Goal: Task Accomplishment & Management: Complete application form

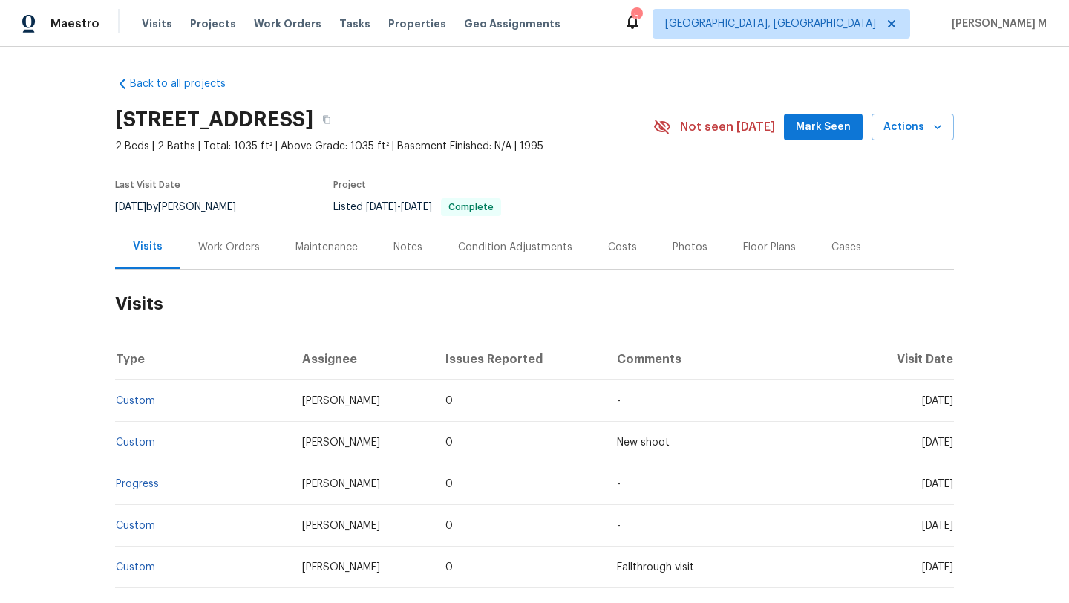
scroll to position [44, 0]
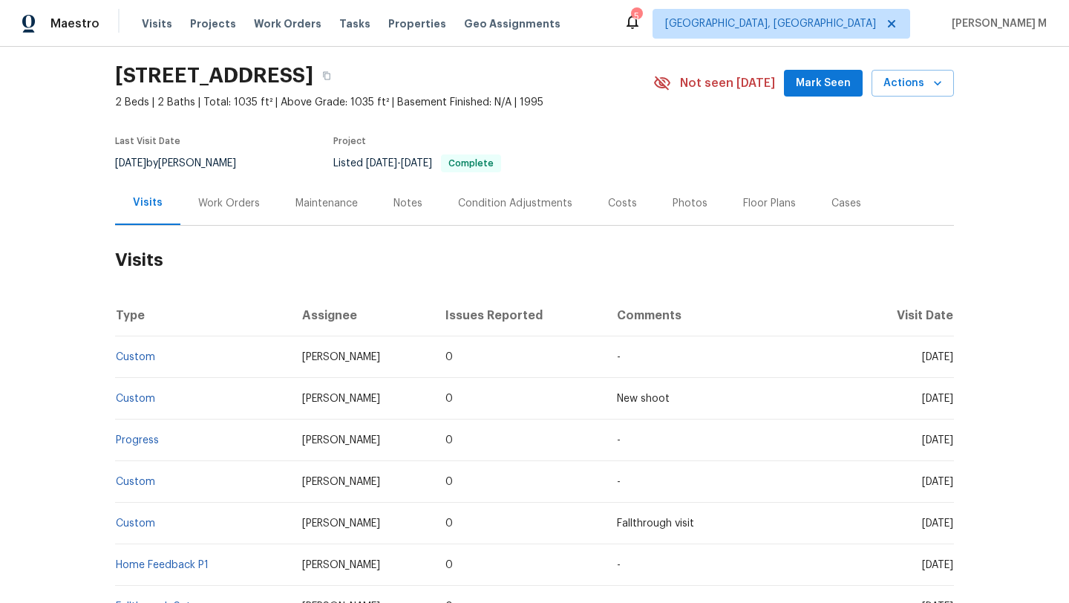
click at [208, 209] on div "Work Orders" at bounding box center [229, 203] width 62 height 15
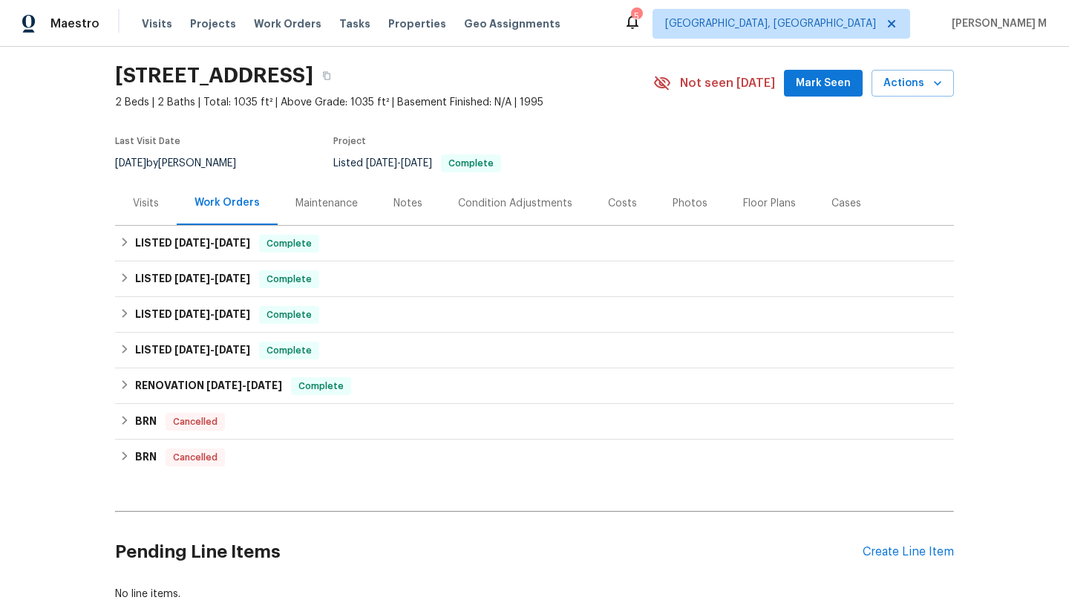
click at [145, 206] on div "Visits" at bounding box center [146, 203] width 26 height 15
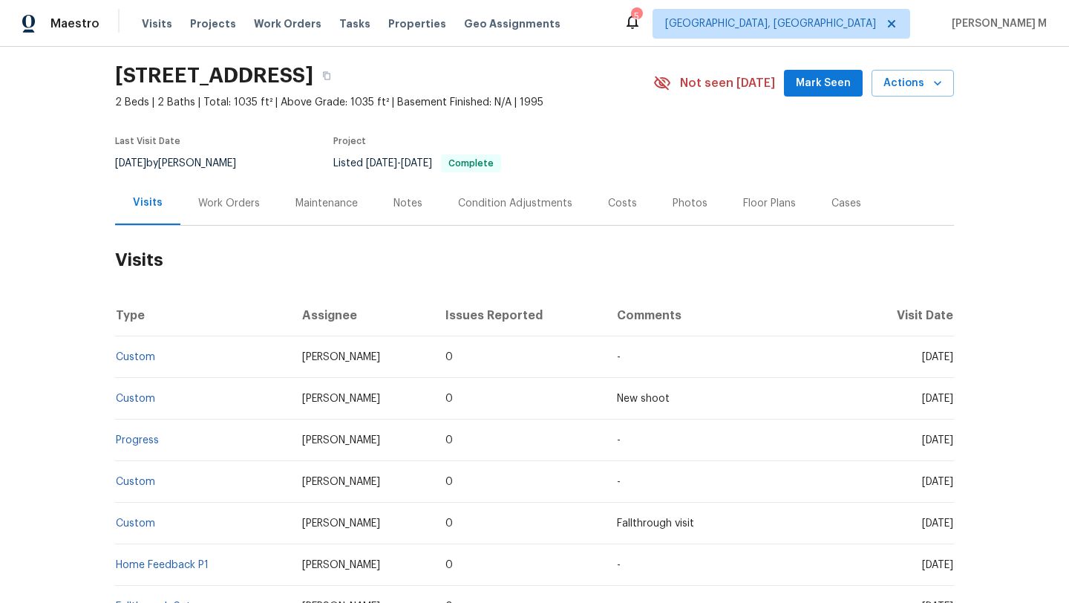
scroll to position [63, 0]
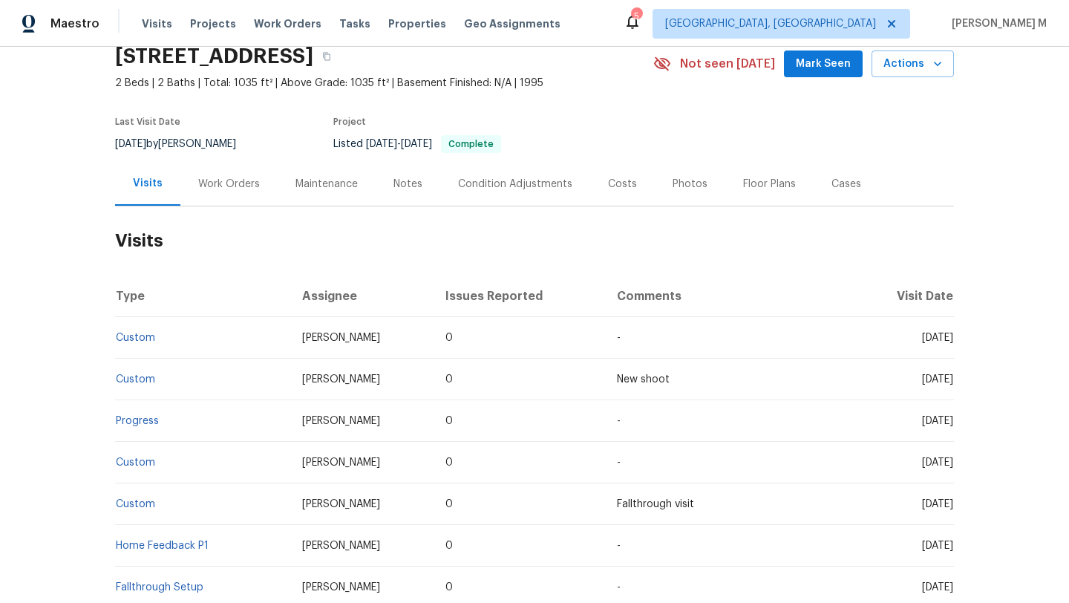
click at [225, 194] on div "Work Orders" at bounding box center [228, 184] width 97 height 44
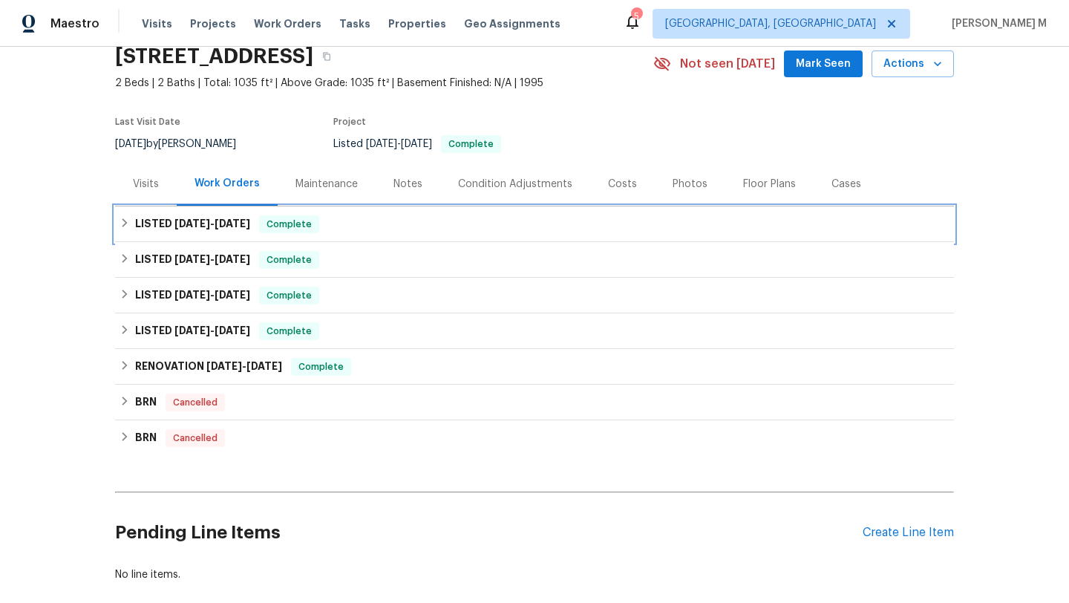
click at [234, 220] on span "7/24/25" at bounding box center [233, 223] width 36 height 10
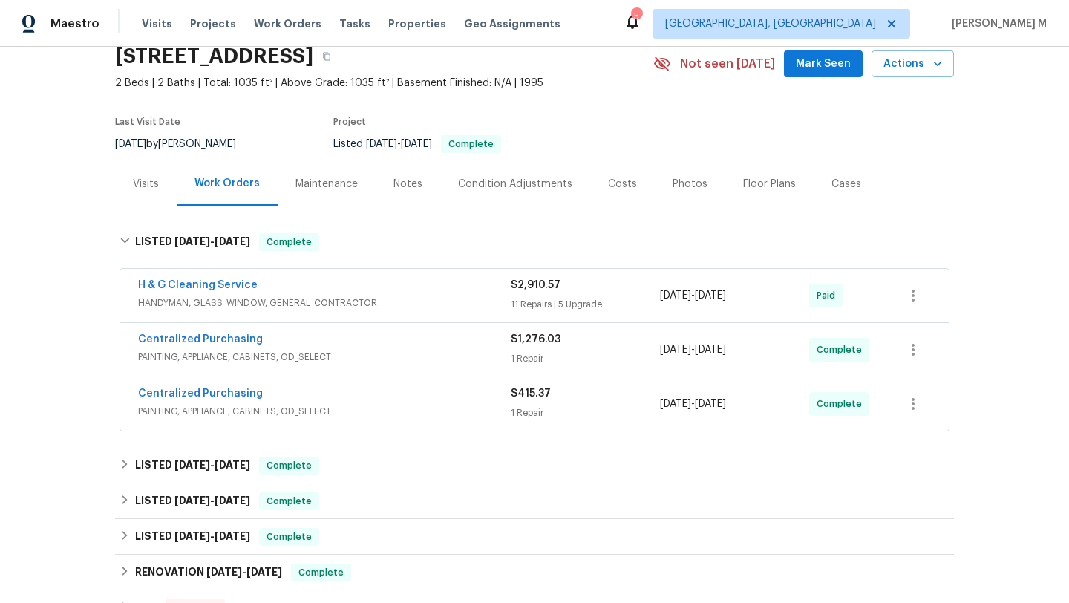
click at [397, 281] on div "H & G Cleaning Service" at bounding box center [324, 287] width 373 height 18
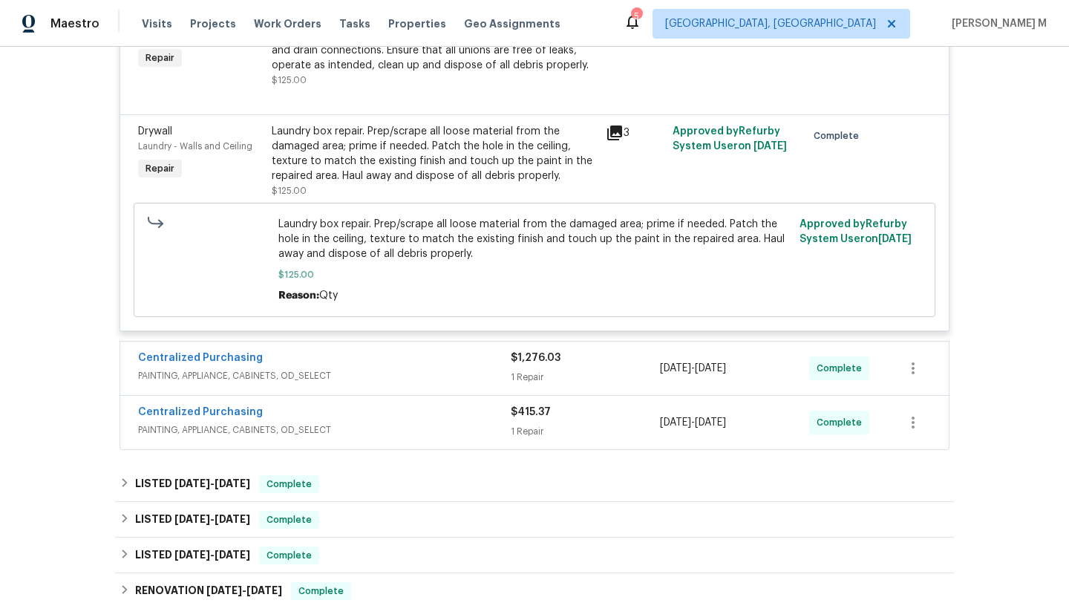
scroll to position [2382, 0]
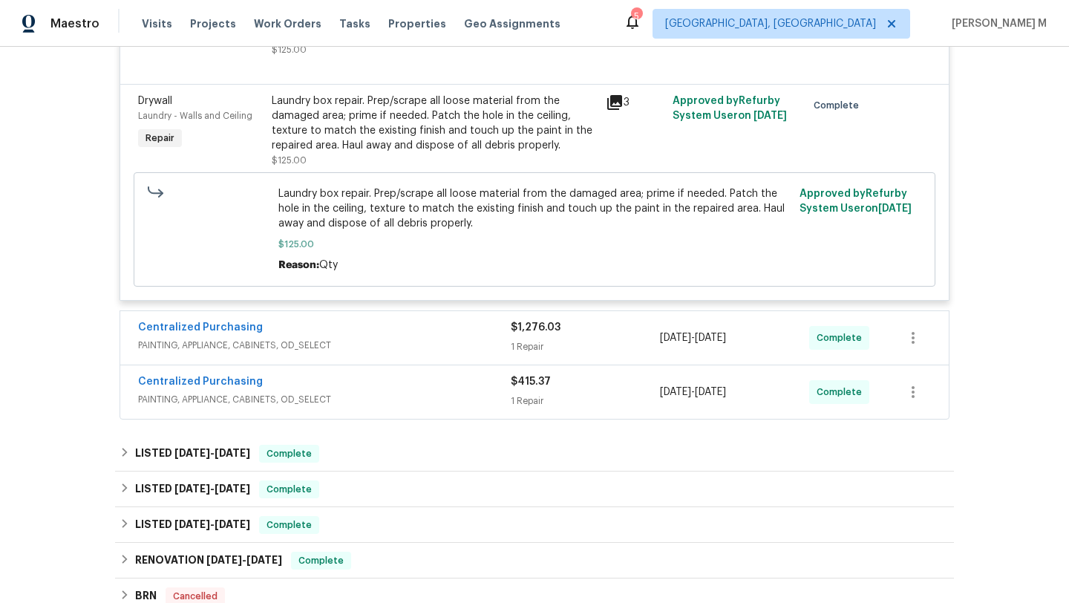
click at [431, 326] on div "Centralized Purchasing" at bounding box center [324, 329] width 373 height 18
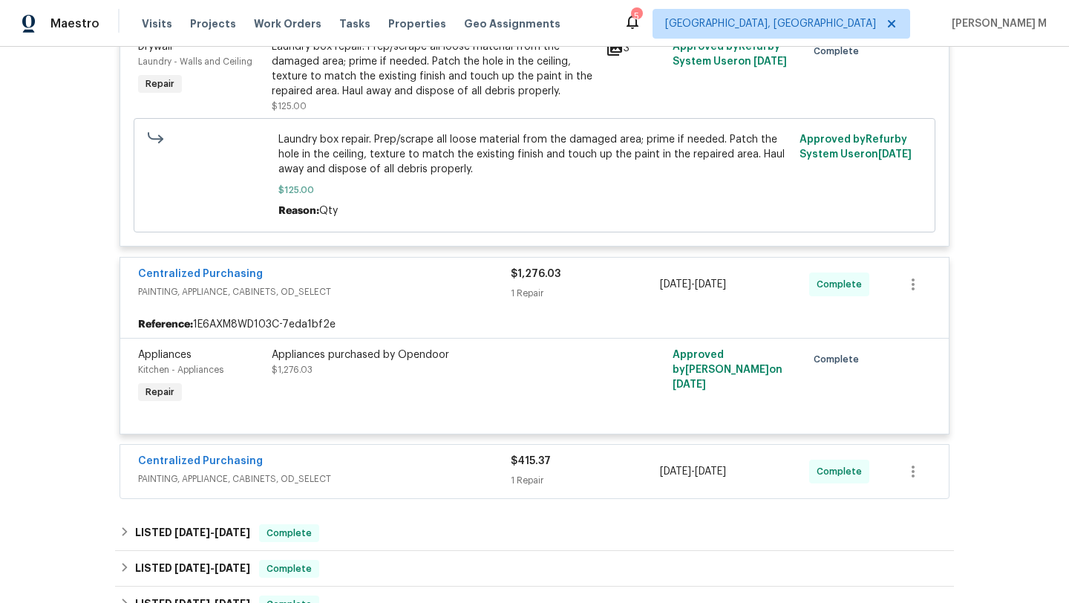
scroll to position [2492, 0]
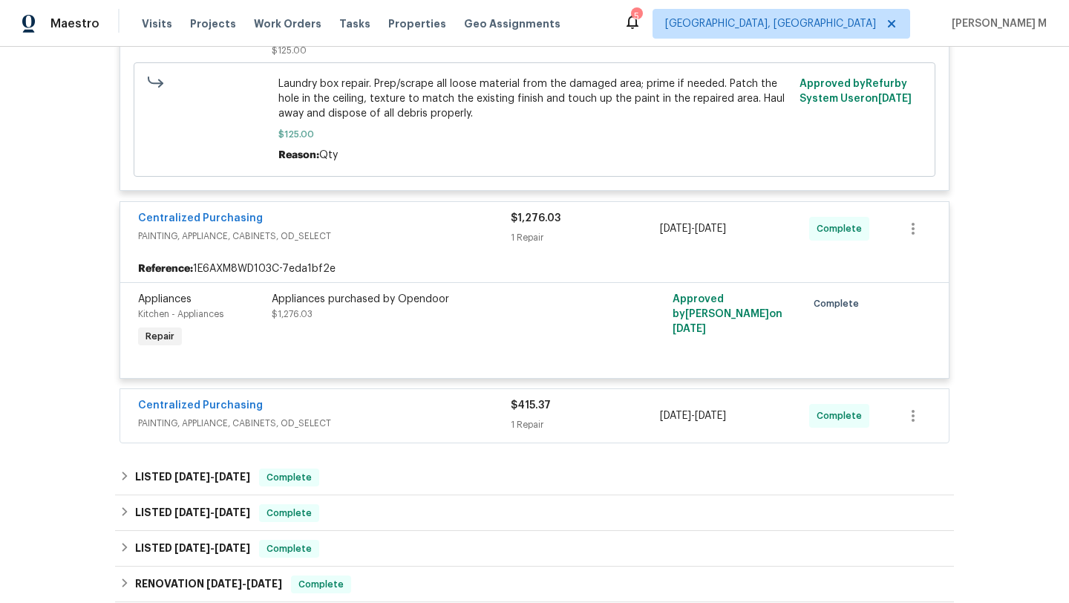
click at [449, 398] on div "Centralized Purchasing" at bounding box center [324, 407] width 373 height 18
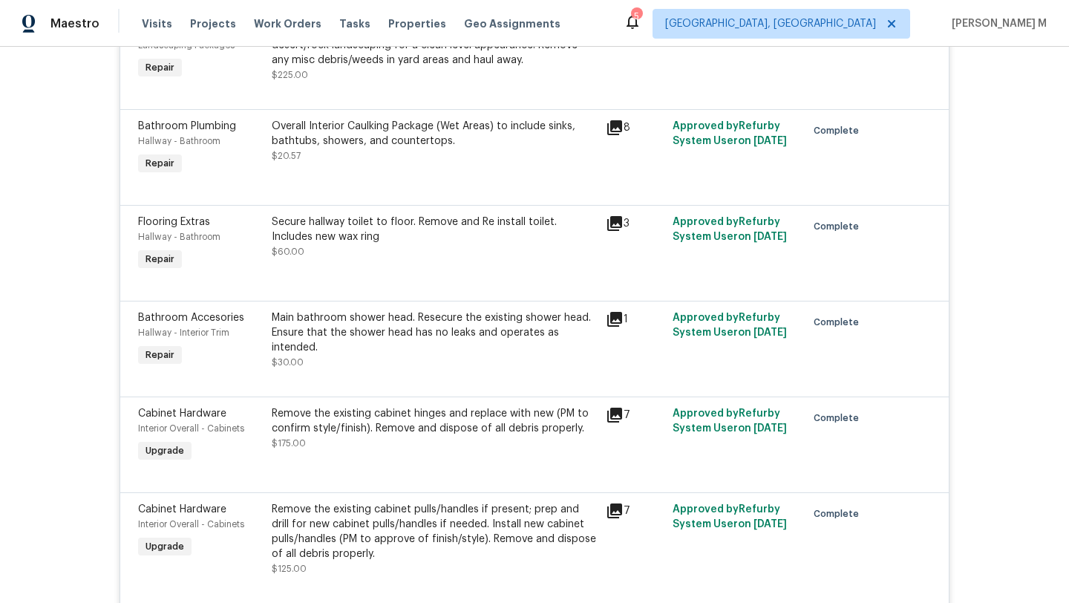
scroll to position [0, 0]
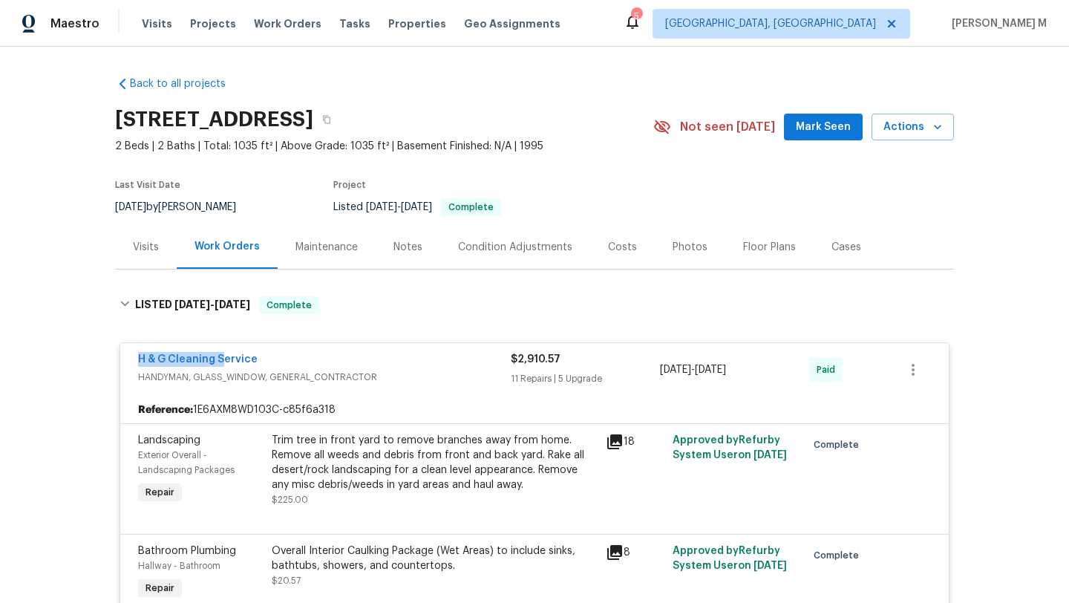
click at [219, 352] on span "H & G Cleaning Service" at bounding box center [198, 359] width 120 height 15
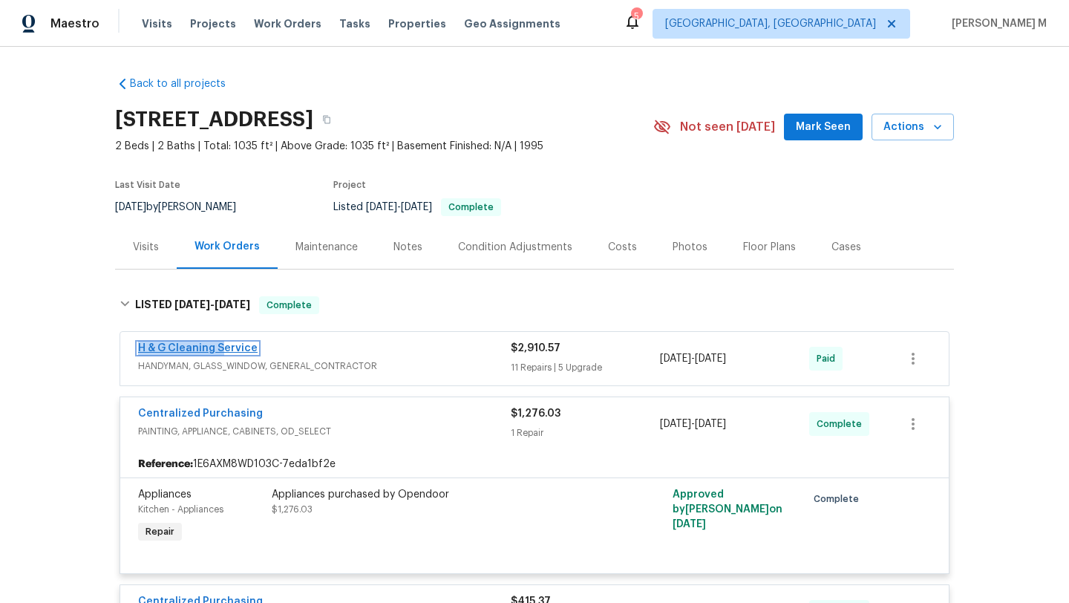
click at [231, 348] on link "H & G Cleaning Service" at bounding box center [198, 348] width 120 height 10
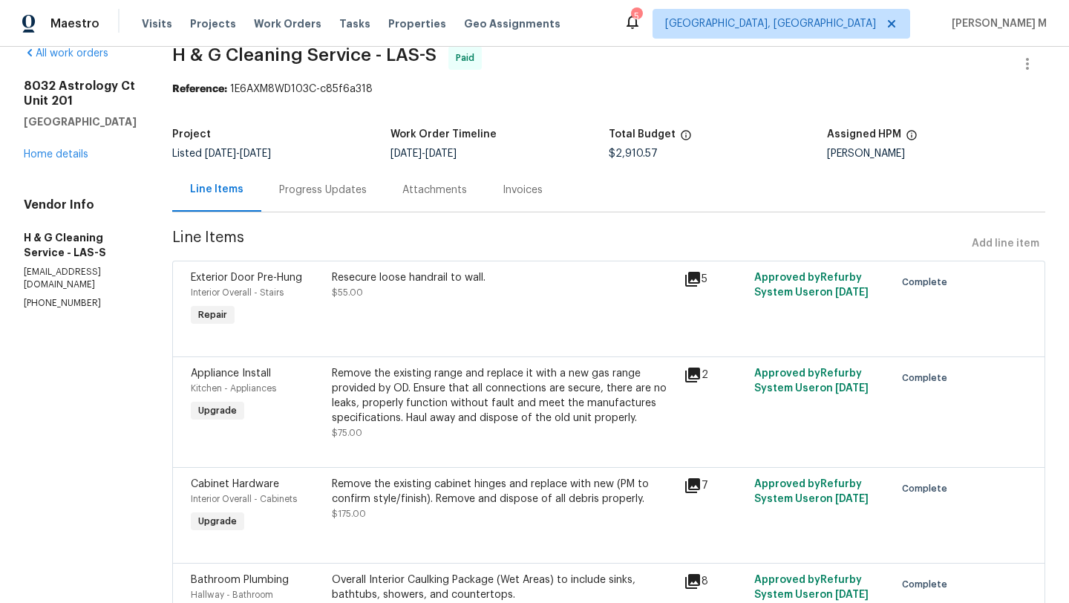
scroll to position [38, 0]
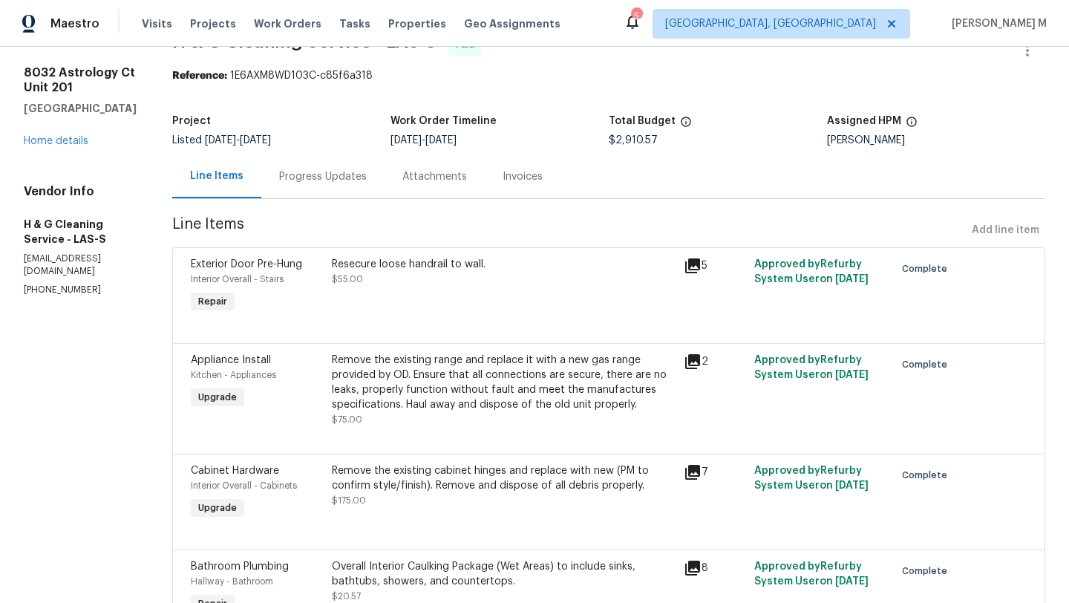
click at [367, 187] on div "Progress Updates" at bounding box center [322, 176] width 123 height 44
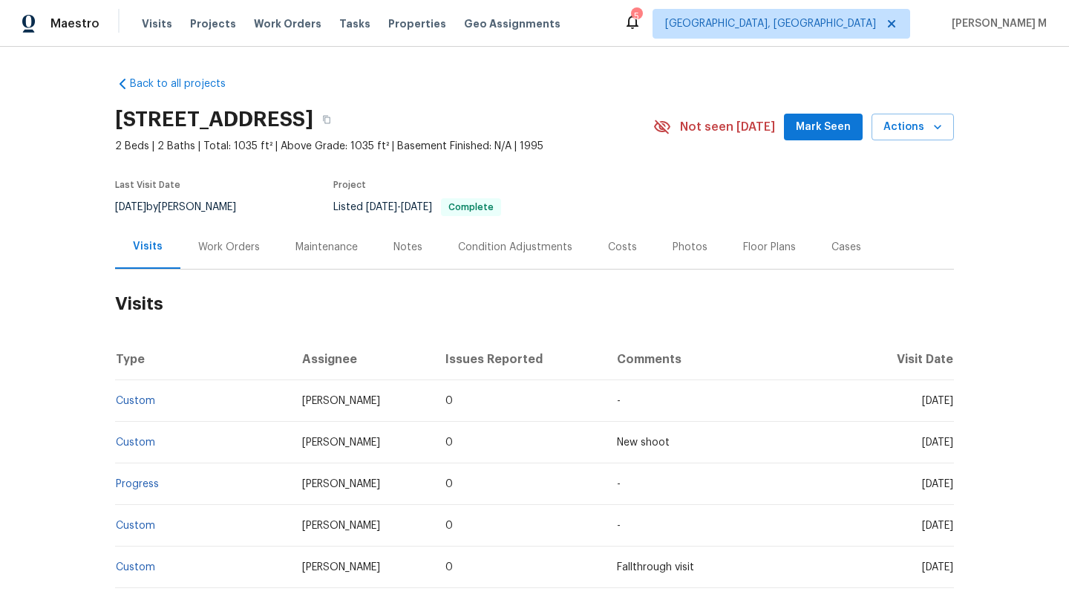
drag, startPoint x: 886, startPoint y: 400, endPoint x: 920, endPoint y: 401, distance: 33.4
click at [922, 401] on span "[DATE]" at bounding box center [937, 401] width 31 height 10
copy span "Aug 07"
click at [229, 235] on div "Work Orders" at bounding box center [228, 247] width 97 height 44
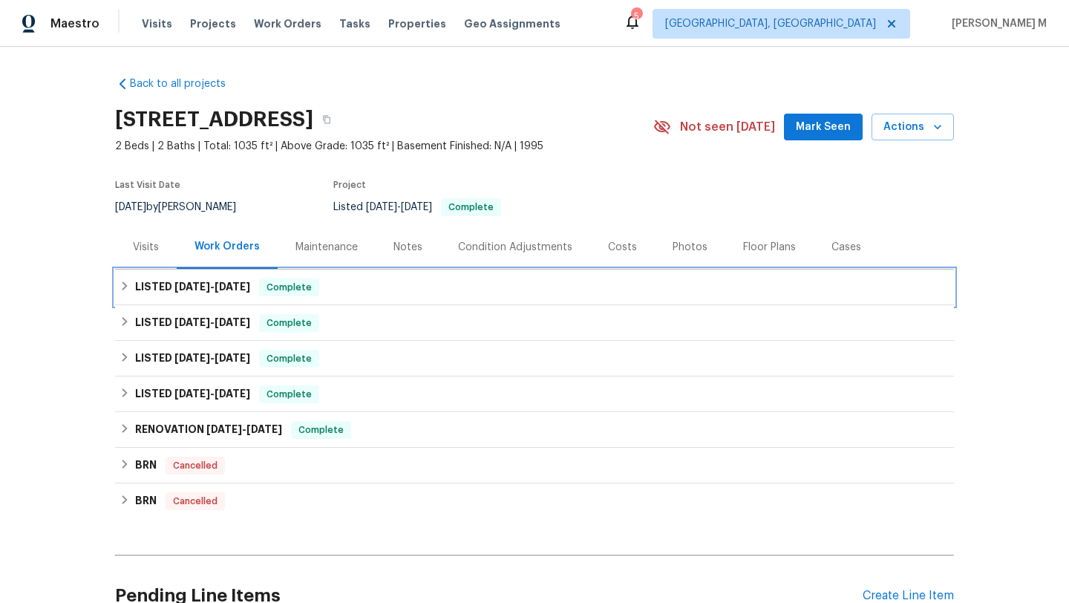
click at [222, 291] on span "7/24/25" at bounding box center [233, 286] width 36 height 10
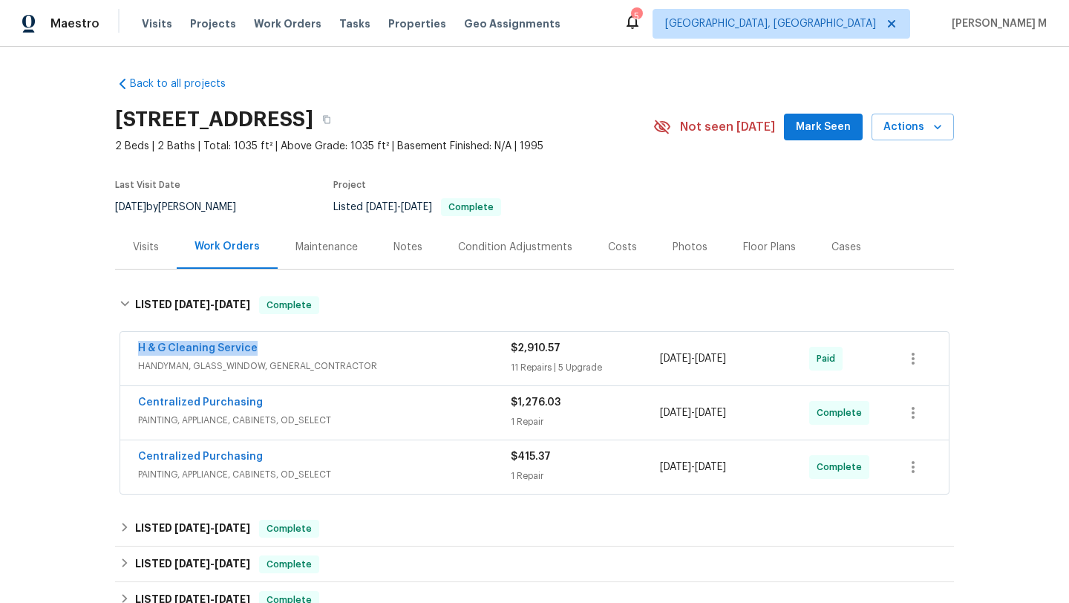
drag, startPoint x: 121, startPoint y: 353, endPoint x: 265, endPoint y: 353, distance: 144.0
click at [265, 353] on div "H & G Cleaning Service HANDYMAN, GLASS_WINDOW, GENERAL_CONTRACTOR $2,910.57 11 …" at bounding box center [534, 358] width 828 height 53
copy link "H & G Cleaning Service"
drag, startPoint x: 654, startPoint y: 361, endPoint x: 758, endPoint y: 356, distance: 104.0
click at [726, 356] on span "7/21/2025 - 7/24/2025" at bounding box center [693, 358] width 66 height 15
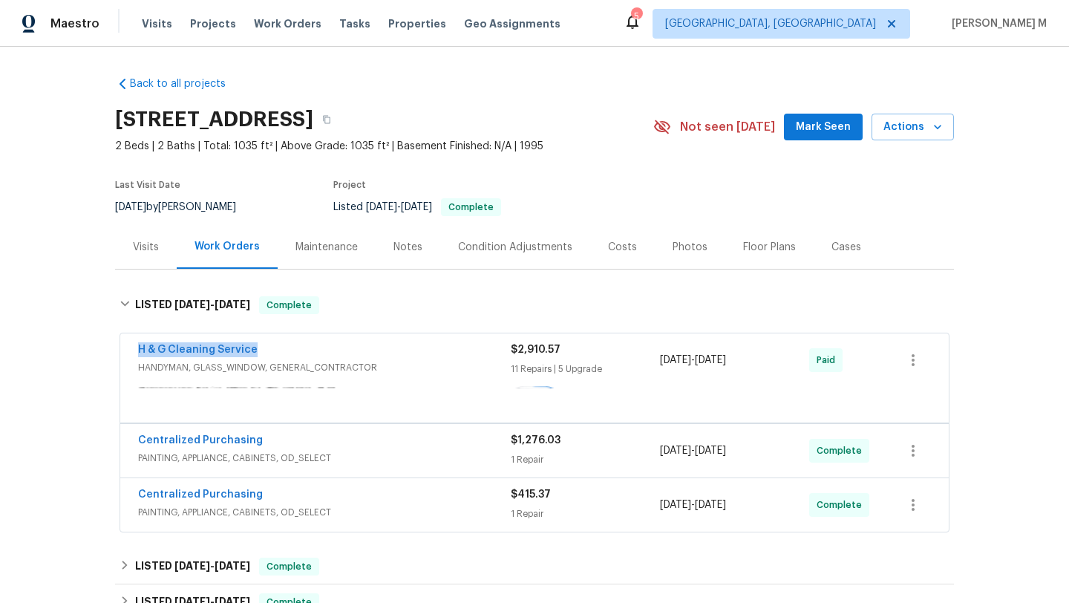
copy span "7/21/2025 - 7/24/2025"
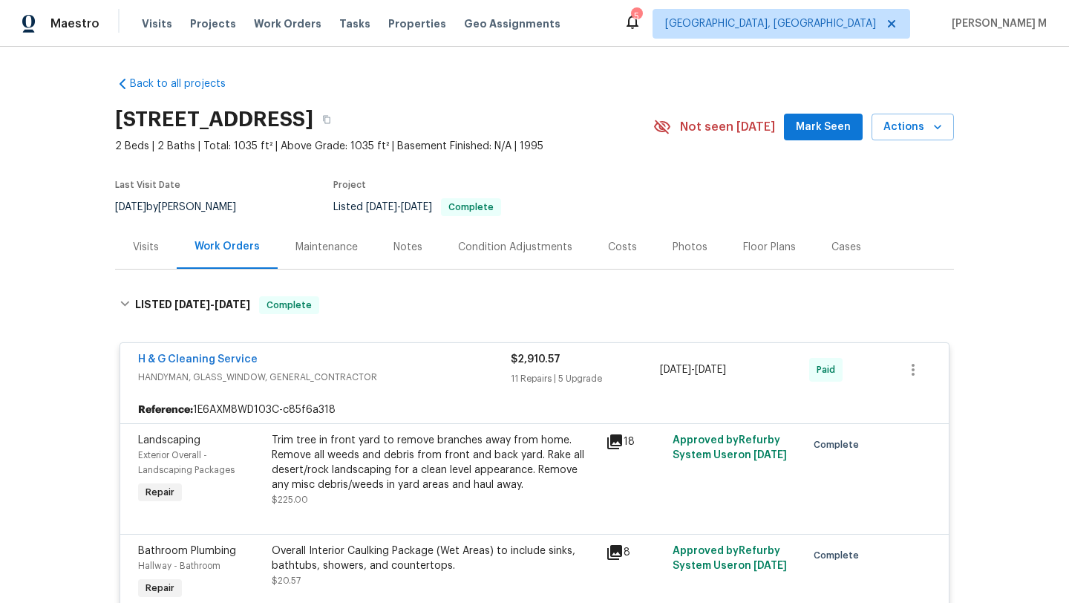
click at [834, 245] on div "Cases" at bounding box center [846, 247] width 30 height 15
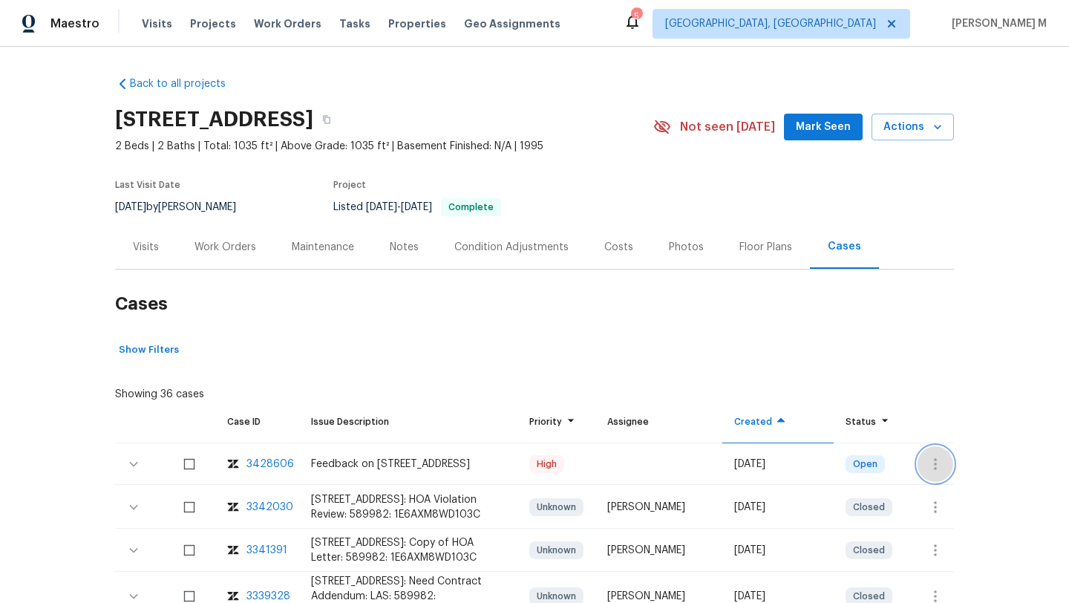
click at [929, 474] on button "button" at bounding box center [935, 464] width 36 height 36
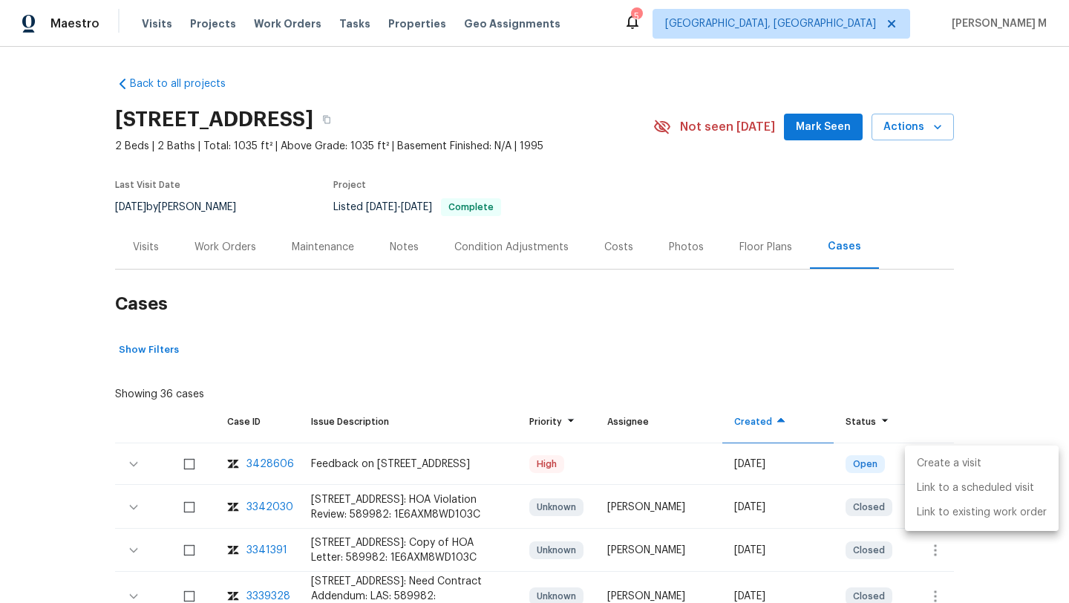
click at [932, 462] on li "Create a visit" at bounding box center [982, 463] width 154 height 24
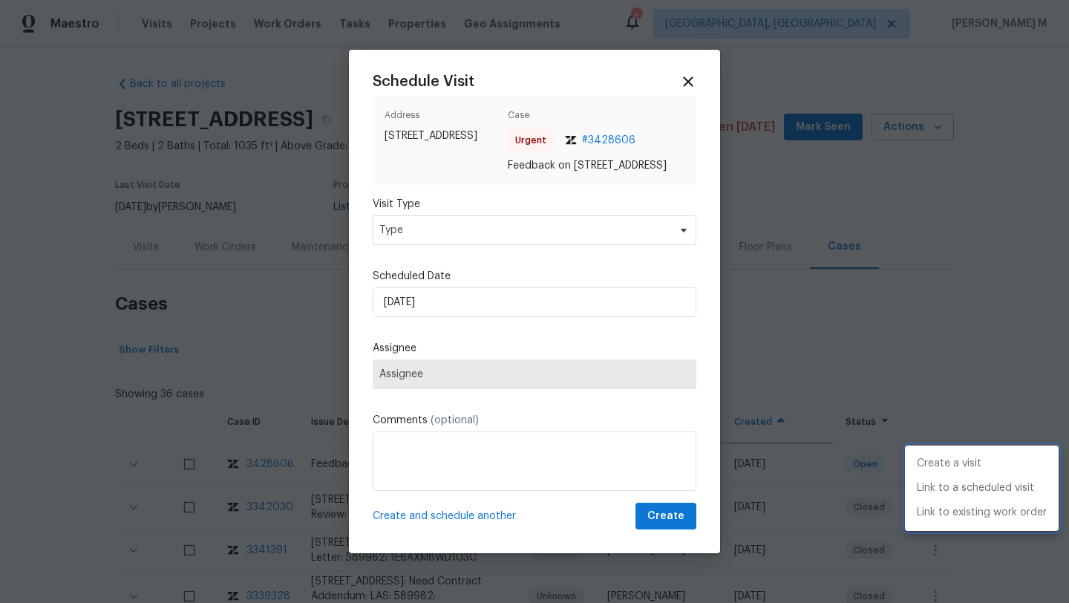
click at [461, 241] on div at bounding box center [534, 301] width 1069 height 603
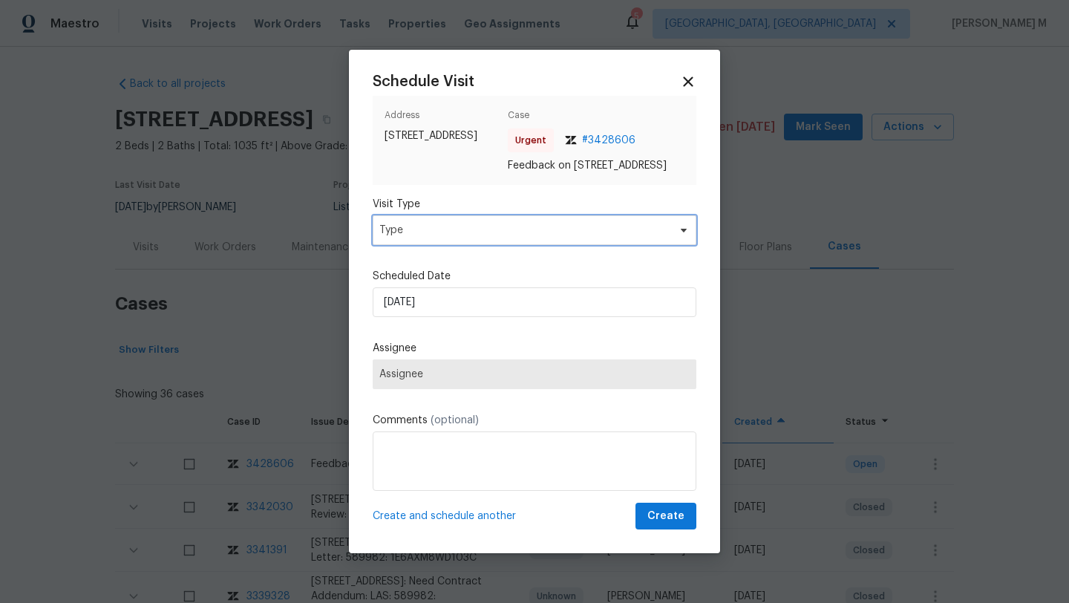
click at [461, 238] on span "Type" at bounding box center [523, 230] width 289 height 15
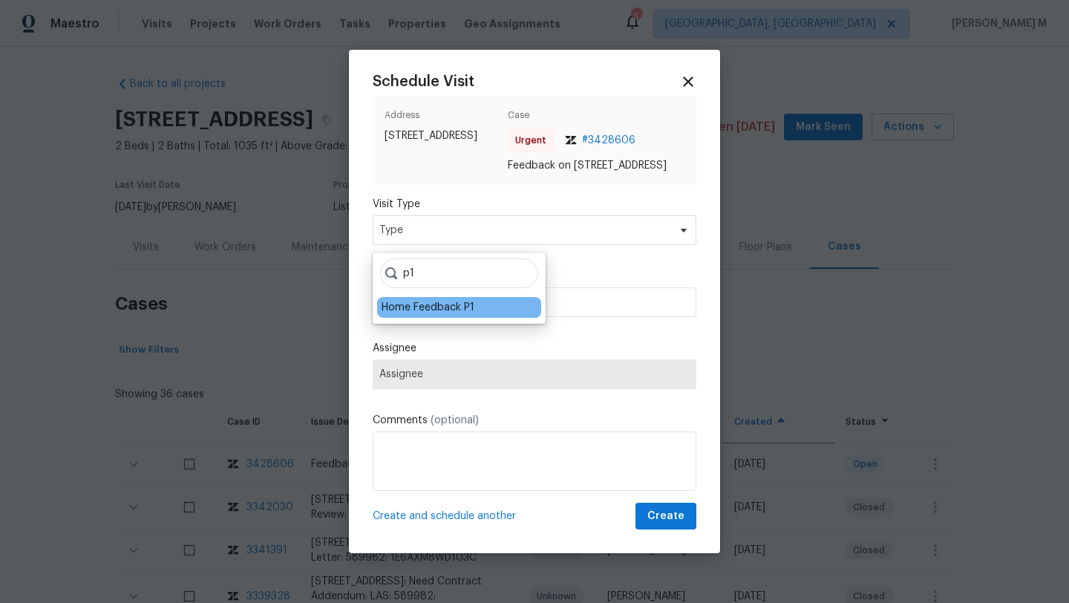
type input "p1"
click at [402, 314] on div "Home Feedback P1" at bounding box center [428, 307] width 93 height 15
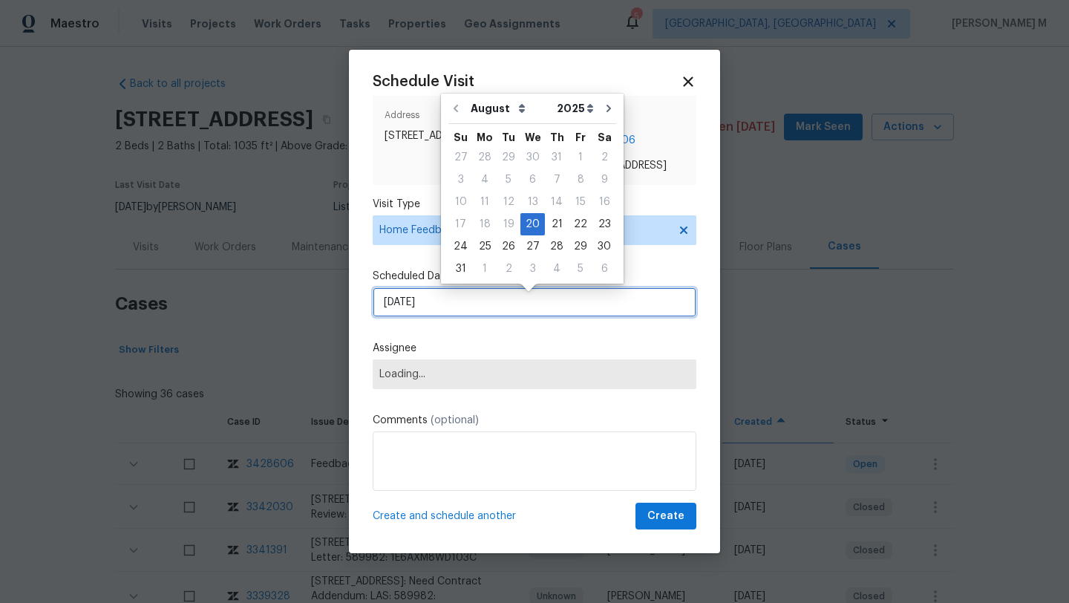
click at [433, 312] on input "20/08/2025" at bounding box center [535, 302] width 324 height 30
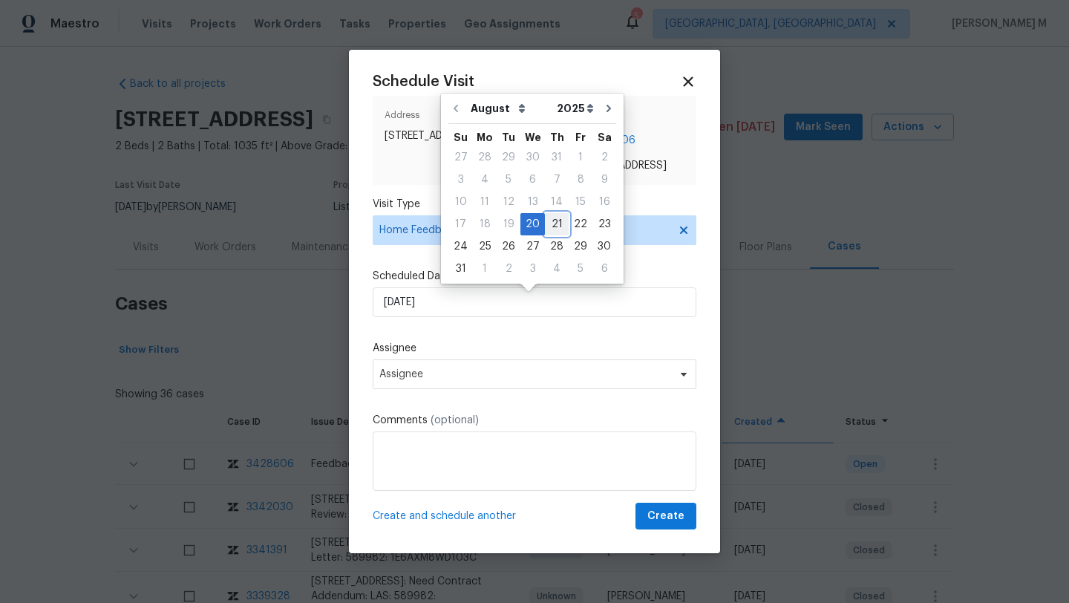
click at [556, 227] on div "21" at bounding box center [557, 224] width 24 height 21
type input "21/08/2025"
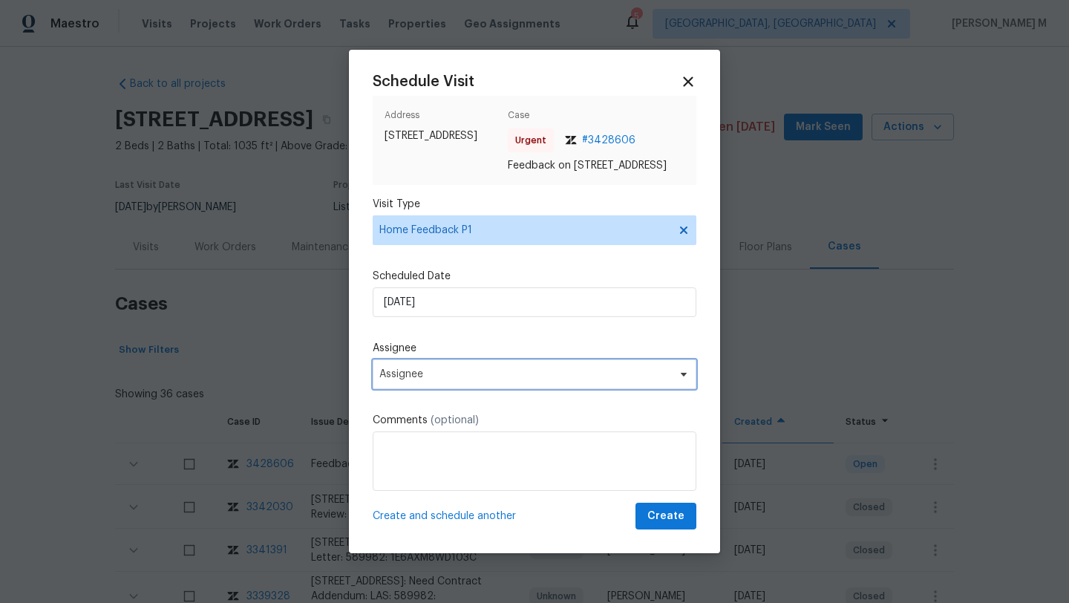
click at [477, 380] on span "Assignee" at bounding box center [524, 374] width 291 height 12
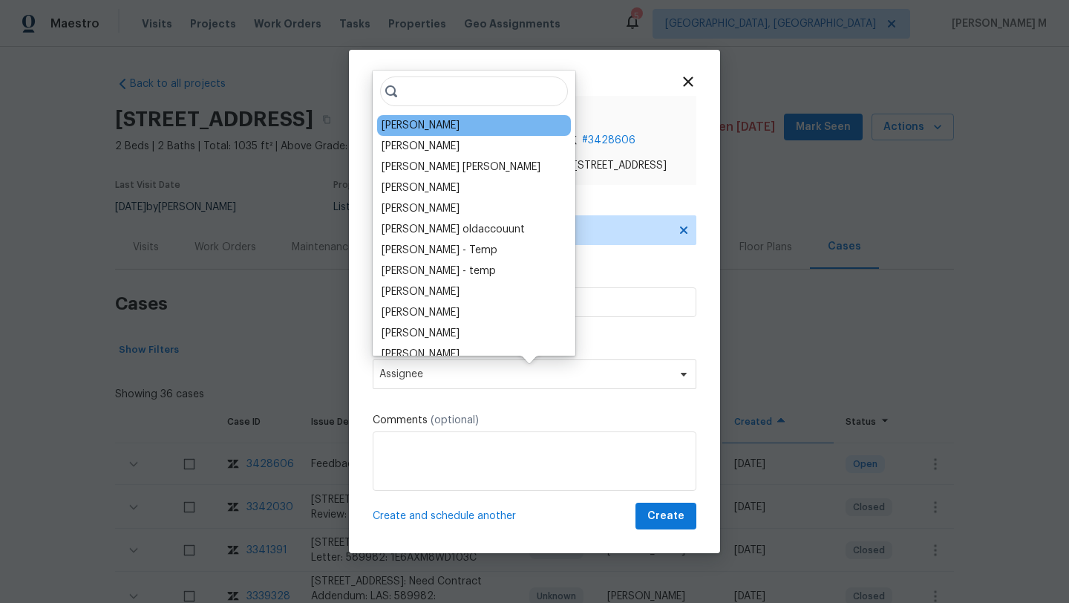
click at [441, 122] on div "Nicholas Holderbaum" at bounding box center [421, 125] width 78 height 15
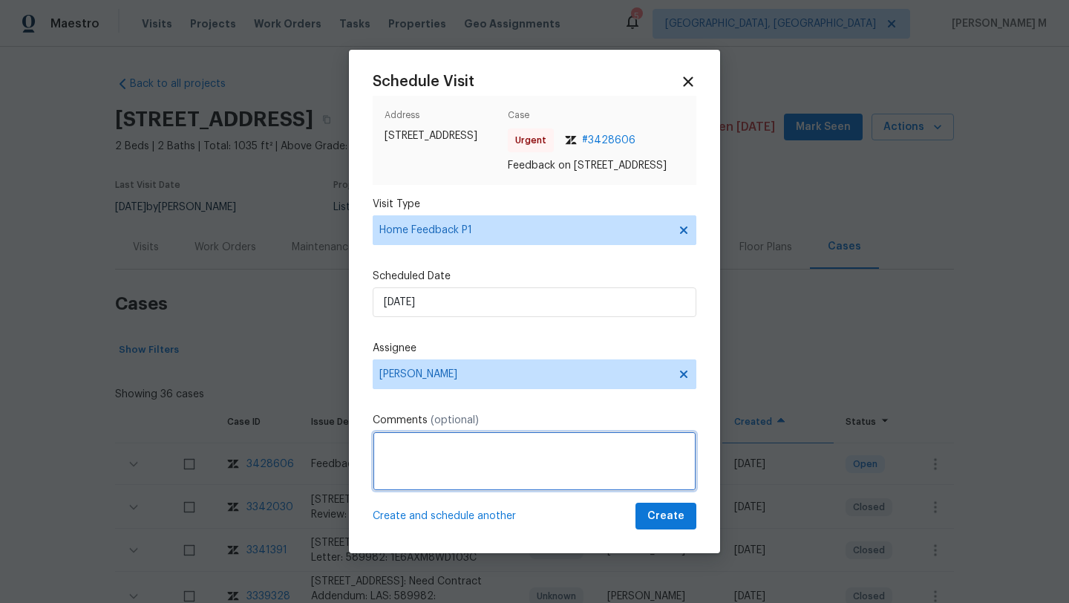
click at [461, 455] on textarea at bounding box center [535, 460] width 324 height 59
paste textarea "lockbox code not working 6666"
click at [378, 459] on textarea "lockbox code not working 6666" at bounding box center [535, 460] width 324 height 59
click at [419, 468] on textarea "We received a message stating "lockbox code not working 6666" at bounding box center [535, 460] width 324 height 59
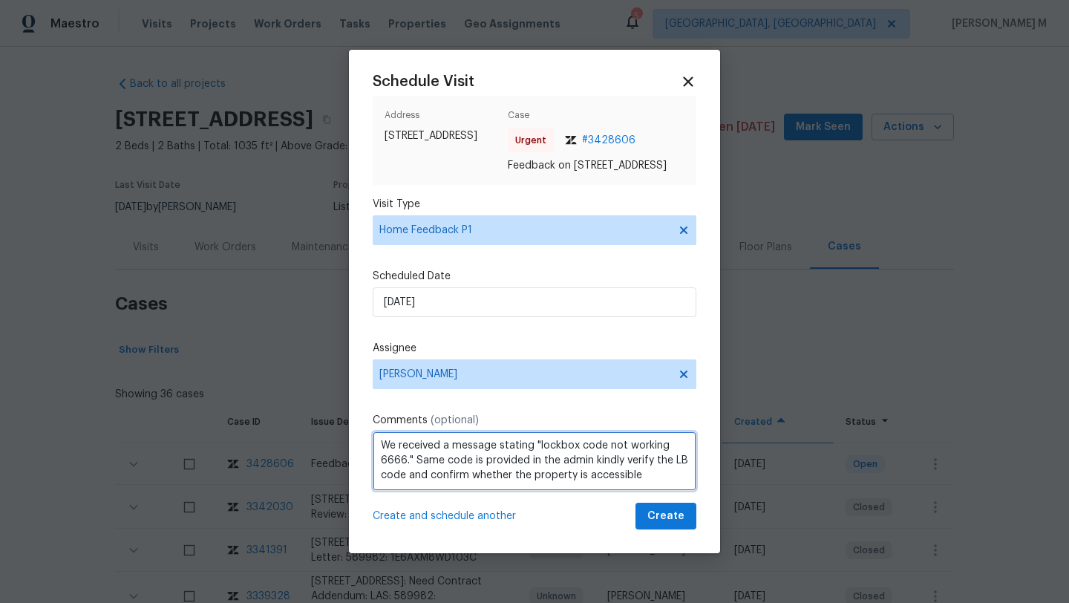
scroll to position [16, 0]
click at [0, 0] on qb-div "Add Punctuation accessible ." at bounding box center [0, 0] width 0 height 0
type textarea "We received a message stating "lockbox code not working 6666." Same code is pro…"
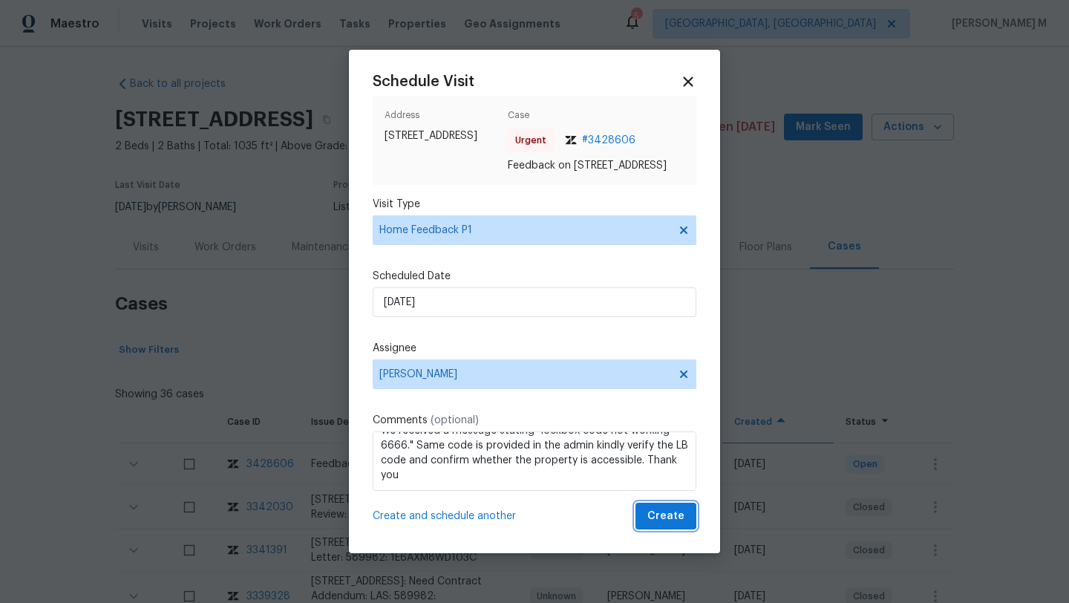
click at [647, 526] on span "Create" at bounding box center [665, 516] width 37 height 19
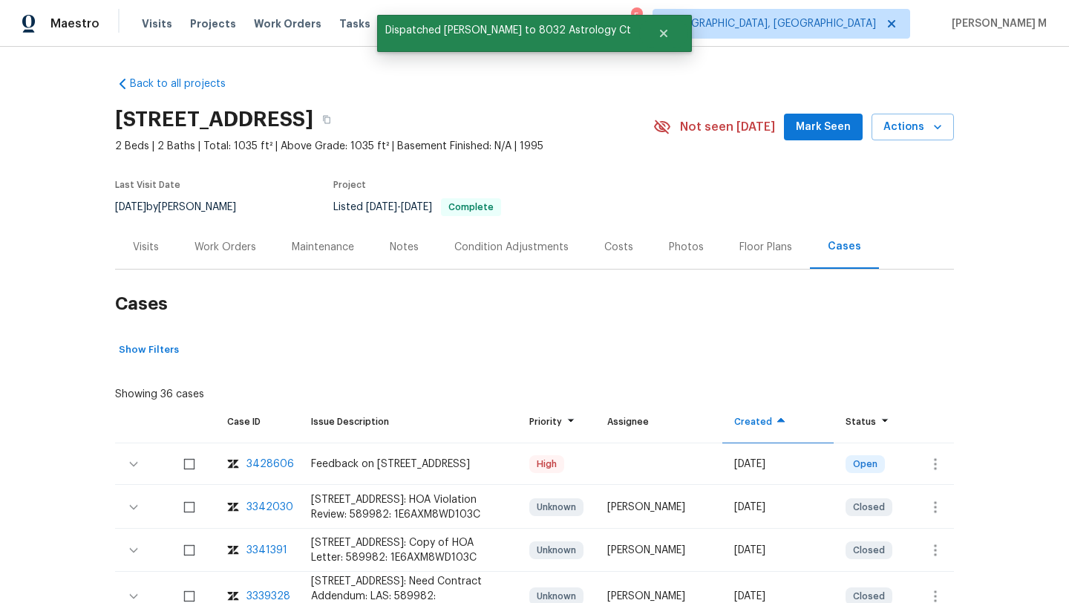
click at [145, 262] on div "Visits" at bounding box center [146, 247] width 62 height 44
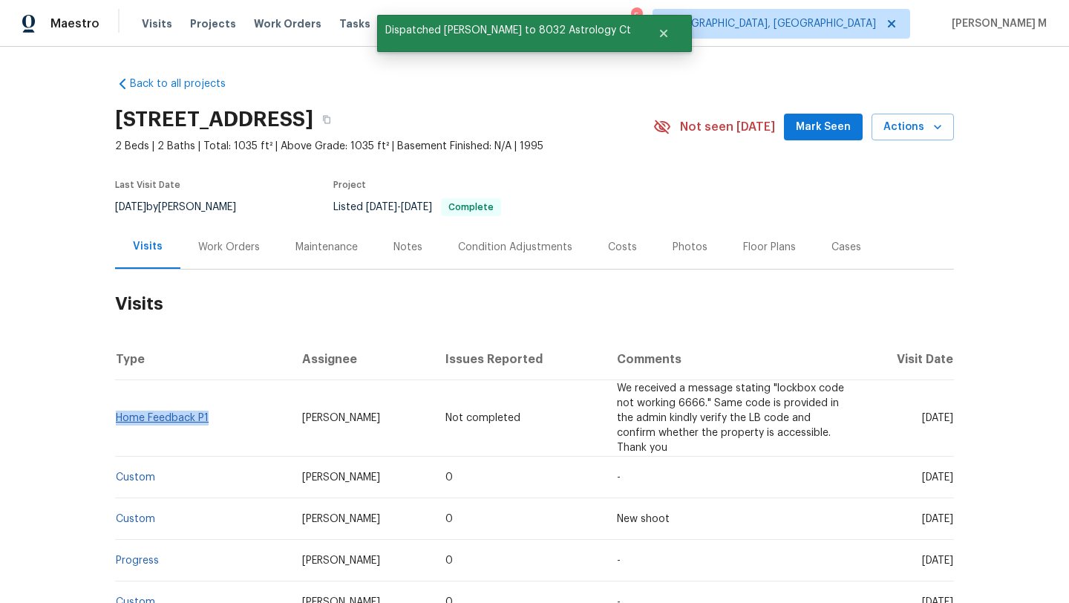
drag, startPoint x: 209, startPoint y: 416, endPoint x: 111, endPoint y: 417, distance: 98.0
click at [115, 417] on td "Home Feedback P1" at bounding box center [202, 418] width 175 height 76
copy link "Home Feedback P1"
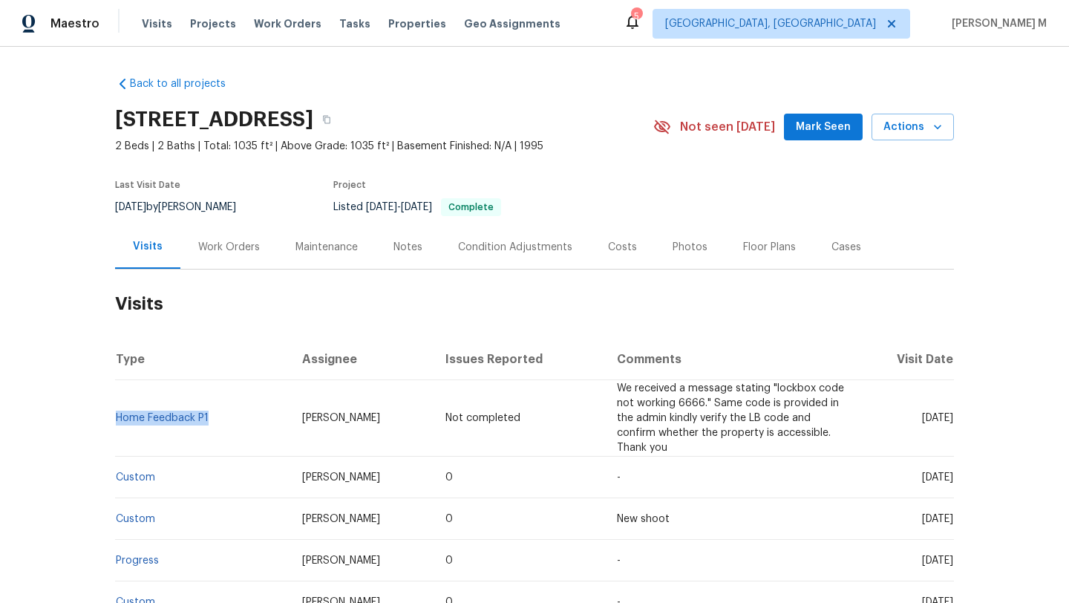
drag, startPoint x: 272, startPoint y: 415, endPoint x: 399, endPoint y: 414, distance: 126.9
click at [399, 414] on td "Nicholas Holderbaum" at bounding box center [362, 418] width 144 height 76
copy span "Nicholas Holderbaum"
drag, startPoint x: 888, startPoint y: 419, endPoint x: 920, endPoint y: 419, distance: 31.2
click at [922, 419] on span "Thu, Aug 21 2025" at bounding box center [937, 418] width 31 height 10
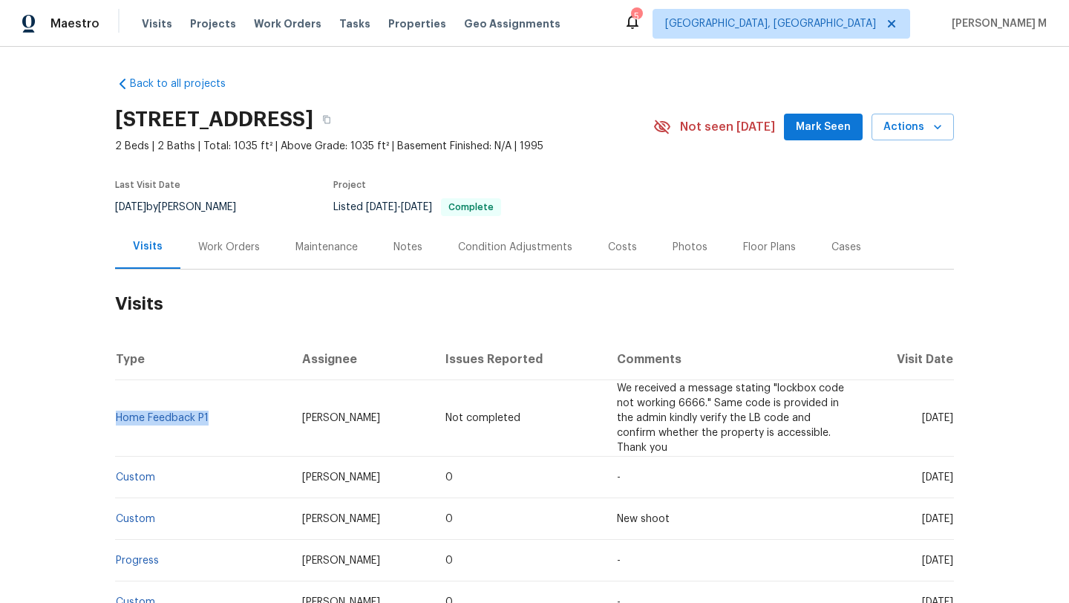
copy span "Aug 21"
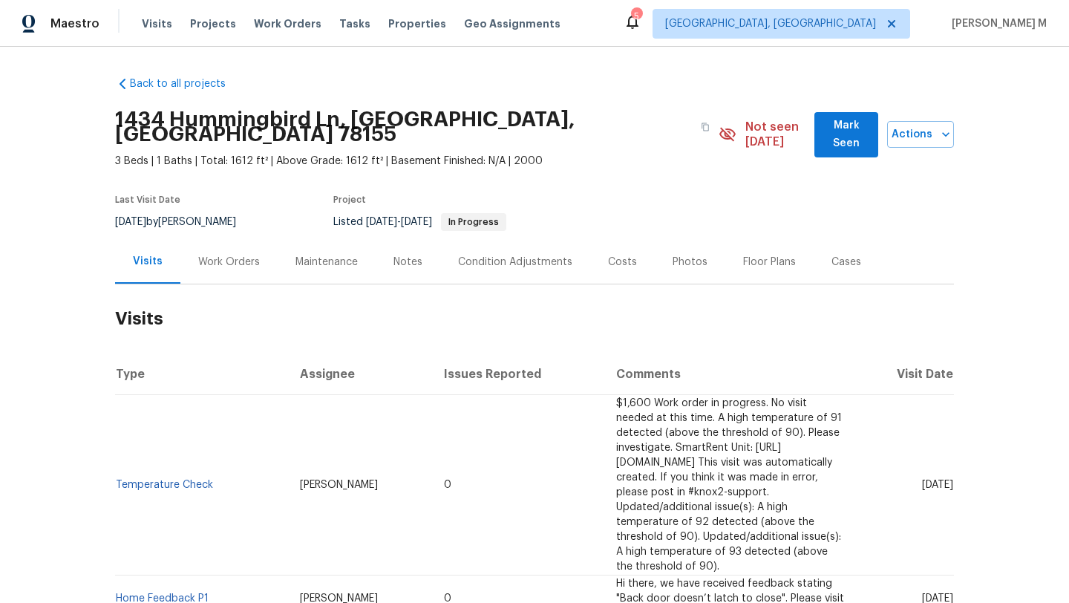
drag, startPoint x: 894, startPoint y: 453, endPoint x: 919, endPoint y: 452, distance: 25.2
click at [922, 480] on span "Tue, Jul 15 2025" at bounding box center [937, 485] width 31 height 10
copy span "Jul 15"
click at [220, 257] on div "Work Orders" at bounding box center [228, 262] width 97 height 44
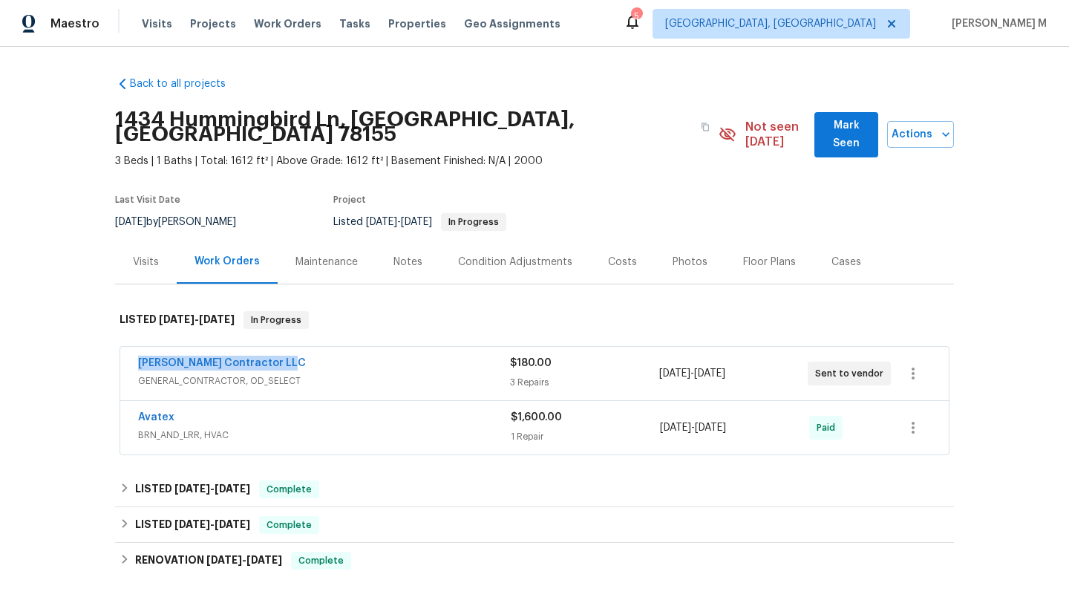
drag, startPoint x: 117, startPoint y: 350, endPoint x: 312, endPoint y: 348, distance: 194.5
click at [312, 348] on div "Mario Suarez Contractor LLC GENERAL_CONTRACTOR, OD_SELECT $180.00 3 Repairs 6/2…" at bounding box center [534, 373] width 828 height 53
copy link "Mario Suarez Contractor LLC"
drag, startPoint x: 807, startPoint y: 359, endPoint x: 875, endPoint y: 359, distance: 68.3
click at [875, 361] on div "Sent to vendor" at bounding box center [849, 373] width 83 height 24
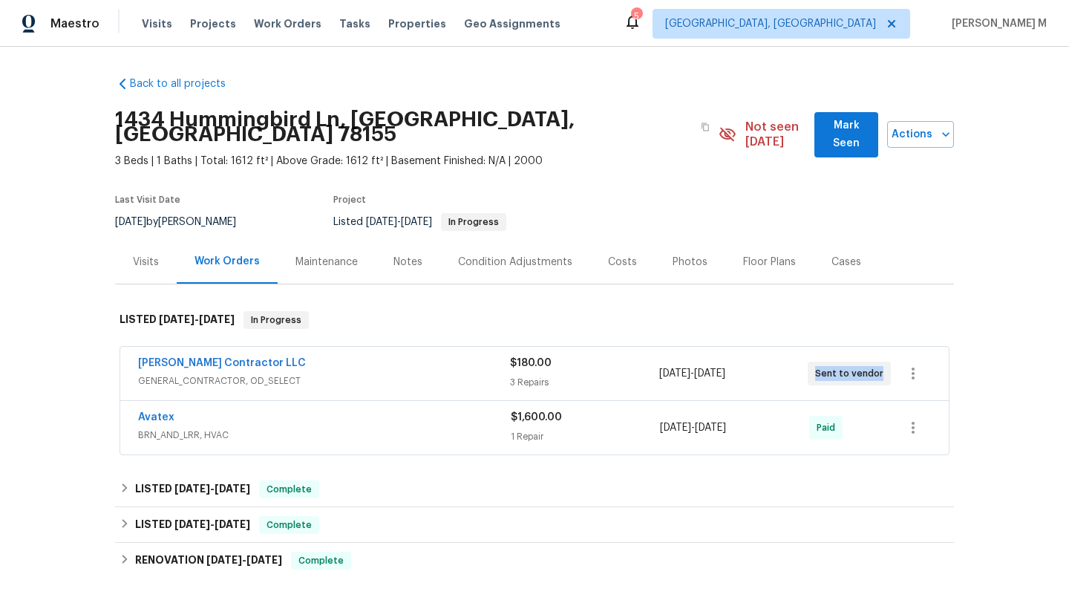
copy span "Sent to vendor"
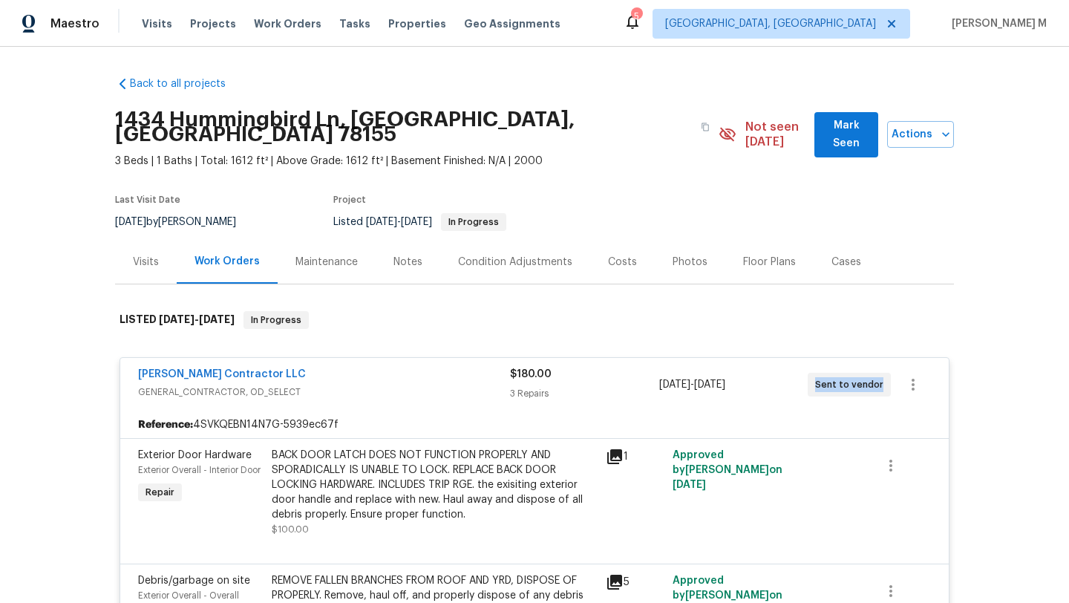
scroll to position [178, 0]
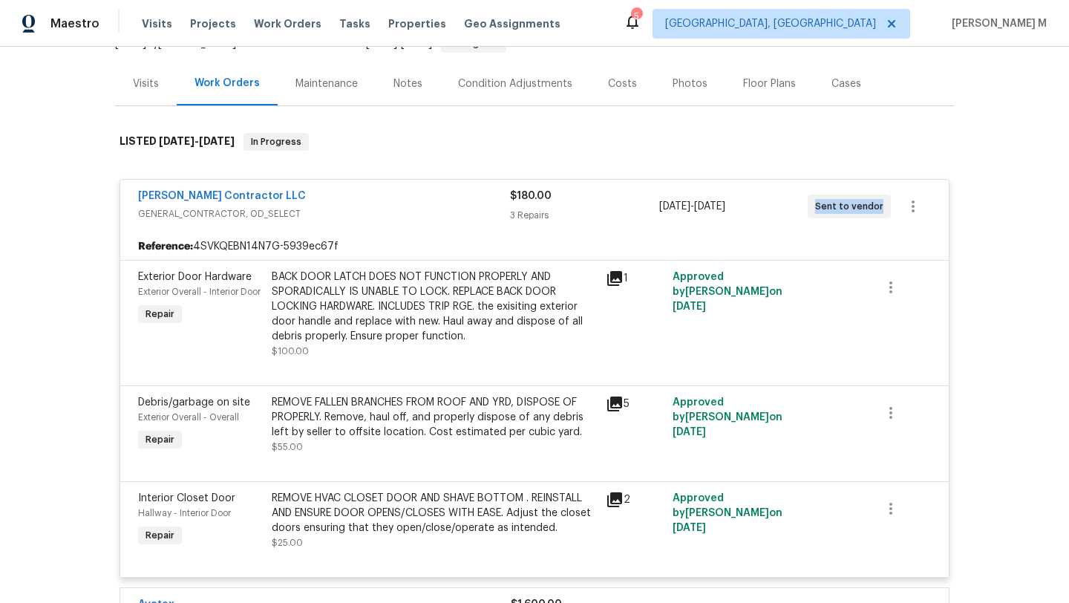
drag, startPoint x: 654, startPoint y: 192, endPoint x: 762, endPoint y: 195, distance: 108.4
click at [725, 199] on span "6/26/2025 - 6/30/2025" at bounding box center [692, 206] width 66 height 15
copy span "6/26/2025 - 6/30/2025"
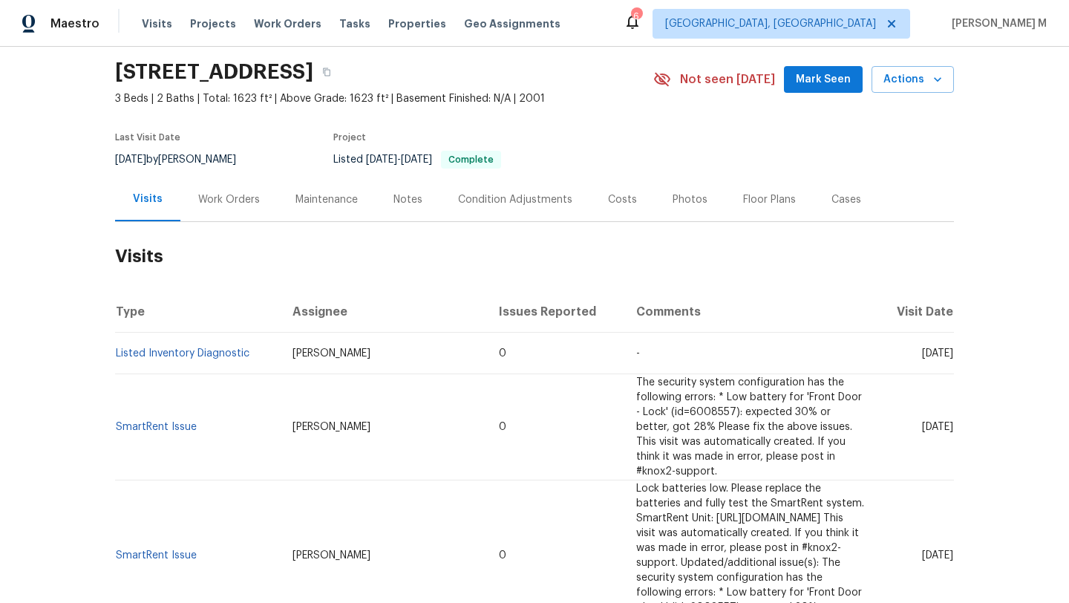
scroll to position [49, 0]
click at [222, 194] on div "Work Orders" at bounding box center [229, 198] width 62 height 15
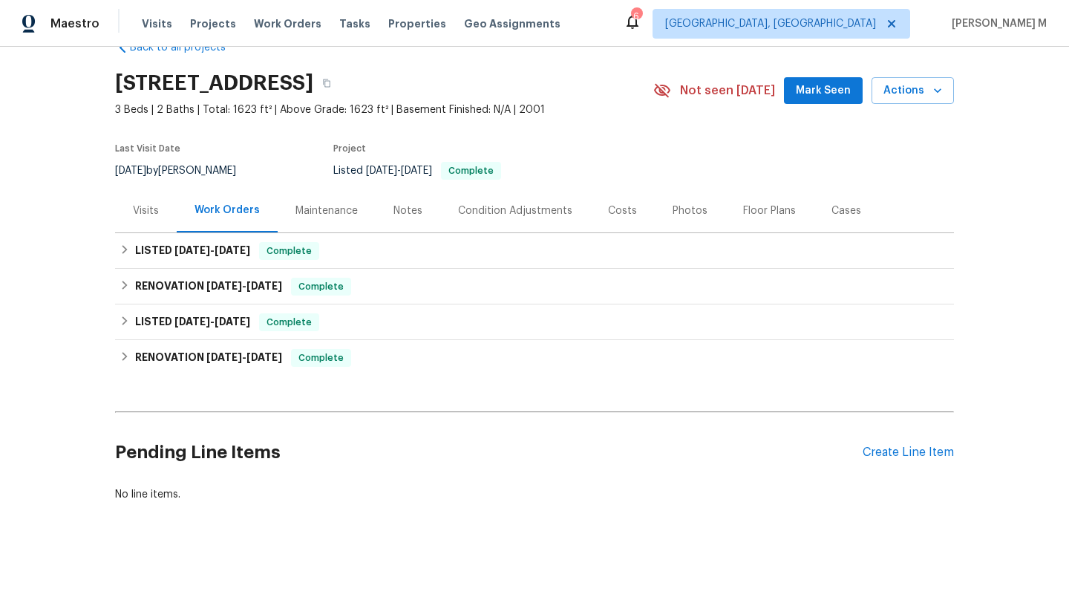
scroll to position [48, 0]
click at [223, 245] on span "[DATE]" at bounding box center [233, 250] width 36 height 10
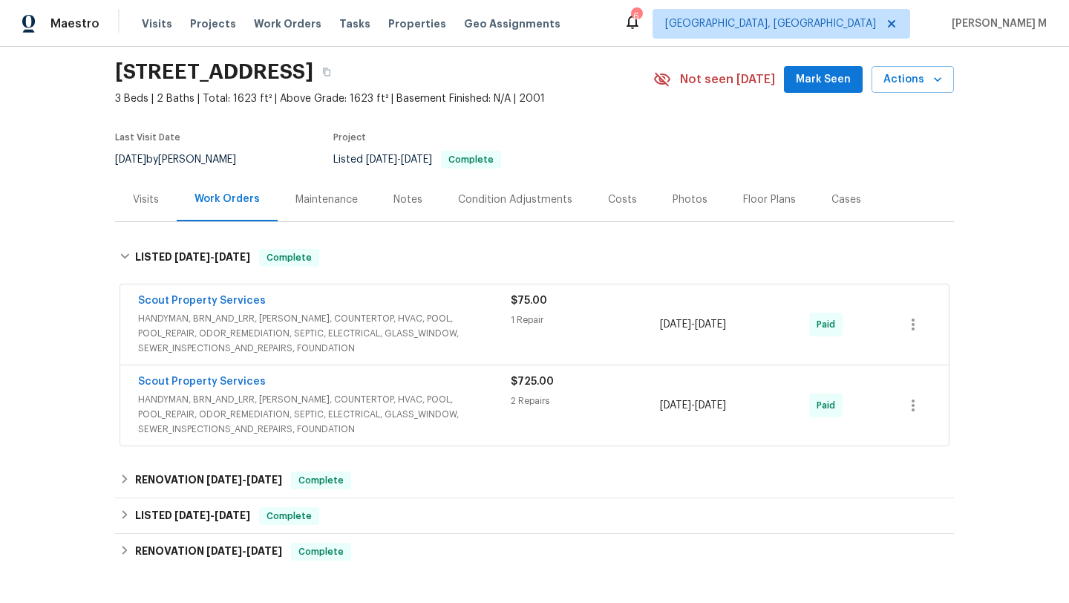
click at [143, 203] on div "Visits" at bounding box center [146, 199] width 26 height 15
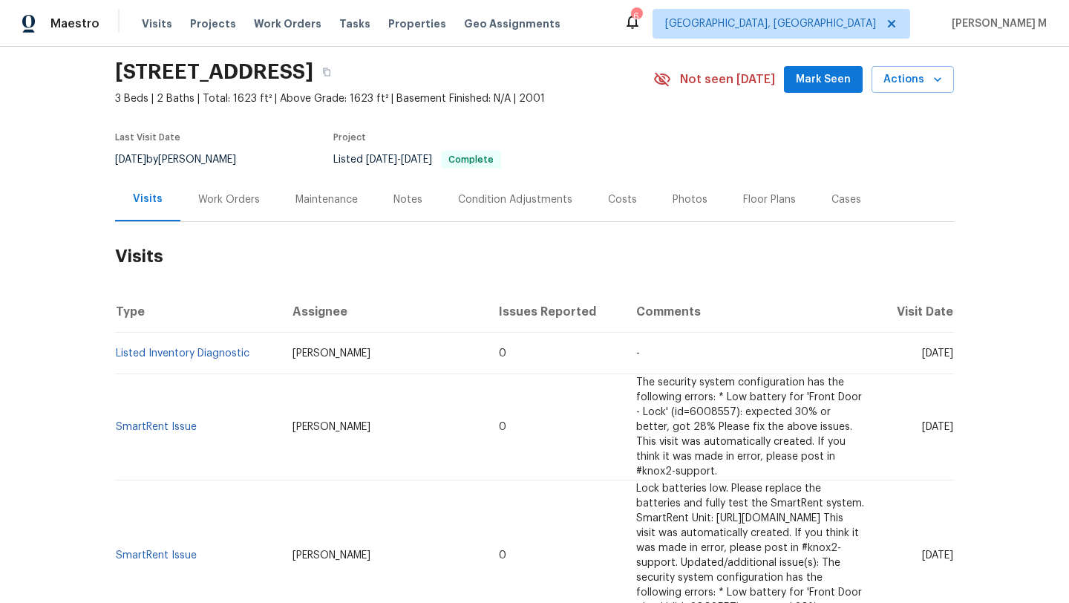
drag, startPoint x: 889, startPoint y: 355, endPoint x: 920, endPoint y: 356, distance: 30.4
click at [922, 356] on span "[DATE]" at bounding box center [937, 353] width 31 height 10
copy span "[DATE]"
click at [232, 202] on div "Work Orders" at bounding box center [229, 199] width 62 height 15
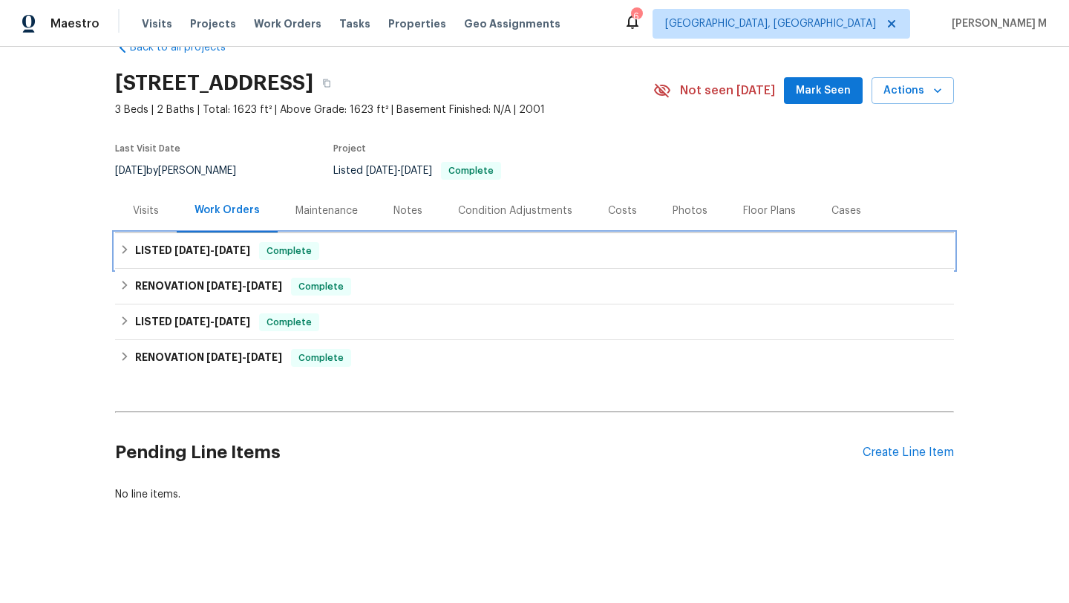
click at [215, 245] on span "[DATE]" at bounding box center [233, 250] width 36 height 10
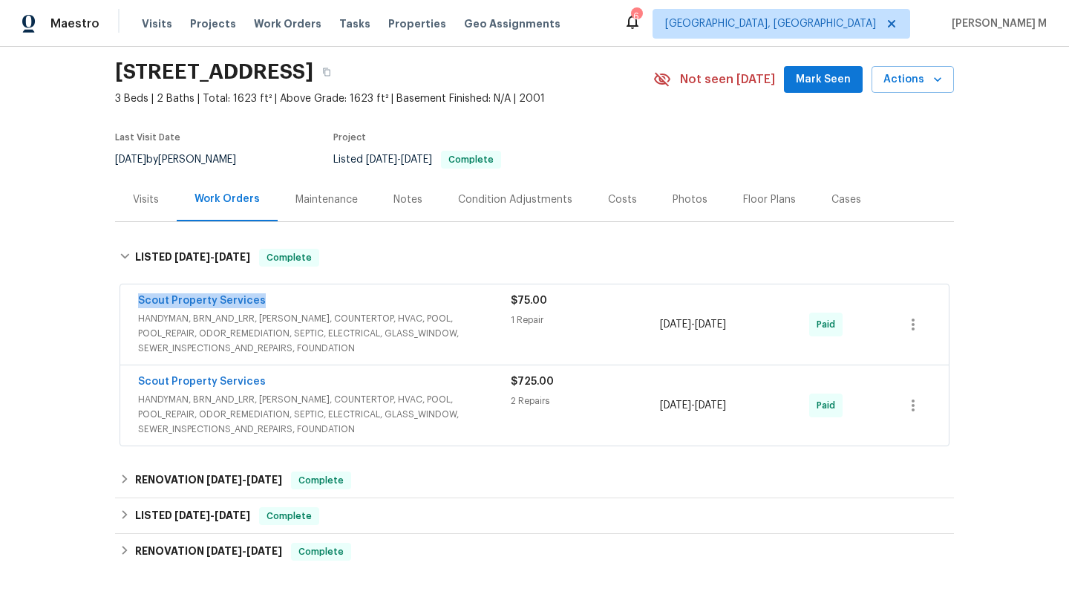
drag, startPoint x: 127, startPoint y: 295, endPoint x: 281, endPoint y: 295, distance: 154.4
click at [281, 295] on div "Scout Property Services HANDYMAN, BRN_AND_LRR, [PERSON_NAME], COUNTERTOP, HVAC,…" at bounding box center [534, 324] width 828 height 80
copy link "Scout Property Services"
click at [502, 319] on span "HANDYMAN, BRN_AND_LRR, WELLS, COUNTERTOP, HVAC, POOL, POOL_REPAIR, ODOR_REMEDIA…" at bounding box center [324, 333] width 373 height 45
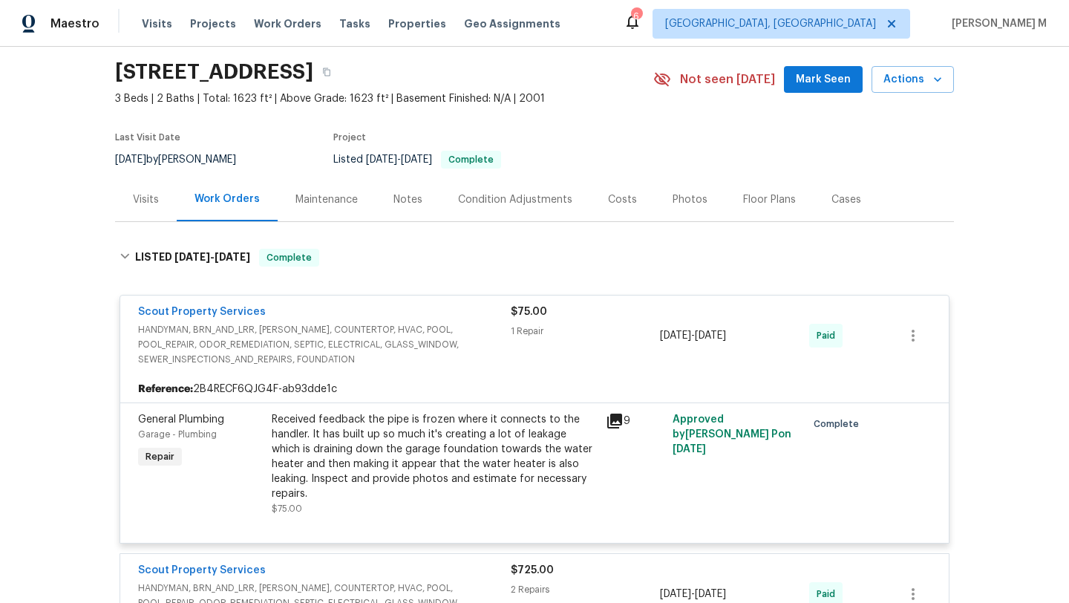
copy span "5/7/2025 - 5/7/2025"
drag, startPoint x: 657, startPoint y: 336, endPoint x: 749, endPoint y: 336, distance: 92.0
click at [749, 336] on div "5/7/2025 - 5/7/2025" at bounding box center [734, 335] width 149 height 62
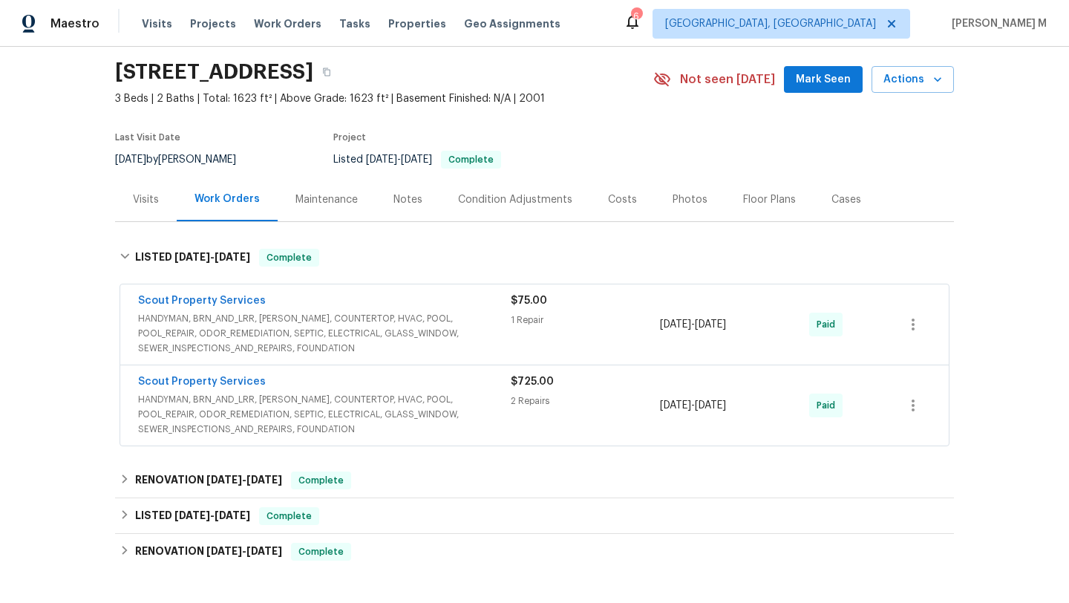
click at [151, 209] on div "Visits" at bounding box center [146, 199] width 62 height 44
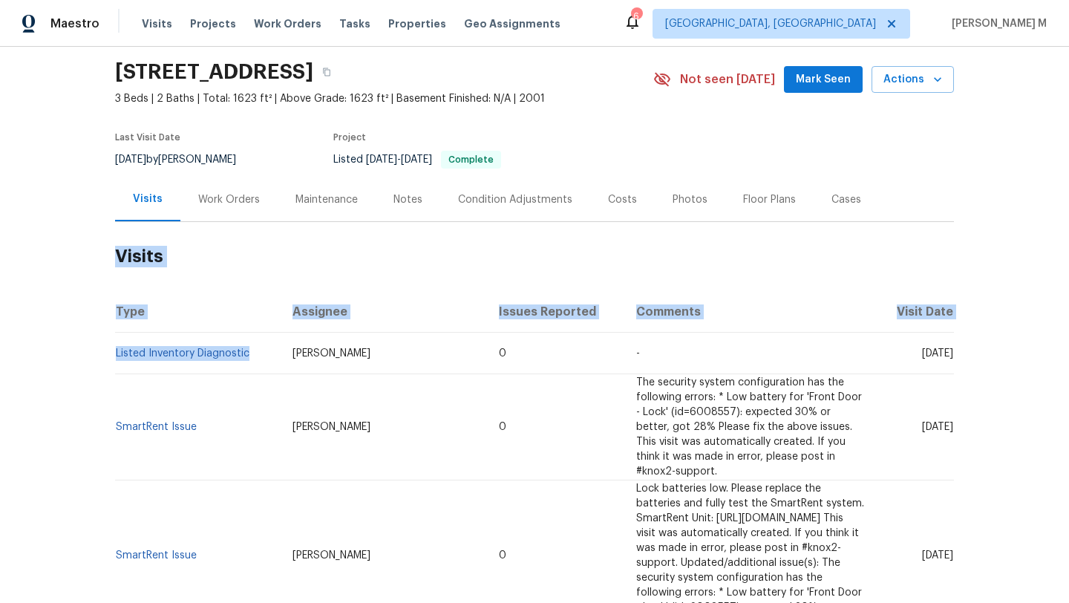
drag, startPoint x: 247, startPoint y: 359, endPoint x: 109, endPoint y: 354, distance: 138.2
click at [115, 354] on td "Listed Inventory Diagnostic" at bounding box center [198, 354] width 166 height 42
copy link "Listed Inventory Diagnostic"
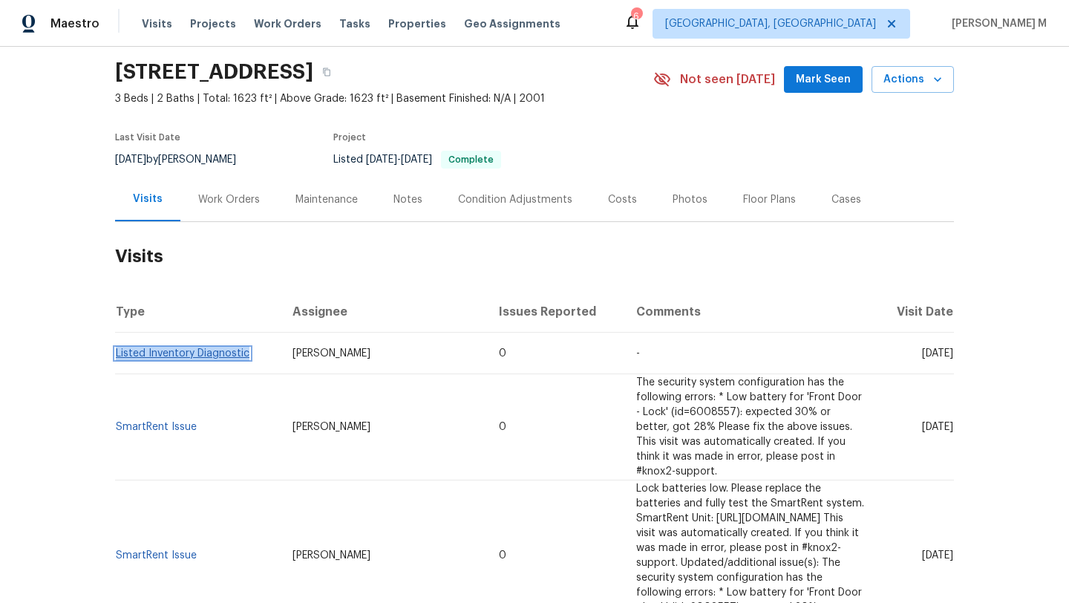
click at [202, 350] on link "Listed Inventory Diagnostic" at bounding box center [183, 353] width 134 height 10
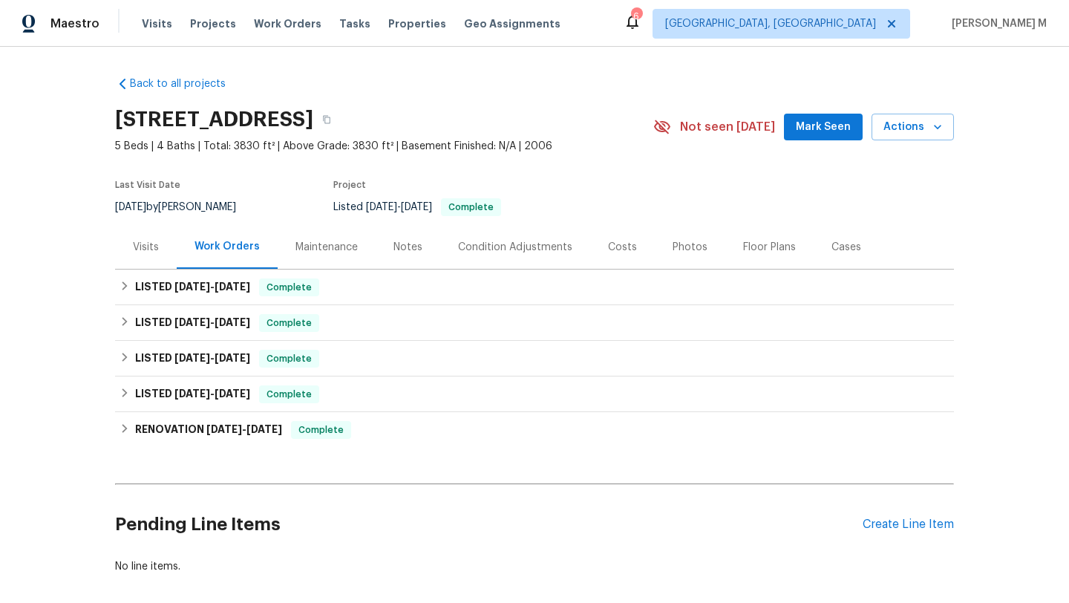
click at [117, 247] on div "Visits" at bounding box center [146, 247] width 62 height 44
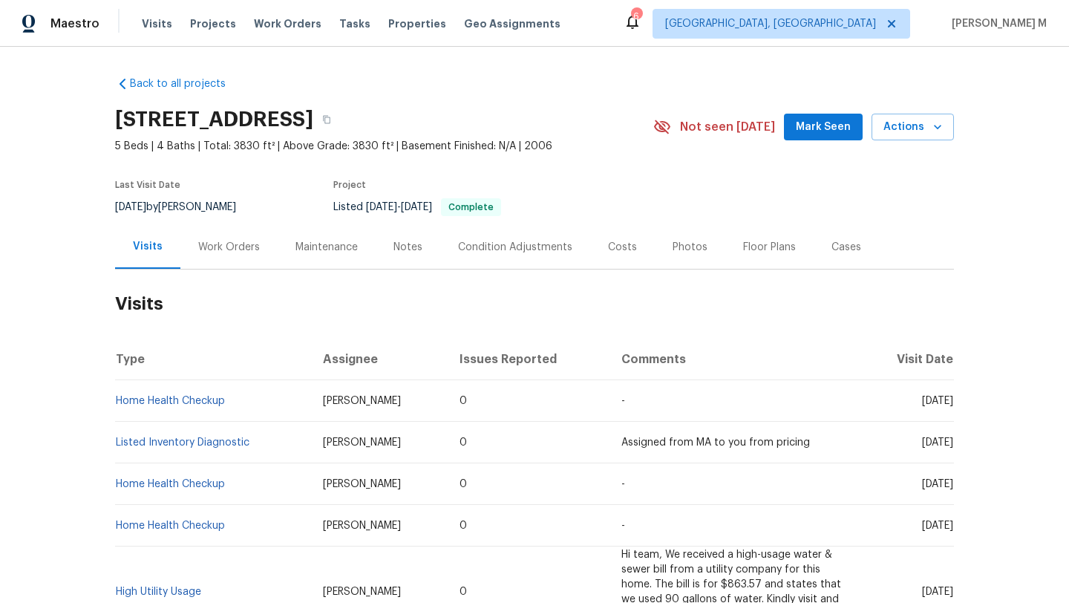
drag, startPoint x: 885, startPoint y: 402, endPoint x: 918, endPoint y: 401, distance: 33.4
click at [922, 401] on span "[DATE]" at bounding box center [937, 401] width 31 height 10
copy span "Aug 06"
click at [219, 246] on div "Work Orders" at bounding box center [229, 247] width 62 height 15
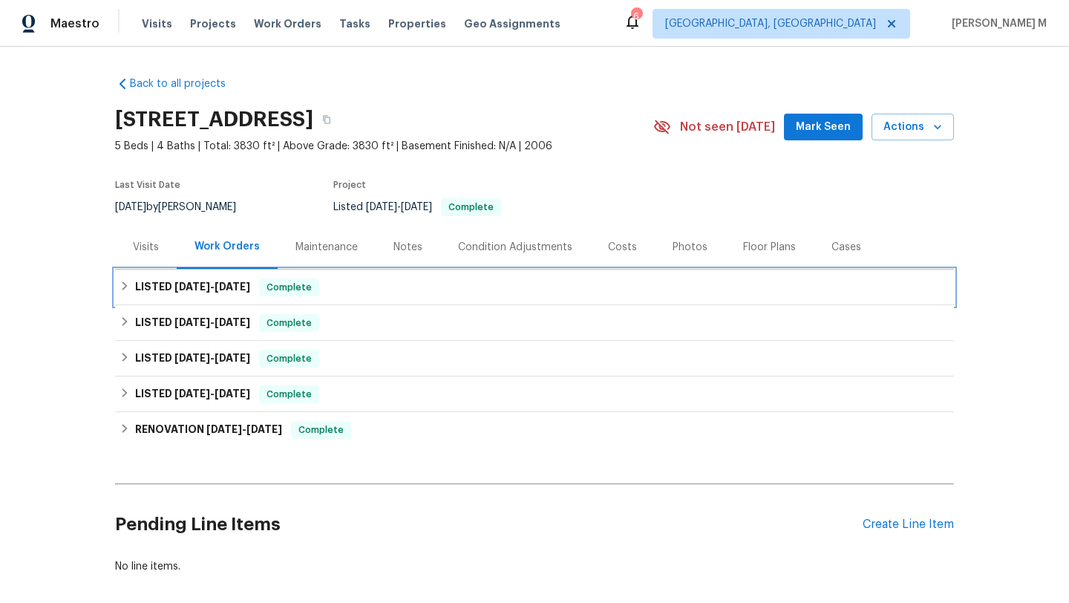
click at [201, 289] on span "8/6/25 - 8/7/25" at bounding box center [212, 286] width 76 height 10
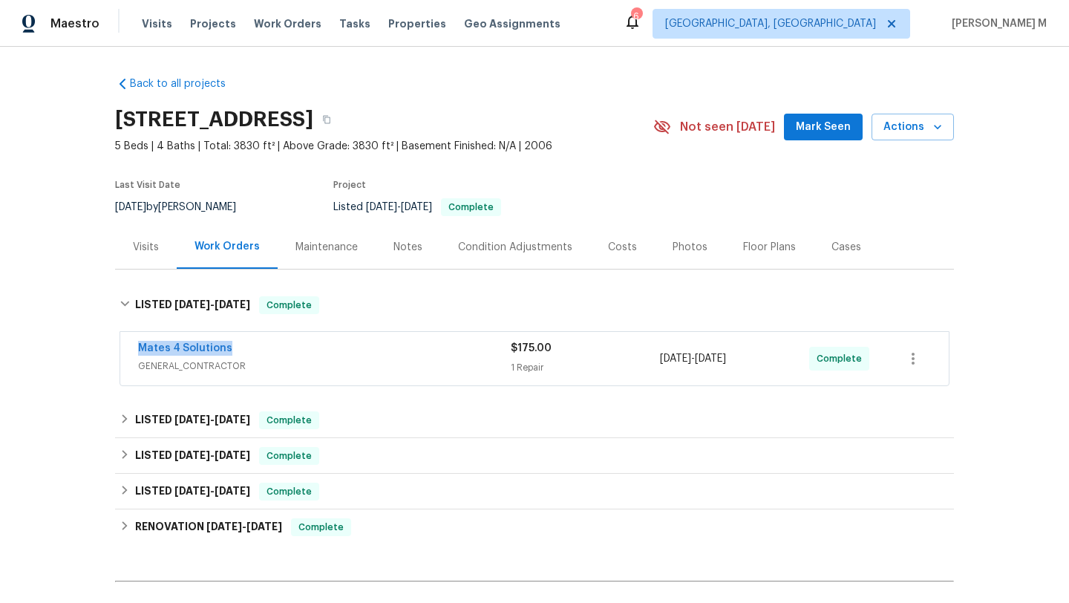
drag, startPoint x: 124, startPoint y: 347, endPoint x: 285, endPoint y: 347, distance: 161.1
click at [285, 347] on div "Mates 4 Solutions GENERAL_CONTRACTOR $175.00 1 Repair 8/6/2025 - 8/7/2025 Compl…" at bounding box center [534, 358] width 828 height 53
copy link "Mates 4 Solutions"
click at [402, 361] on span "GENERAL_CONTRACTOR" at bounding box center [324, 366] width 373 height 15
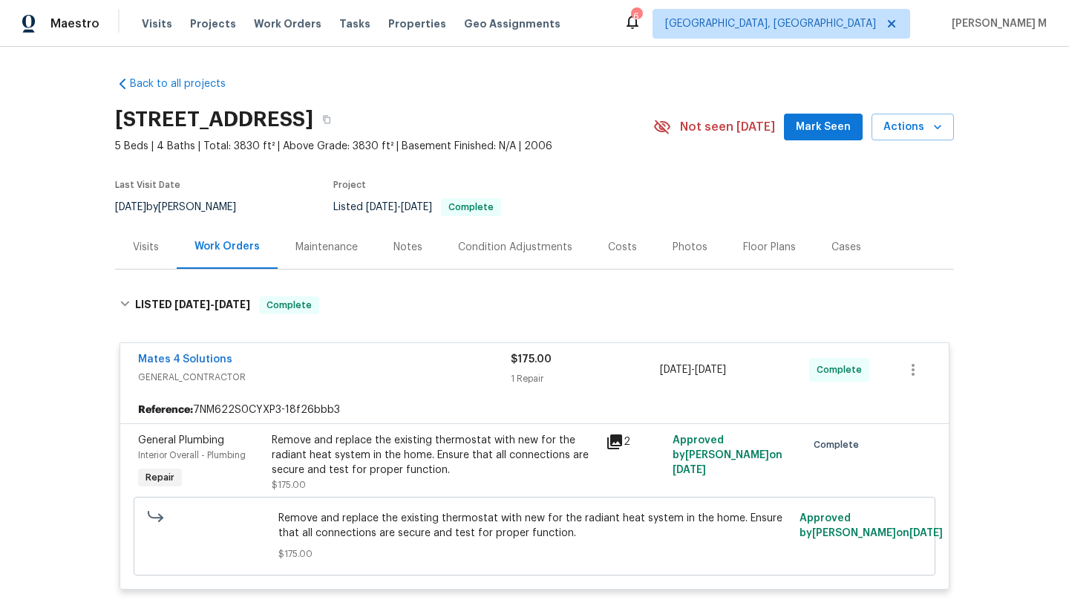
drag, startPoint x: 655, startPoint y: 370, endPoint x: 752, endPoint y: 372, distance: 96.5
click at [752, 372] on div "8/6/2025 - 8/7/2025" at bounding box center [734, 370] width 149 height 36
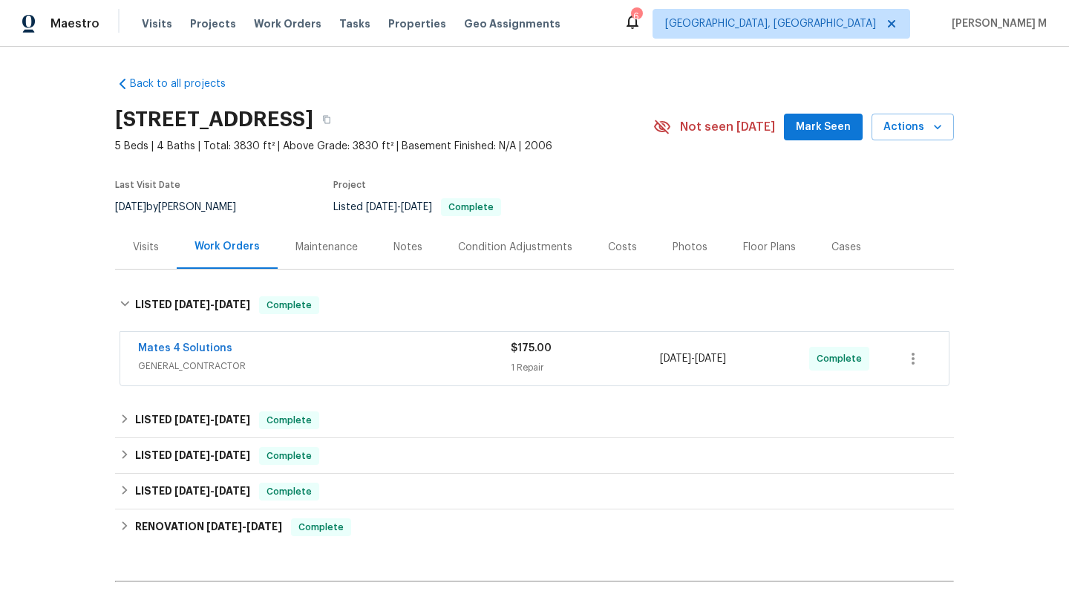
copy span "8/6/2025 - 8/7/2025"
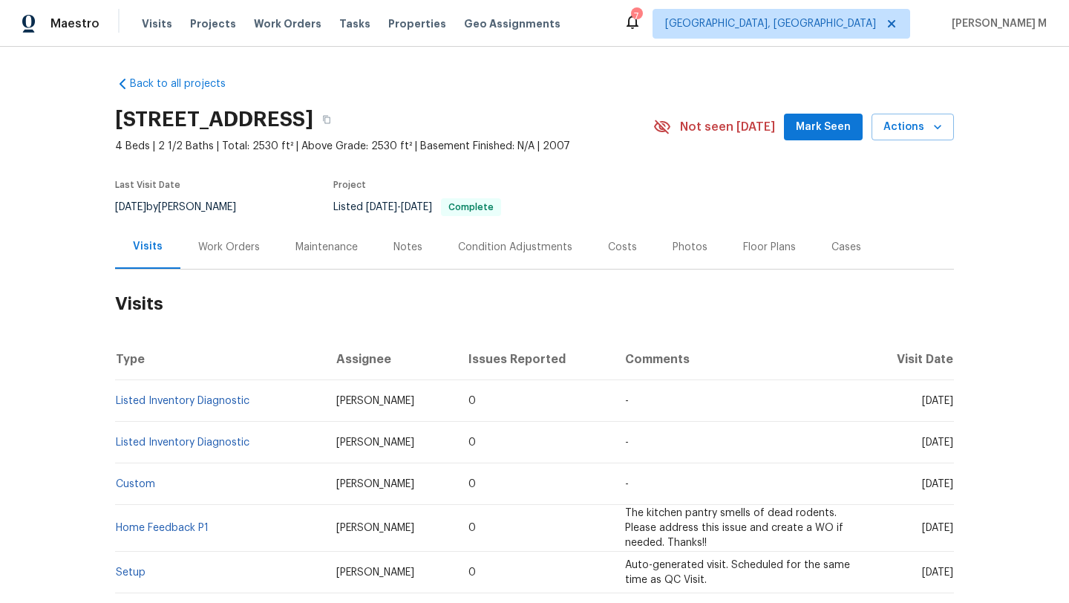
drag, startPoint x: 893, startPoint y: 402, endPoint x: 917, endPoint y: 403, distance: 24.5
click at [922, 403] on span "Fri, Jul 25 2025" at bounding box center [937, 401] width 31 height 10
copy span "Jul 25"
click at [247, 251] on div "Work Orders" at bounding box center [229, 247] width 62 height 15
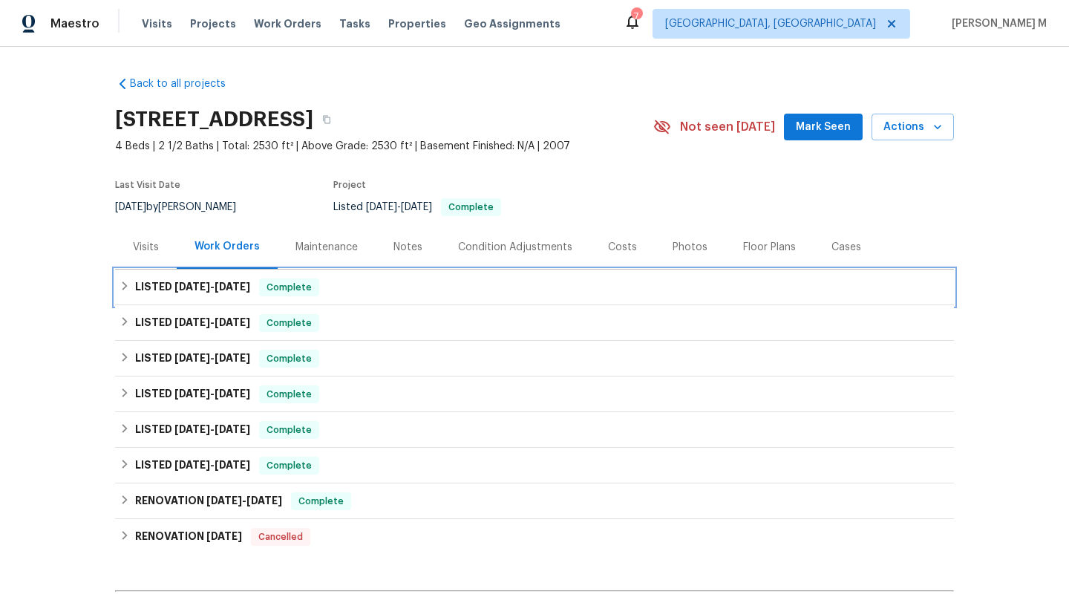
click at [240, 274] on div "LISTED 7/7/25 - 7/9/25 Complete" at bounding box center [534, 287] width 839 height 36
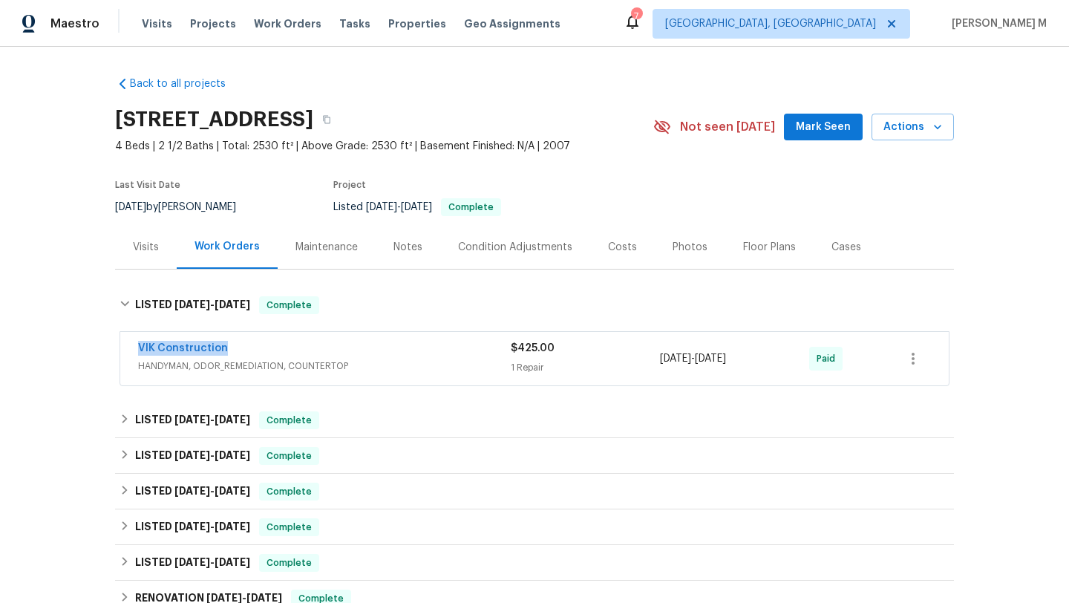
drag, startPoint x: 148, startPoint y: 350, endPoint x: 292, endPoint y: 350, distance: 144.0
click at [293, 350] on div "VIK Construction HANDYMAN, ODOR_REMEDIATION, COUNTERTOP $425.00 1 Repair 7/9/20…" at bounding box center [534, 358] width 828 height 53
click at [382, 352] on div "VIK Construction" at bounding box center [324, 350] width 373 height 18
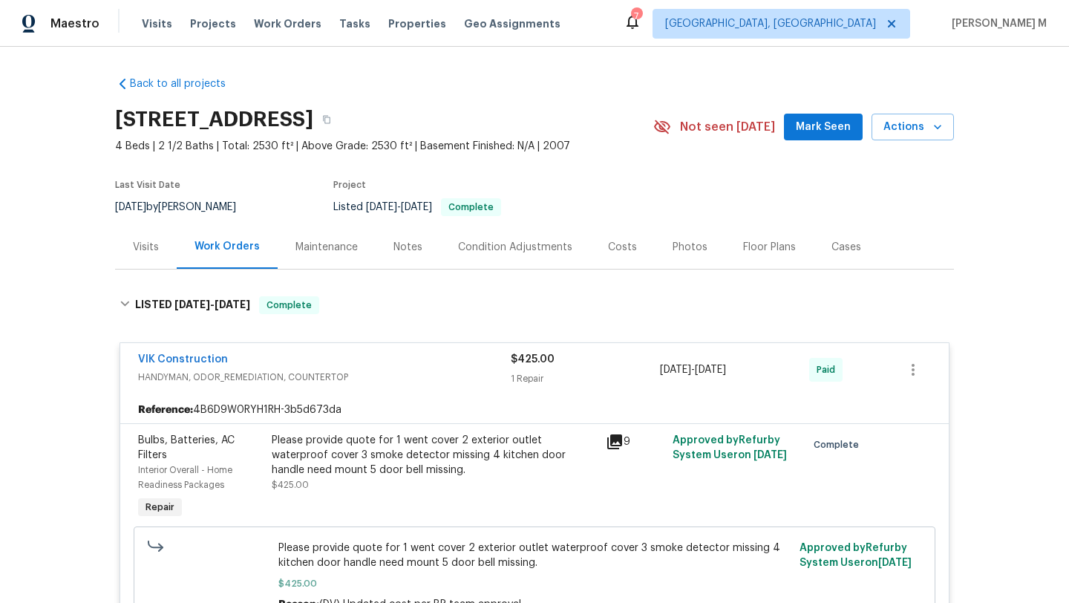
copy span "7/9/2025 - 7/9/2025"
drag, startPoint x: 654, startPoint y: 368, endPoint x: 749, endPoint y: 367, distance: 95.0
click at [726, 367] on span "7/9/2025 - 7/9/2025" at bounding box center [693, 369] width 66 height 15
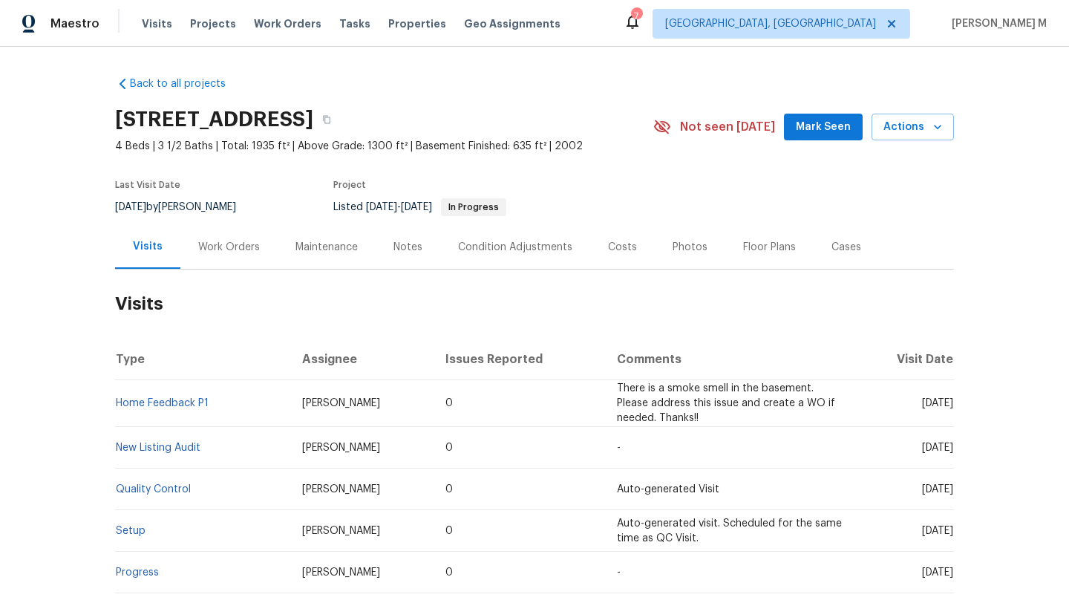
click at [220, 255] on div "Work Orders" at bounding box center [228, 247] width 97 height 44
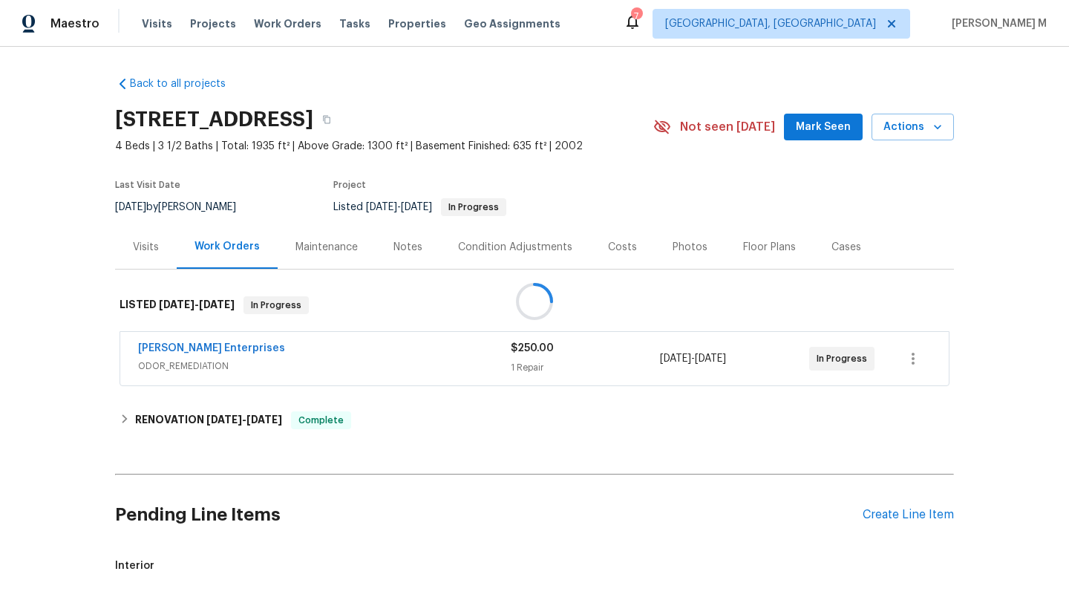
click at [265, 349] on div at bounding box center [534, 301] width 1069 height 603
click at [324, 366] on span "ODOR_REMEDIATION" at bounding box center [324, 366] width 373 height 15
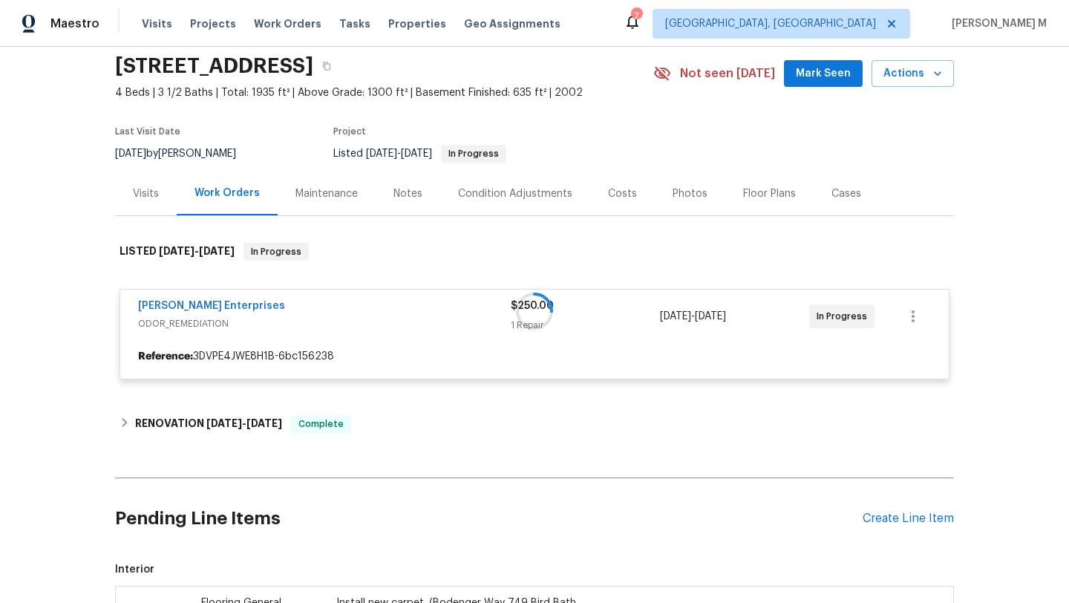
scroll to position [65, 0]
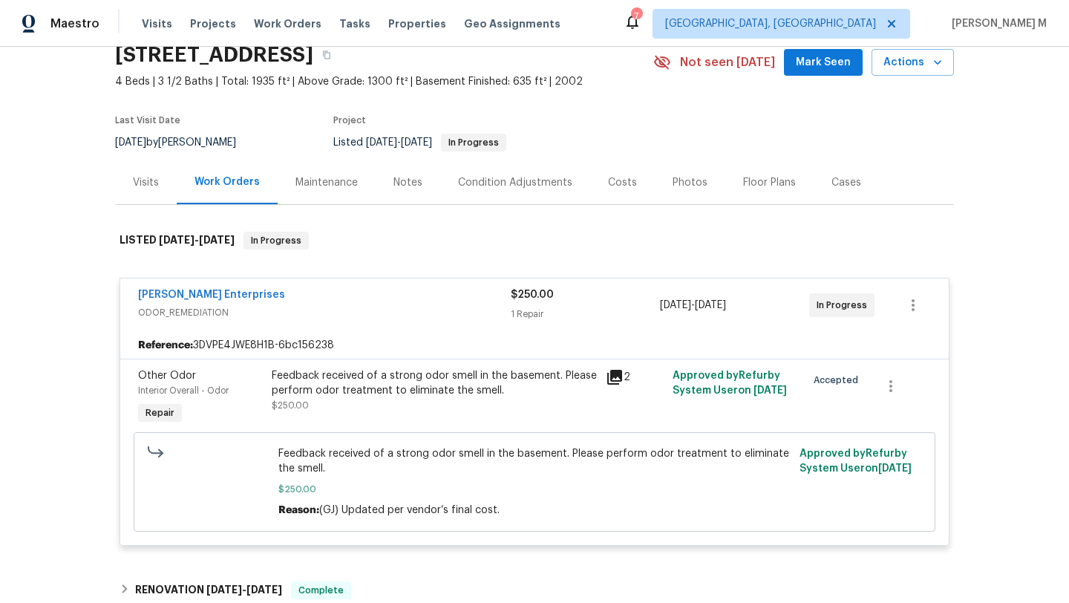
click at [420, 393] on div "Feedback received of a strong odor smell in the basement. Please perform odor t…" at bounding box center [434, 383] width 325 height 30
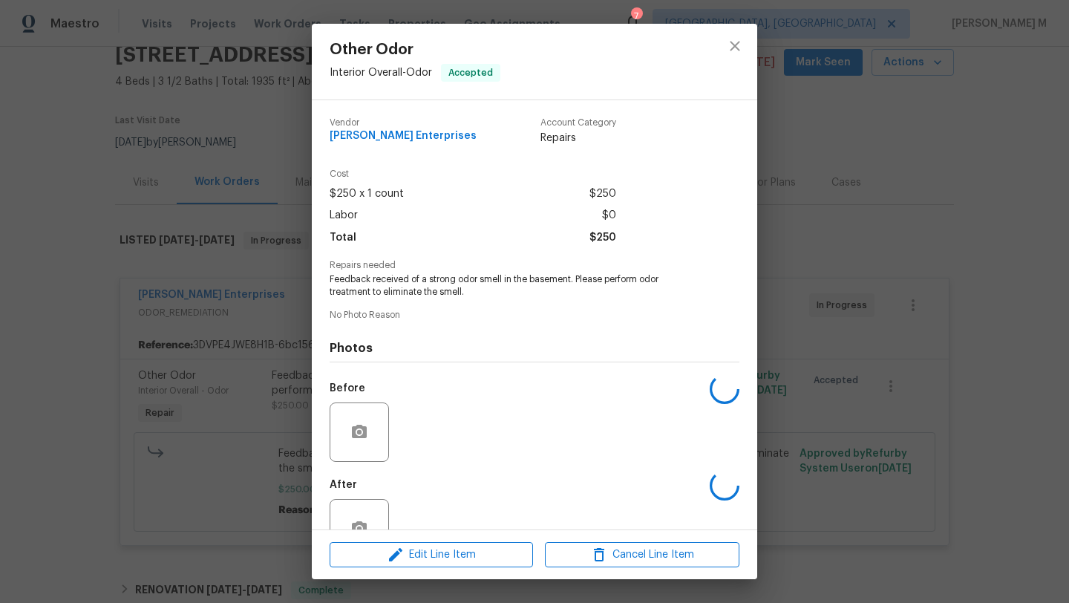
scroll to position [44, 0]
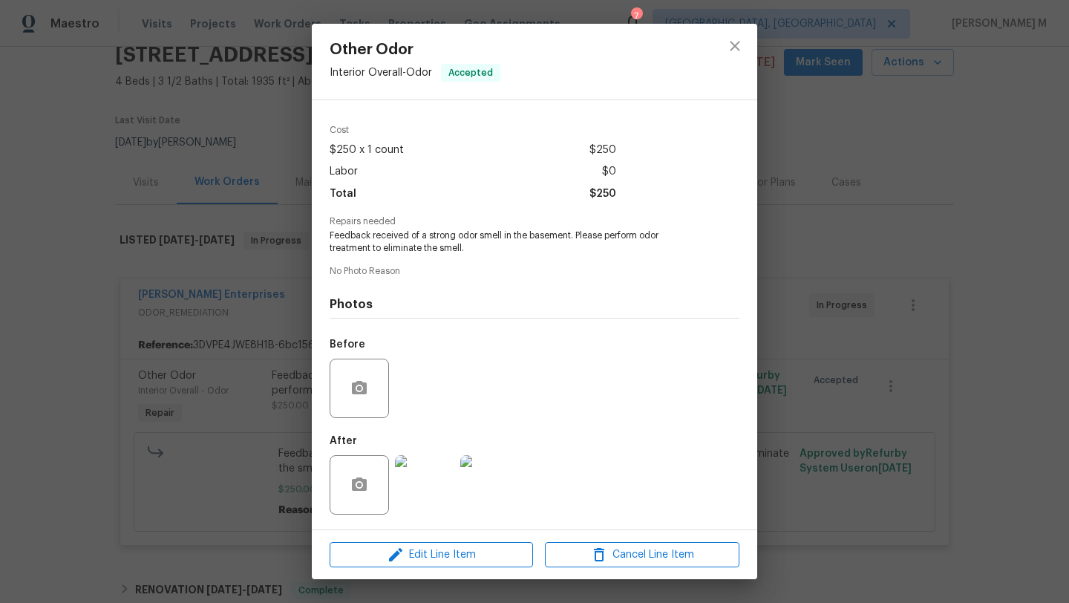
click at [420, 511] on img at bounding box center [424, 484] width 59 height 59
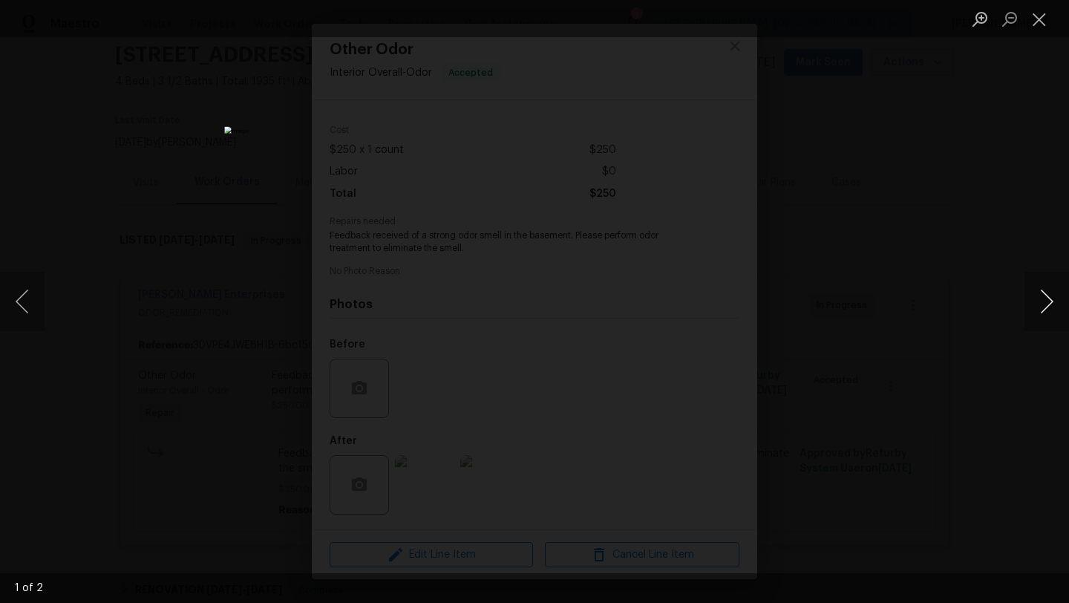
click at [1034, 308] on button "Next image" at bounding box center [1046, 301] width 45 height 59
click at [1039, 35] on li "Lightbox" at bounding box center [1039, 18] width 30 height 37
click at [1038, 28] on button "Close lightbox" at bounding box center [1039, 19] width 30 height 26
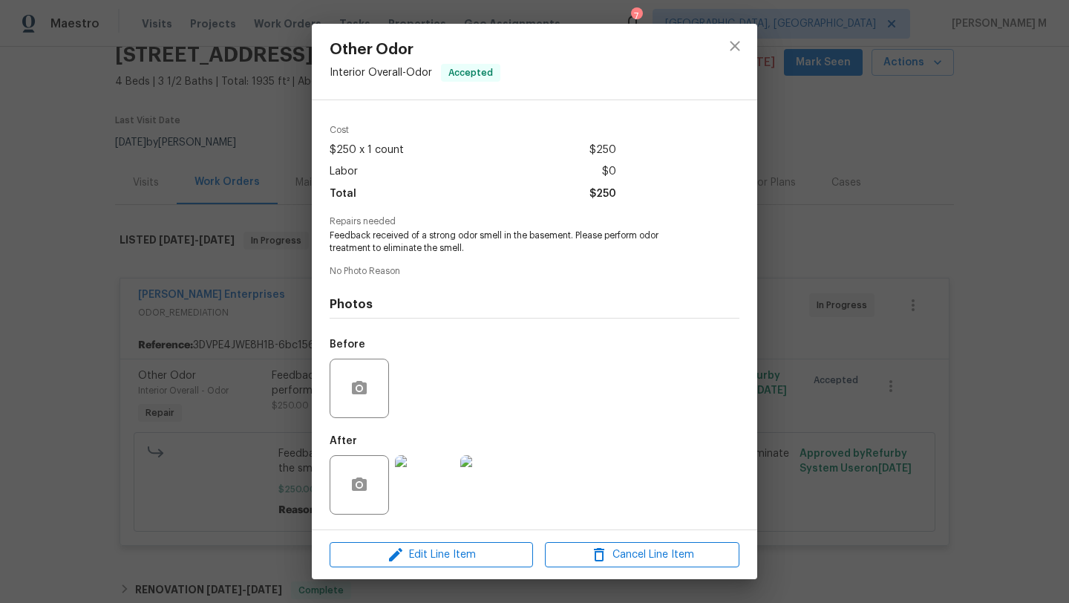
click at [214, 303] on div "Other Odor Interior Overall - Odor Accepted Vendor Nordman Enterprises Account …" at bounding box center [534, 301] width 1069 height 603
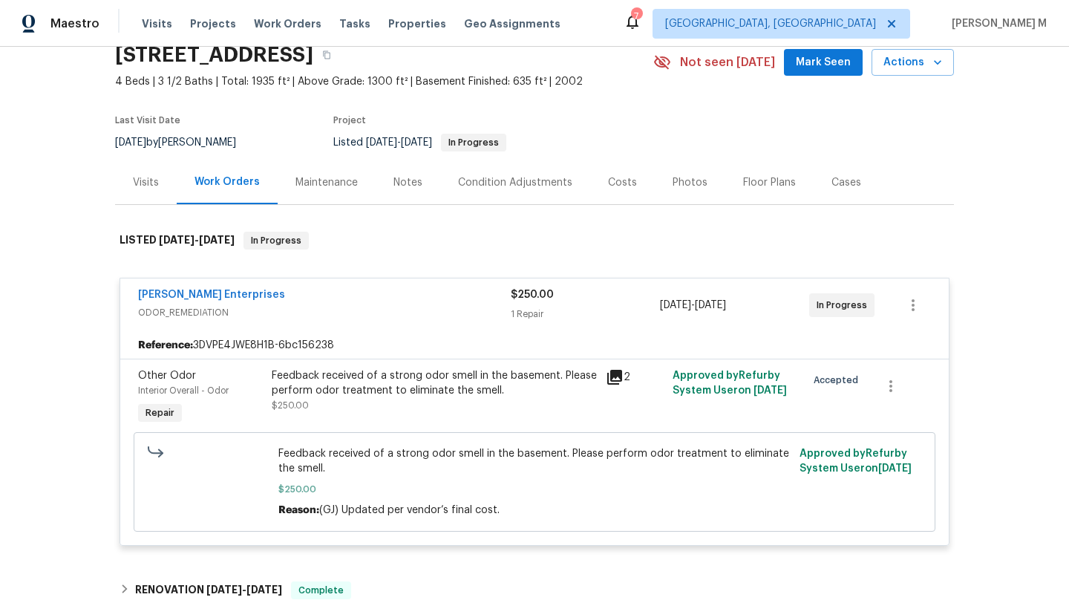
click at [148, 175] on div "Visits" at bounding box center [146, 182] width 26 height 15
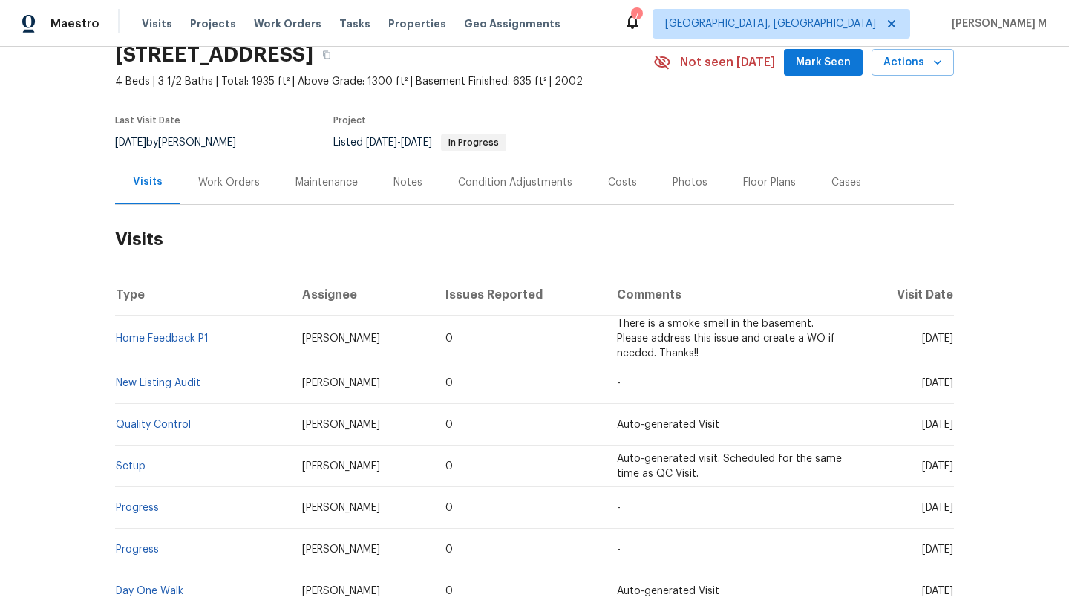
drag, startPoint x: 890, startPoint y: 338, endPoint x: 924, endPoint y: 339, distance: 34.2
click at [924, 339] on span "Mon, Aug 11 2025" at bounding box center [937, 338] width 31 height 10
copy span "Aug 11"
click at [248, 185] on div "Work Orders" at bounding box center [229, 182] width 62 height 15
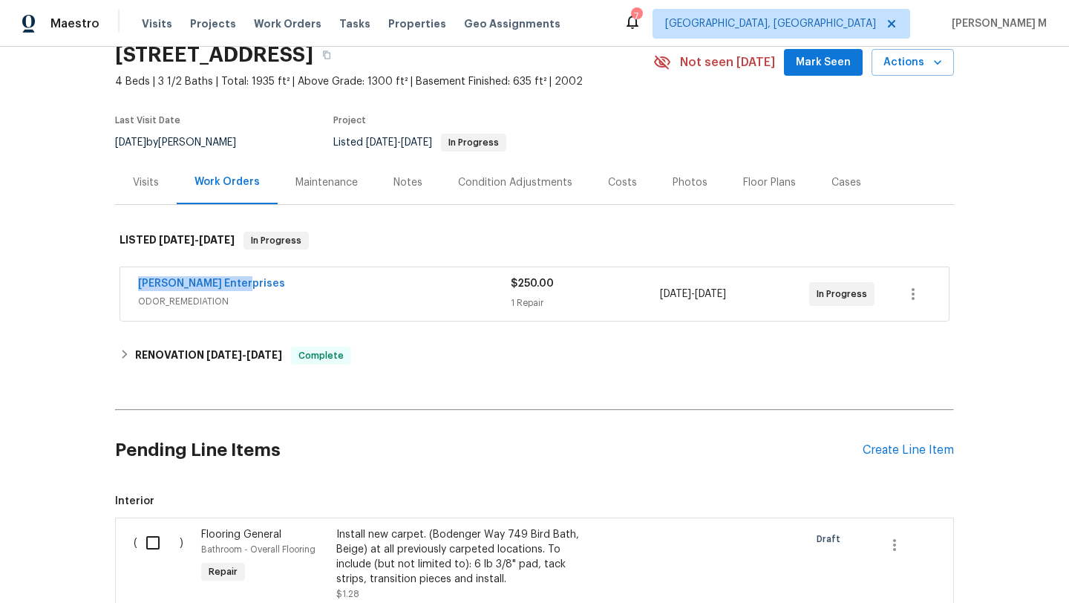
drag, startPoint x: 264, startPoint y: 283, endPoint x: 295, endPoint y: 283, distance: 31.2
click at [295, 283] on div "Nordman Enterprises ODOR_REMEDIATION $250.00 1 Repair 8/12/2025 - 8/14/2025 In …" at bounding box center [534, 293] width 828 height 53
copy link "Nordman Enterprises"
drag, startPoint x: 658, startPoint y: 293, endPoint x: 762, endPoint y: 293, distance: 103.9
click at [762, 293] on div "8/12/2025 - 8/14/2025" at bounding box center [734, 294] width 149 height 36
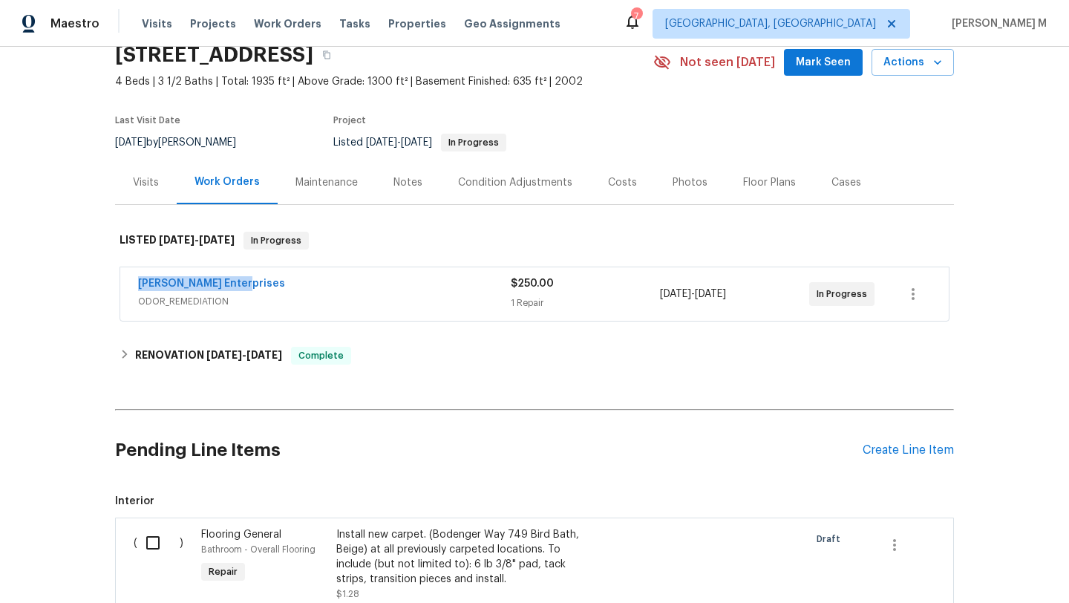
copy span "8/12/2025 - 8/14/2025"
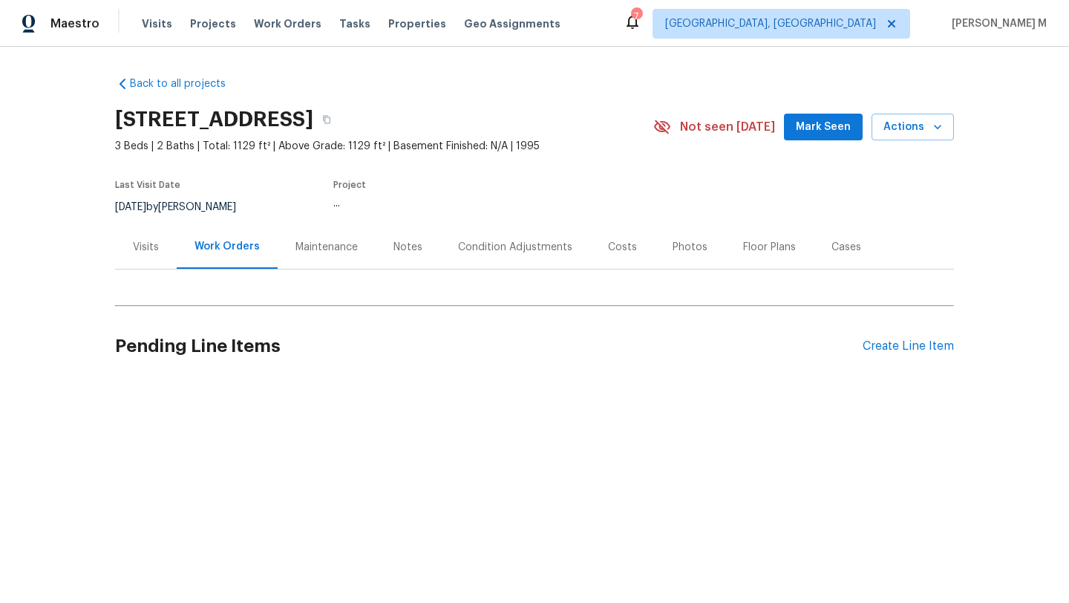
click at [151, 252] on div "Visits" at bounding box center [146, 247] width 26 height 15
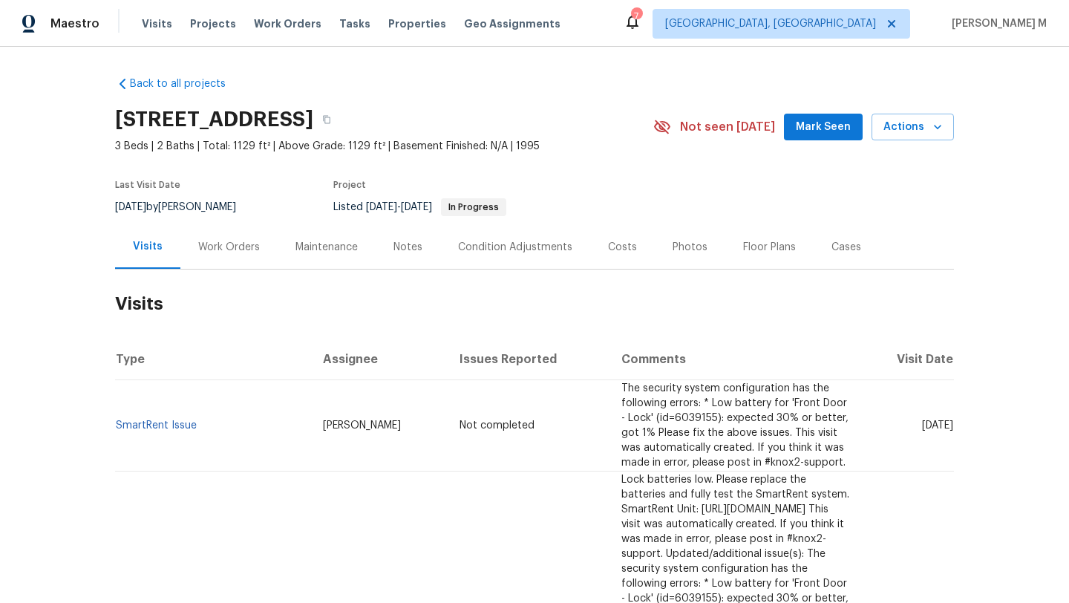
drag, startPoint x: 888, startPoint y: 424, endPoint x: 920, endPoint y: 424, distance: 31.9
click at [922, 424] on span "[DATE]" at bounding box center [937, 425] width 31 height 10
copy span "[DATE]"
click at [241, 252] on div "Work Orders" at bounding box center [229, 247] width 62 height 15
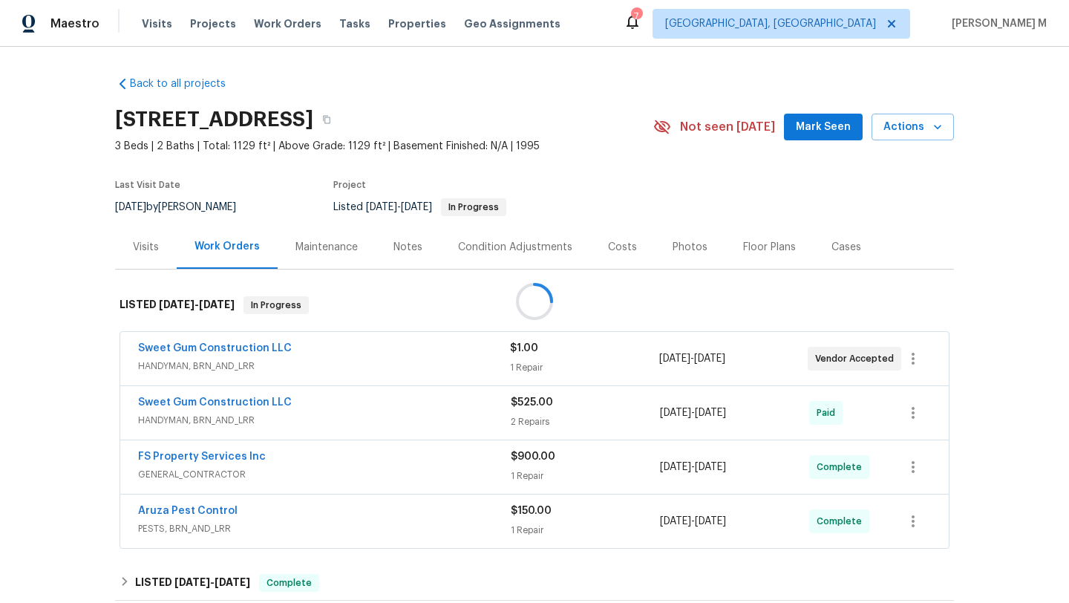
click at [323, 359] on div at bounding box center [534, 301] width 1069 height 603
click at [342, 366] on div at bounding box center [534, 301] width 1069 height 603
click at [358, 356] on div at bounding box center [534, 301] width 1069 height 603
click at [358, 356] on div "Sweet Gum Construction LLC" at bounding box center [324, 350] width 372 height 18
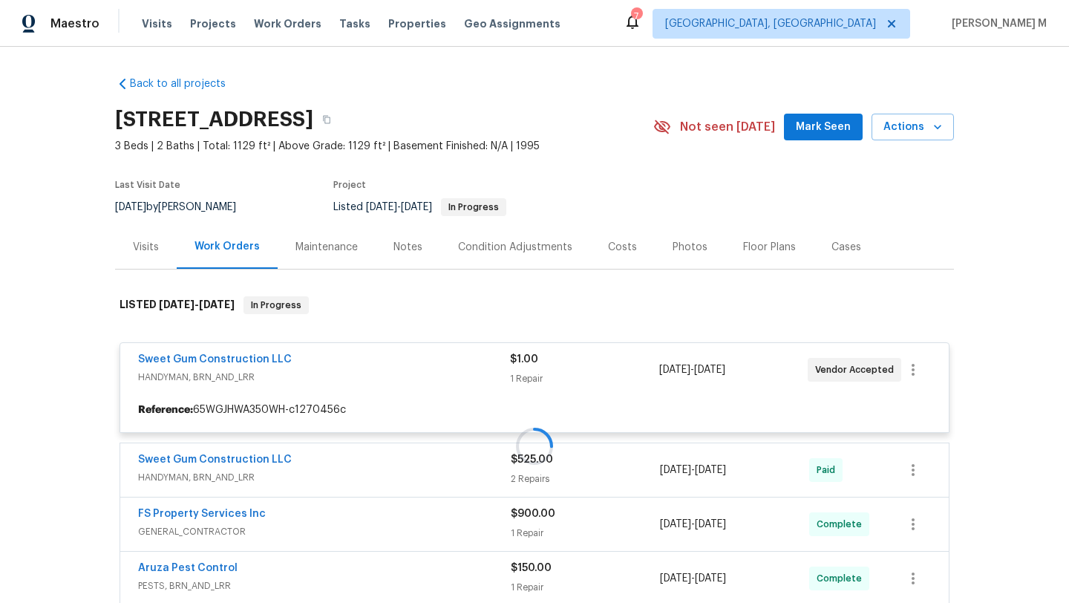
scroll to position [39, 0]
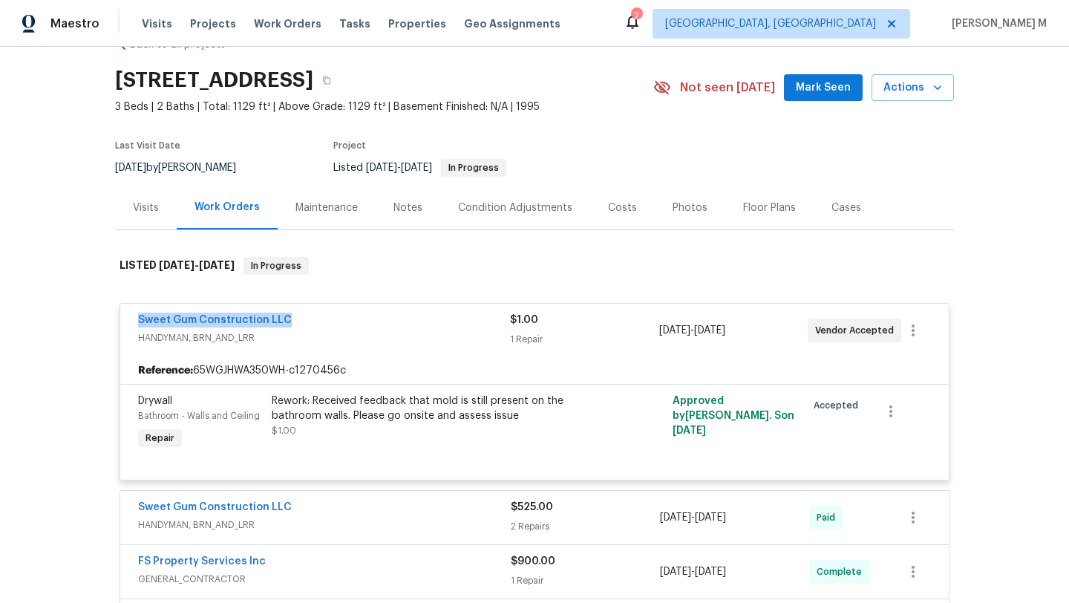
drag, startPoint x: 161, startPoint y: 317, endPoint x: 343, endPoint y: 316, distance: 181.9
click at [343, 317] on div "Sweet Gum Construction LLC HANDYMAN, BRN_AND_LRR $1.00 1 Repair 8/19/2025 - 8/2…" at bounding box center [534, 330] width 828 height 53
copy link "Sweet Gum Construction LLC"
drag, startPoint x: 652, startPoint y: 331, endPoint x: 754, endPoint y: 331, distance: 101.7
click at [755, 331] on div "Sweet Gum Construction LLC HANDYMAN, BRN_AND_LRR $1.00 1 Repair 8/19/2025 - 8/2…" at bounding box center [516, 330] width 757 height 36
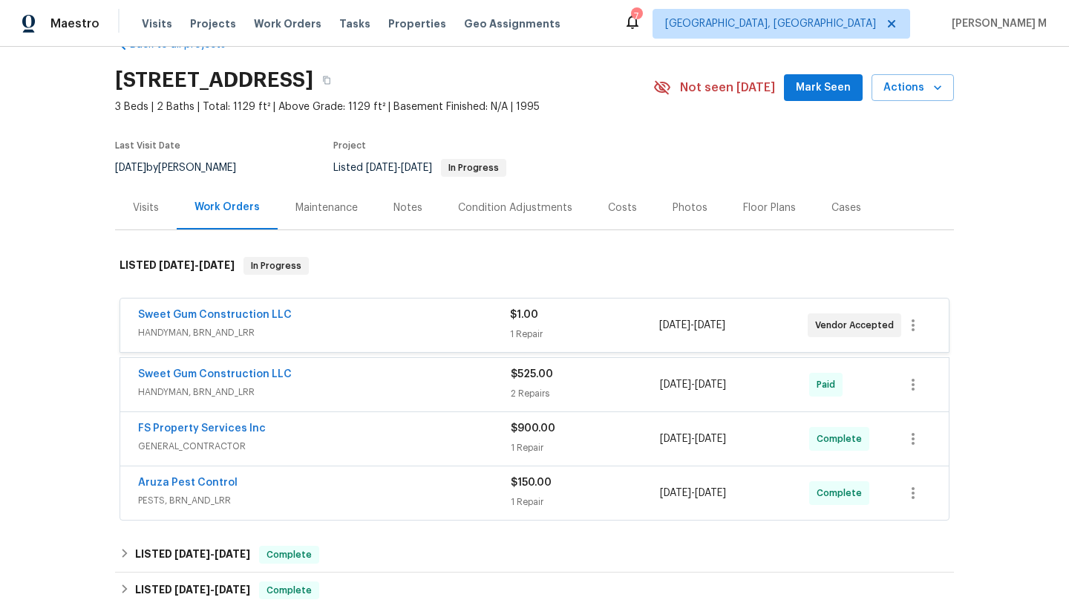
click at [754, 331] on div "8/19/2025 - 8/21/2025" at bounding box center [733, 325] width 148 height 36
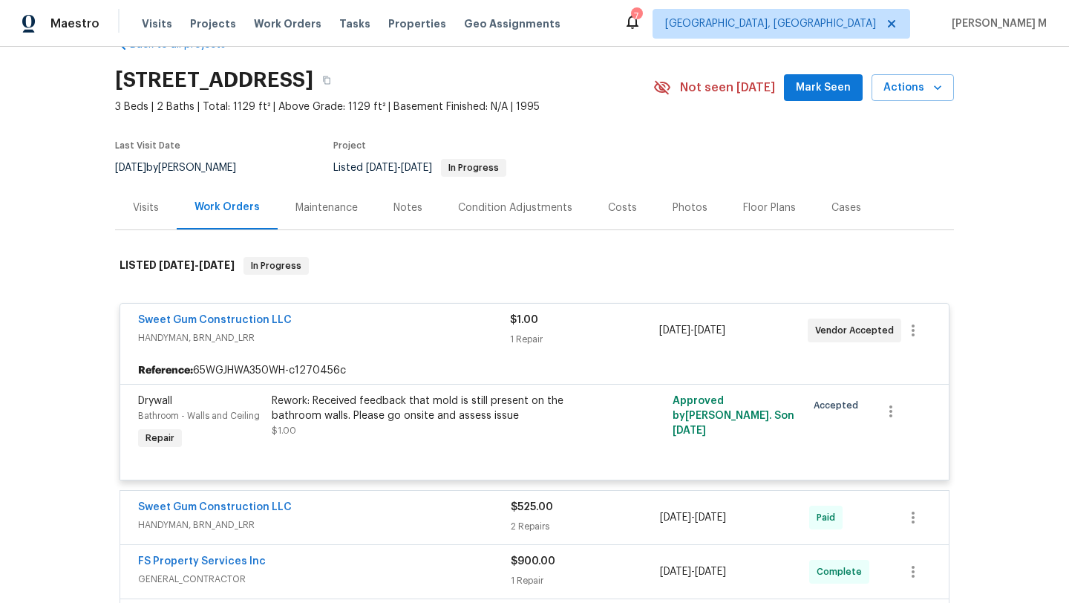
drag, startPoint x: 653, startPoint y: 329, endPoint x: 758, endPoint y: 330, distance: 104.7
click at [725, 330] on span "8/19/2025 - 8/21/2025" at bounding box center [692, 330] width 66 height 15
copy span "8/19/2025 - 8/21/2025"
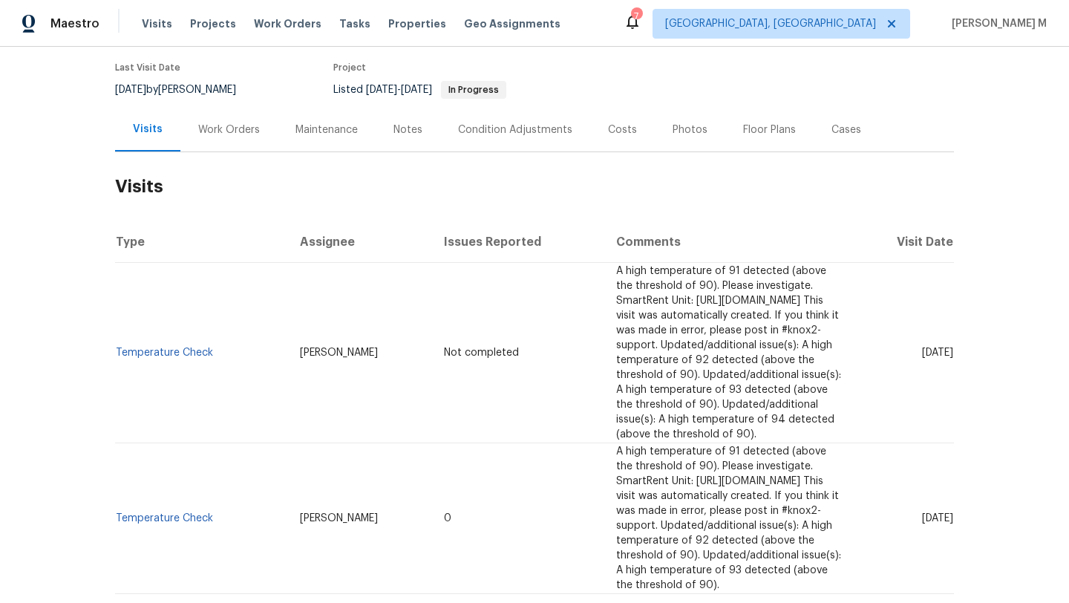
scroll to position [177, 0]
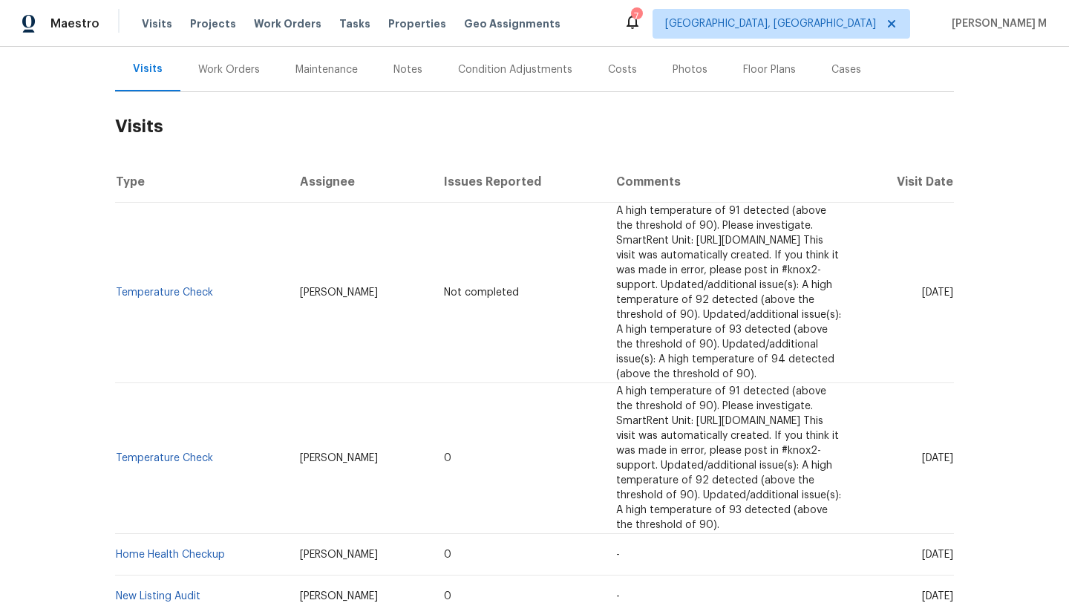
drag, startPoint x: 887, startPoint y: 278, endPoint x: 920, endPoint y: 279, distance: 32.7
click at [922, 287] on span "[DATE]" at bounding box center [937, 292] width 31 height 10
copy span "[DATE]"
click at [239, 67] on div "Work Orders" at bounding box center [229, 69] width 62 height 15
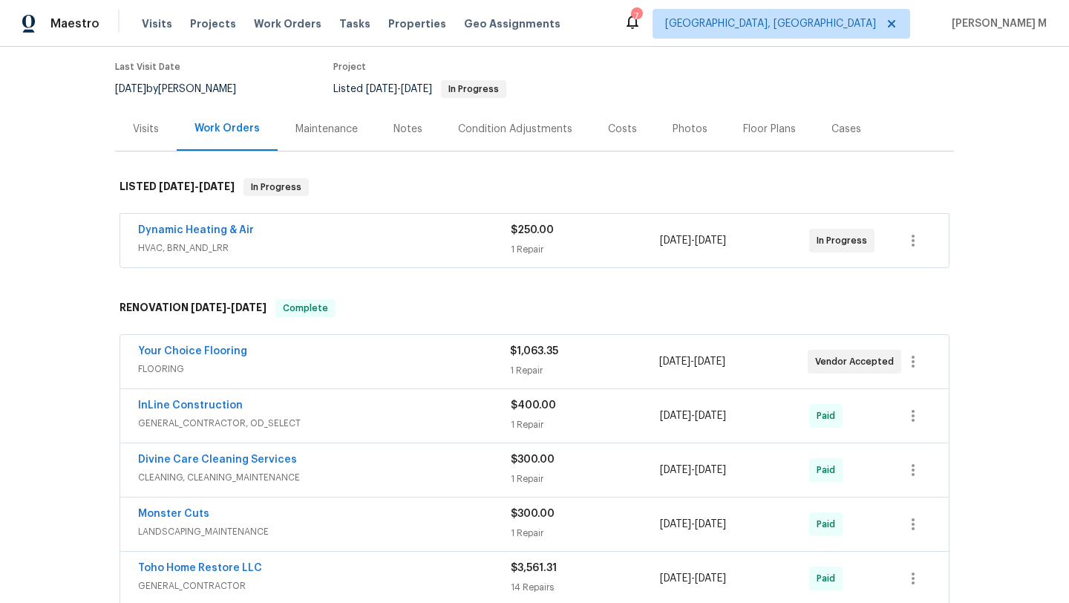
scroll to position [114, 0]
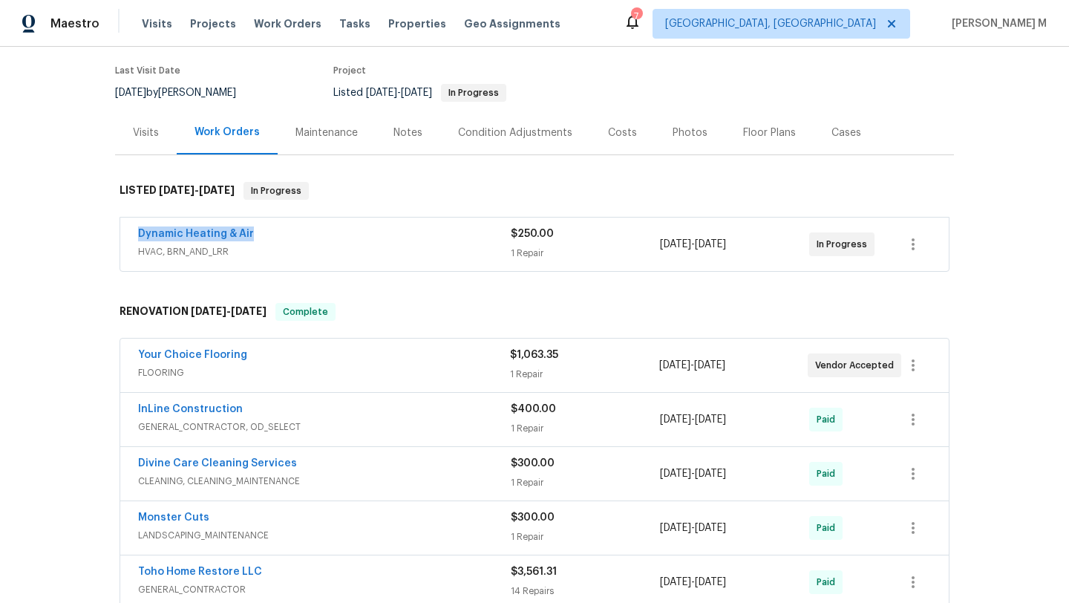
drag, startPoint x: 128, startPoint y: 232, endPoint x: 289, endPoint y: 232, distance: 160.3
click at [289, 232] on div "Dynamic Heating & Air HVAC, BRN_AND_LRR $250.00 1 Repair [DATE] - [DATE] In Pro…" at bounding box center [534, 243] width 828 height 53
copy link "Dynamic Heating & Air"
click at [307, 237] on div "Dynamic Heating & Air" at bounding box center [324, 235] width 373 height 18
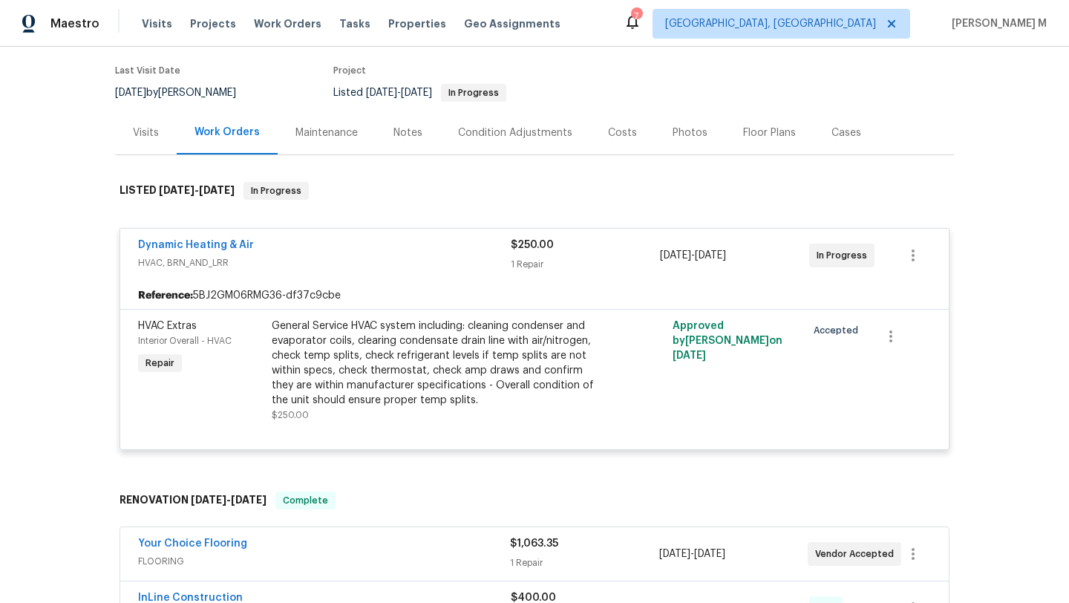
click at [832, 140] on div "Cases" at bounding box center [846, 133] width 65 height 44
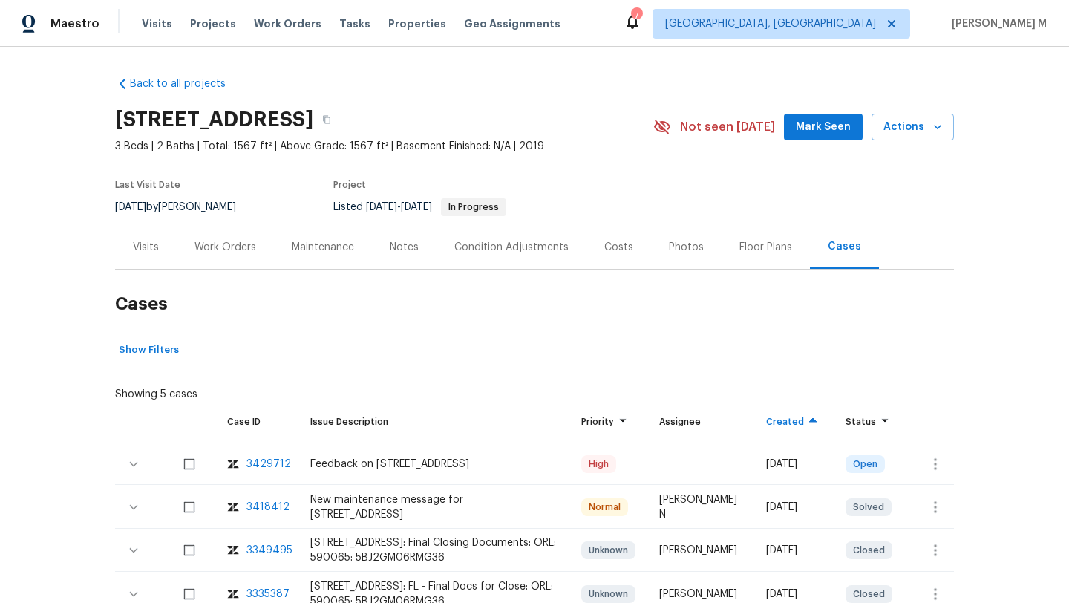
scroll to position [83, 0]
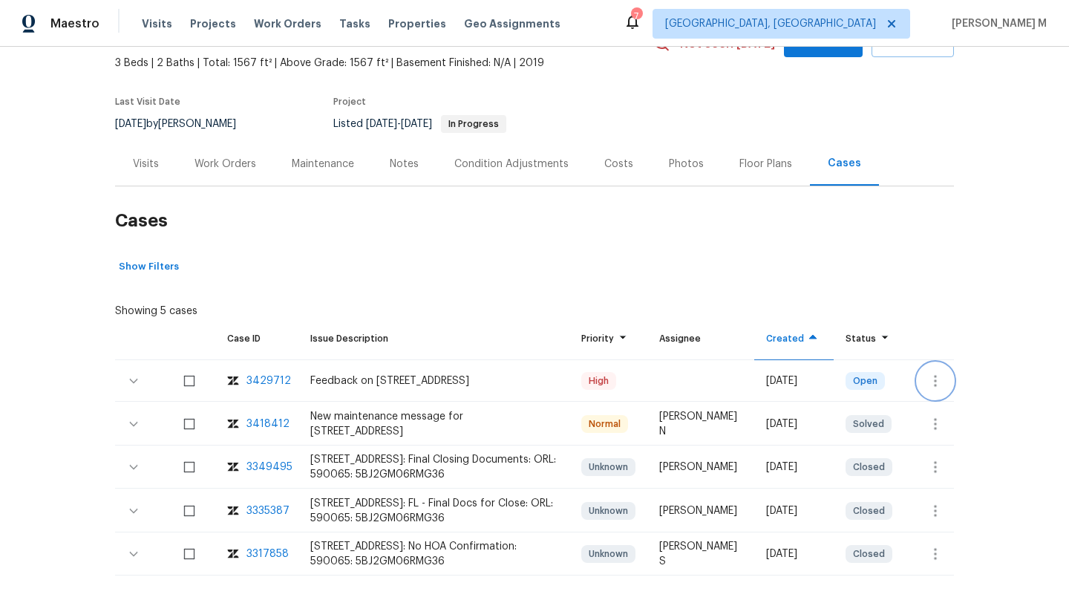
click at [926, 381] on icon "button" at bounding box center [935, 381] width 18 height 18
click at [926, 381] on li "Create a visit" at bounding box center [982, 380] width 154 height 24
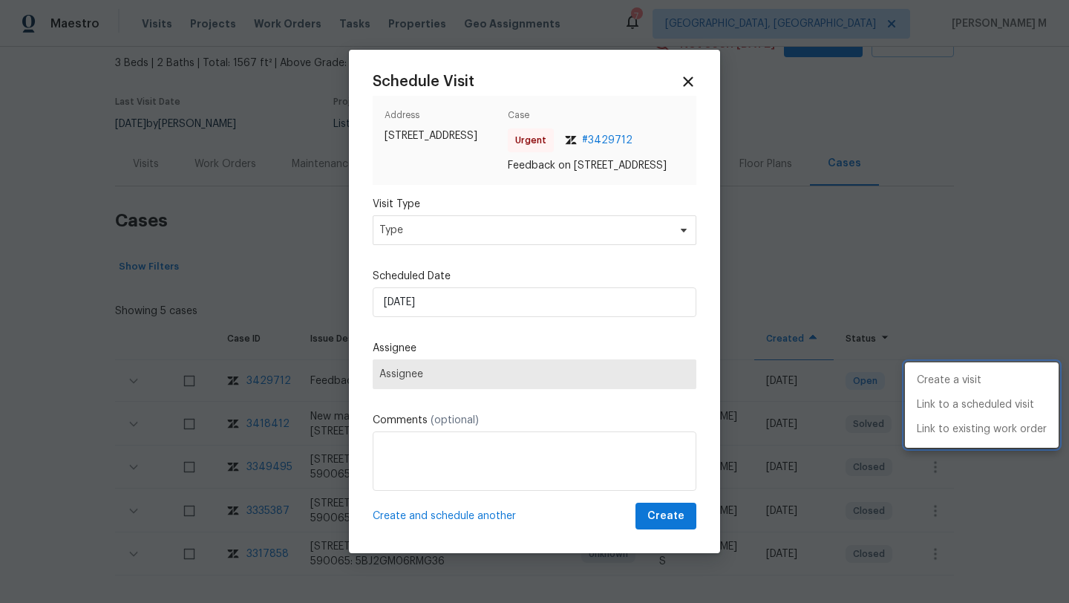
click at [587, 250] on div at bounding box center [534, 301] width 1069 height 603
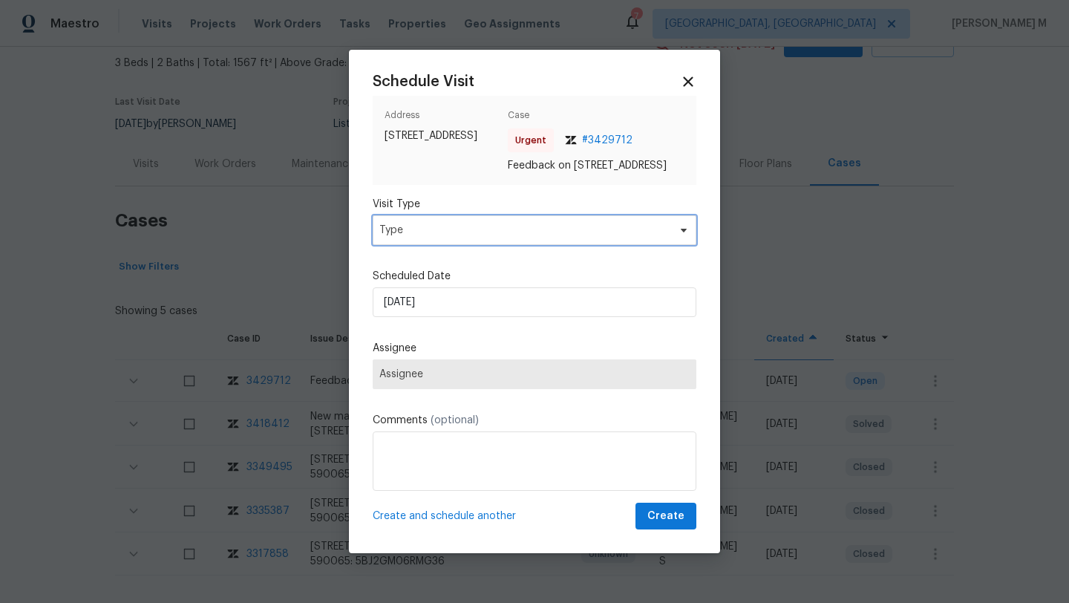
click at [587, 245] on span "Type" at bounding box center [535, 230] width 324 height 30
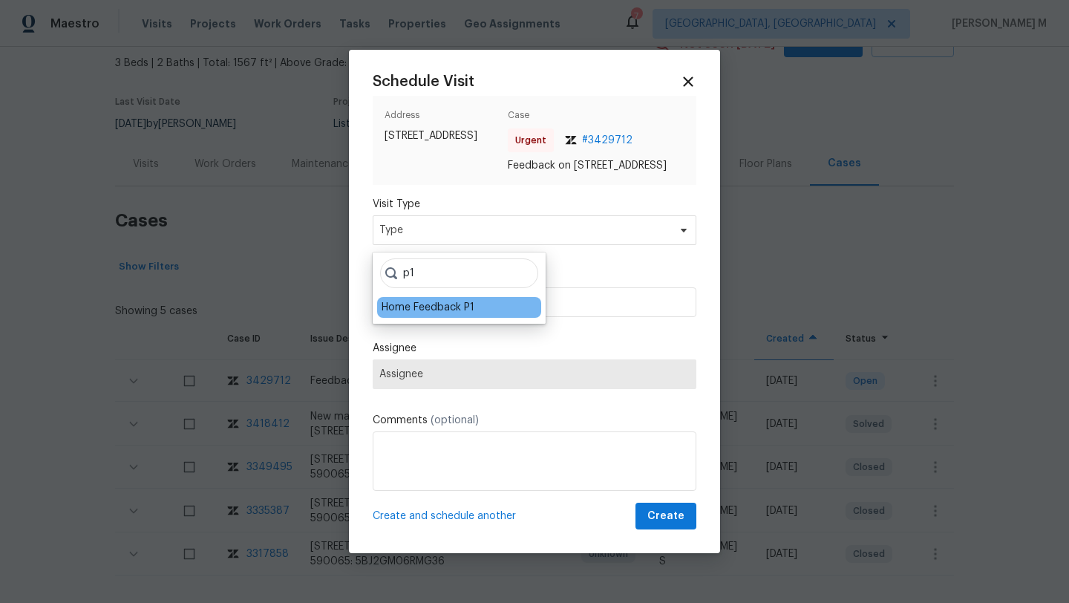
type input "p1"
click at [455, 304] on div "Home Feedback P1" at bounding box center [428, 307] width 93 height 15
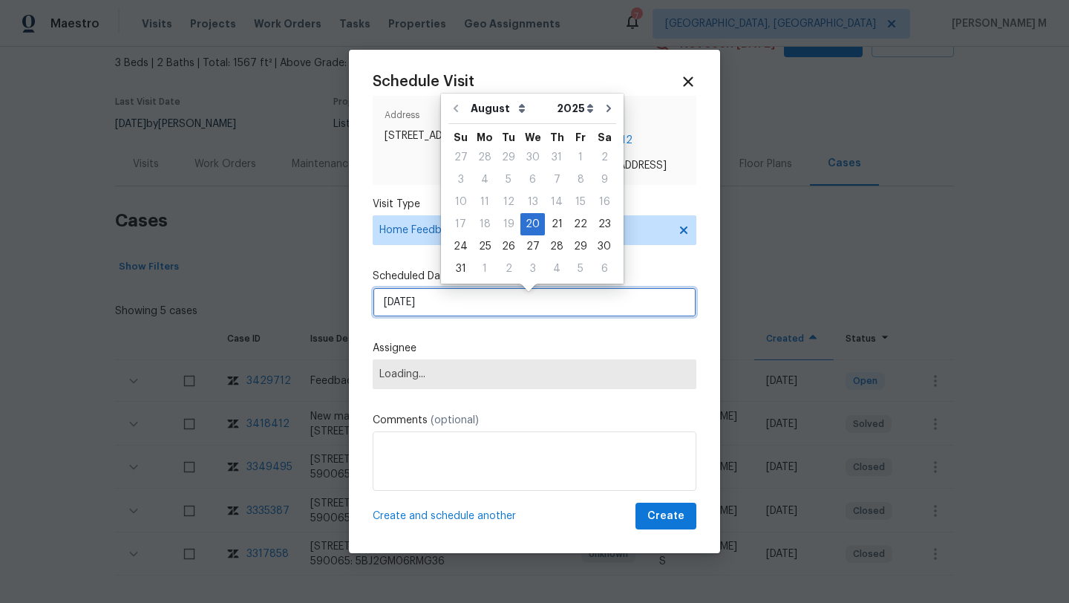
click at [459, 307] on input "20/08/2025" at bounding box center [535, 302] width 324 height 30
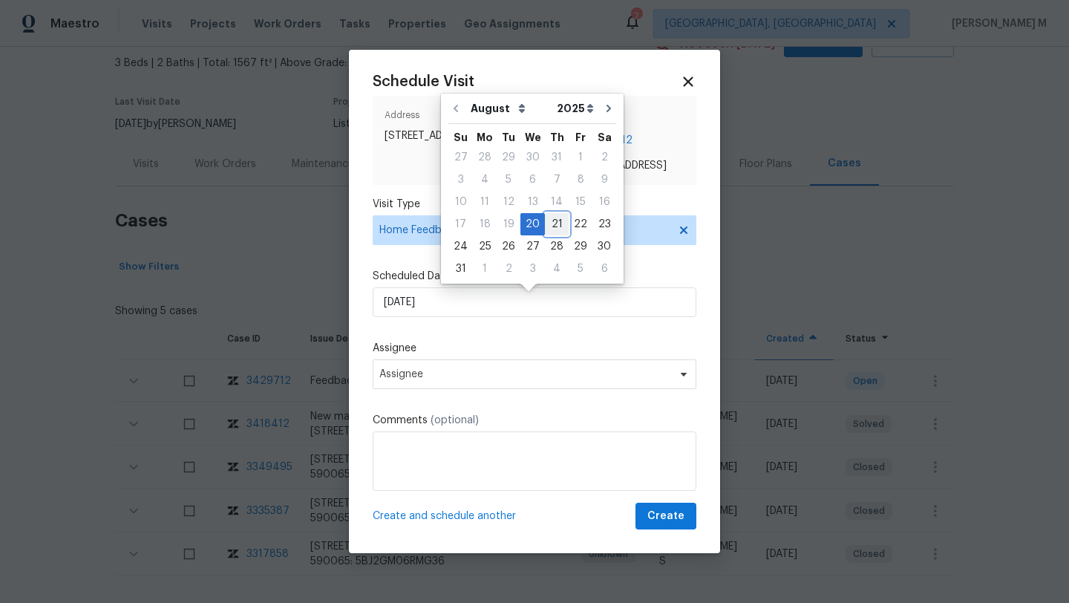
click at [556, 219] on div "21" at bounding box center [557, 224] width 24 height 21
type input "21/08/2025"
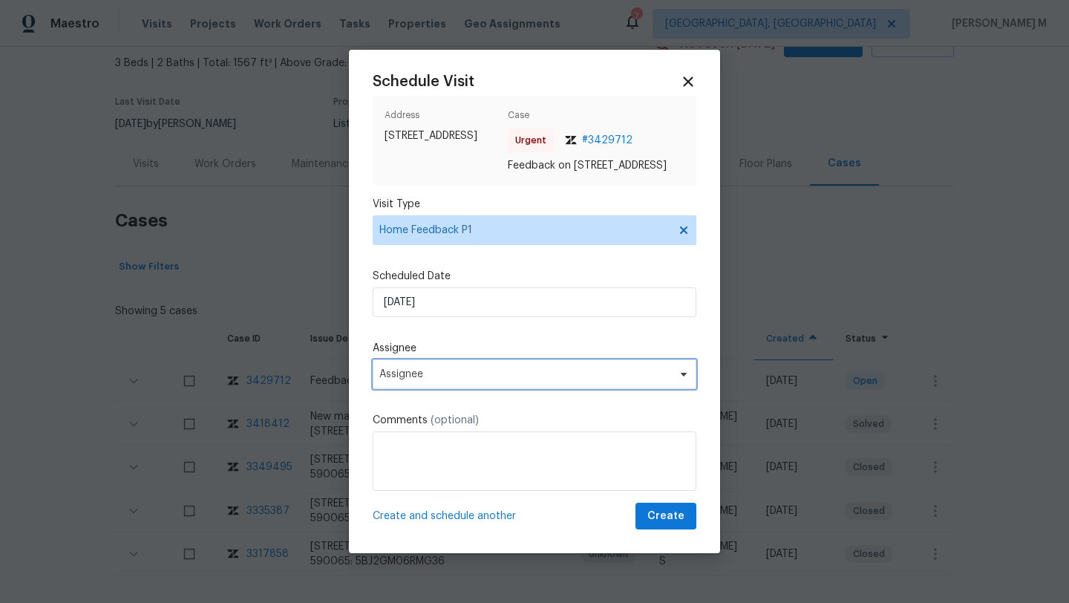
click at [467, 379] on span "Assignee" at bounding box center [524, 374] width 291 height 12
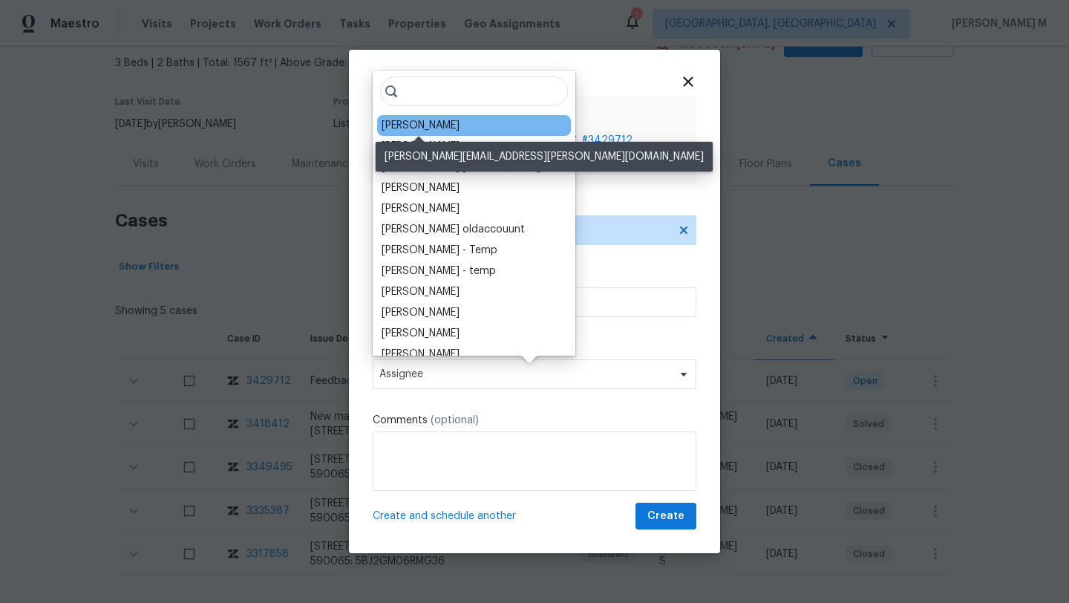
click at [429, 125] on div "Carl Biederman" at bounding box center [421, 125] width 78 height 15
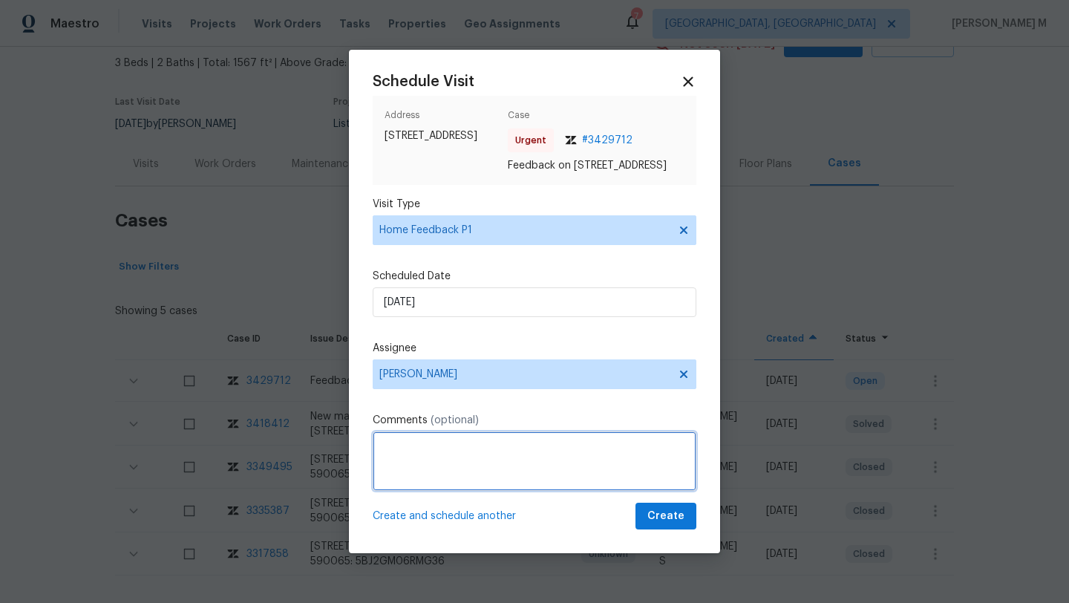
click at [438, 476] on textarea at bounding box center [535, 460] width 324 height 59
paste textarea "keypad is not working"
click at [0, 0] on div "martRent app." at bounding box center [0, 0] width 0 height 0
paste textarea "Kindly complete the visit and update if any WO needs to be created. Thank you"
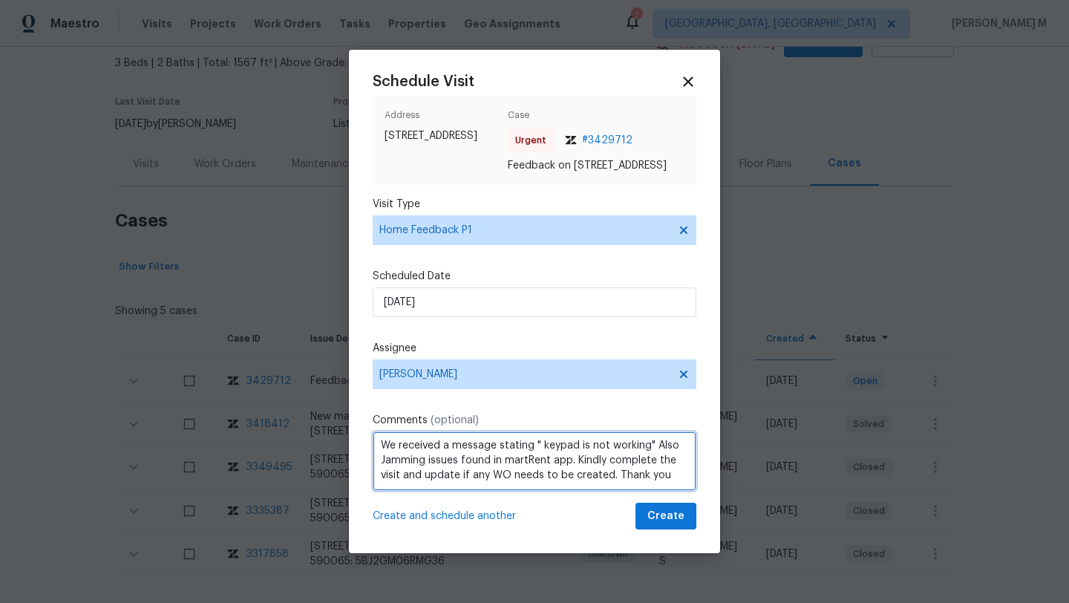
scroll to position [16, 0]
type textarea "We received a message stating " keypad is not working" Also Jamming issues foun…"
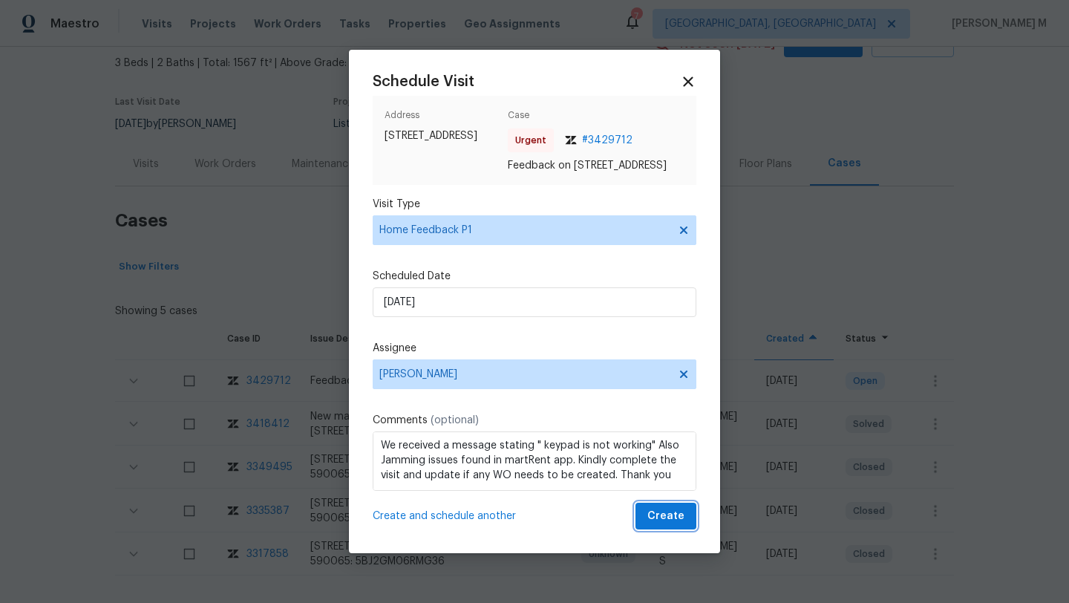
click at [651, 530] on button "Create" at bounding box center [665, 516] width 61 height 27
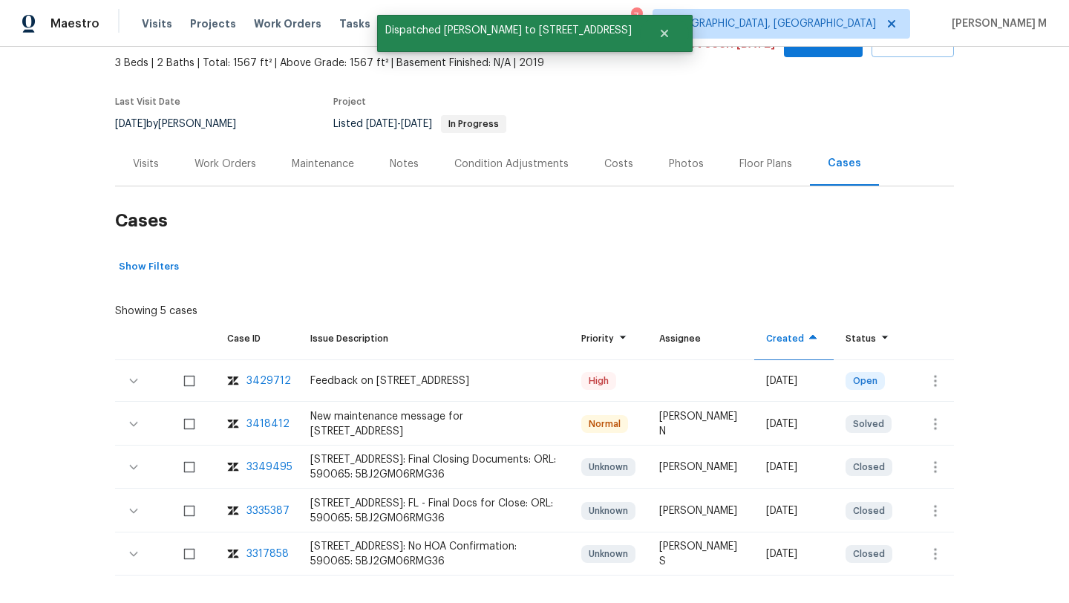
click at [135, 166] on div "Visits" at bounding box center [146, 164] width 26 height 15
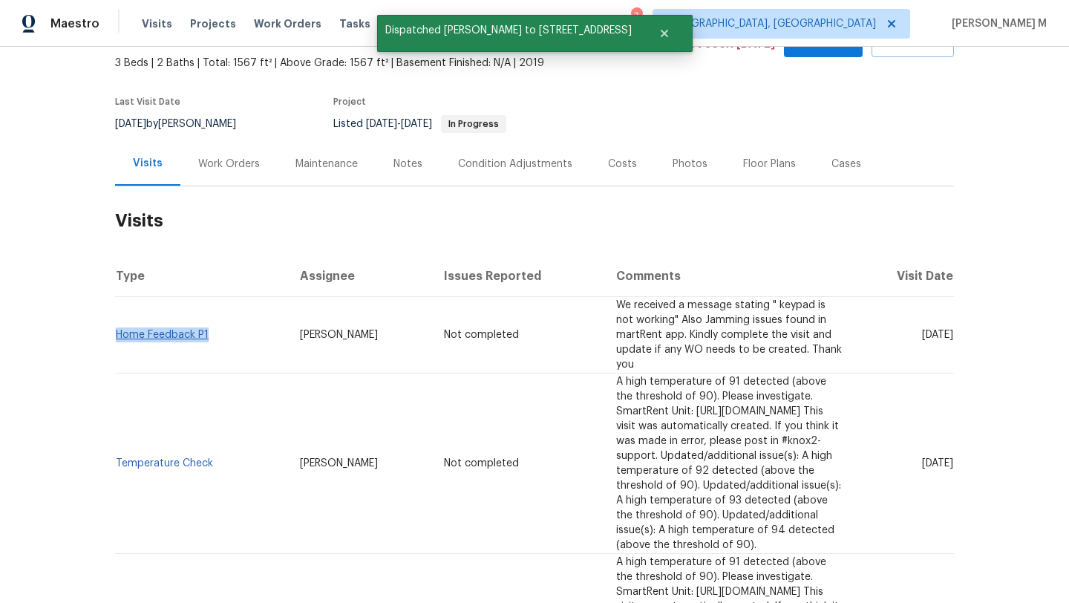
drag, startPoint x: 220, startPoint y: 322, endPoint x: 112, endPoint y: 321, distance: 107.6
click at [115, 321] on td "Home Feedback P1" at bounding box center [201, 335] width 173 height 76
copy link "Home Feedback P1"
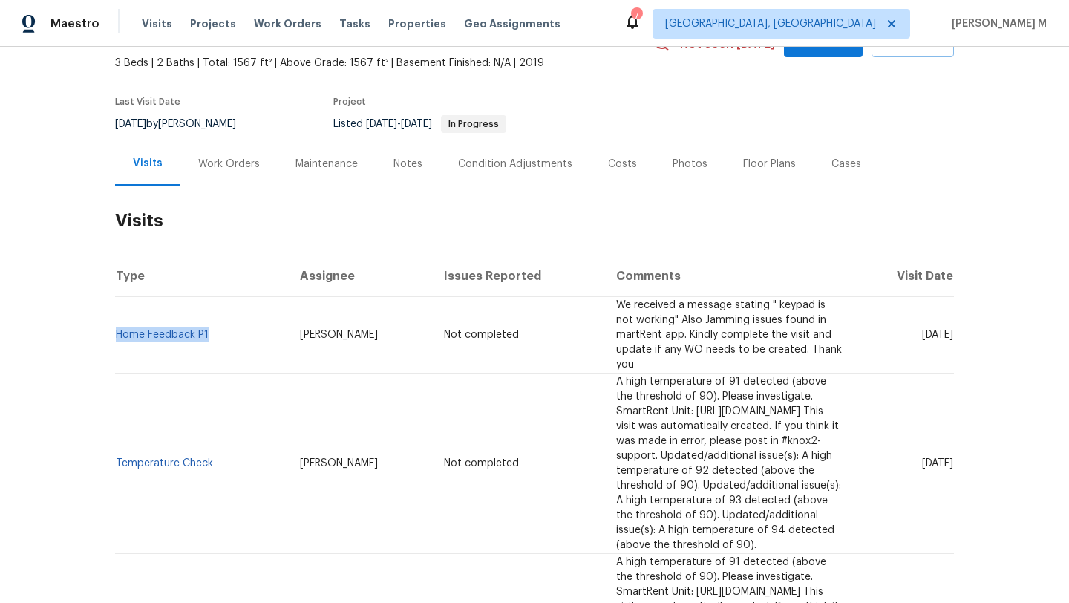
drag, startPoint x: 263, startPoint y: 318, endPoint x: 361, endPoint y: 318, distance: 98.7
click at [361, 318] on td "Carl Biederman" at bounding box center [360, 335] width 145 height 76
copy span "Carl Biederman"
drag, startPoint x: 888, startPoint y: 320, endPoint x: 923, endPoint y: 321, distance: 34.2
click at [923, 330] on span "Thu, Aug 21 2025" at bounding box center [937, 335] width 31 height 10
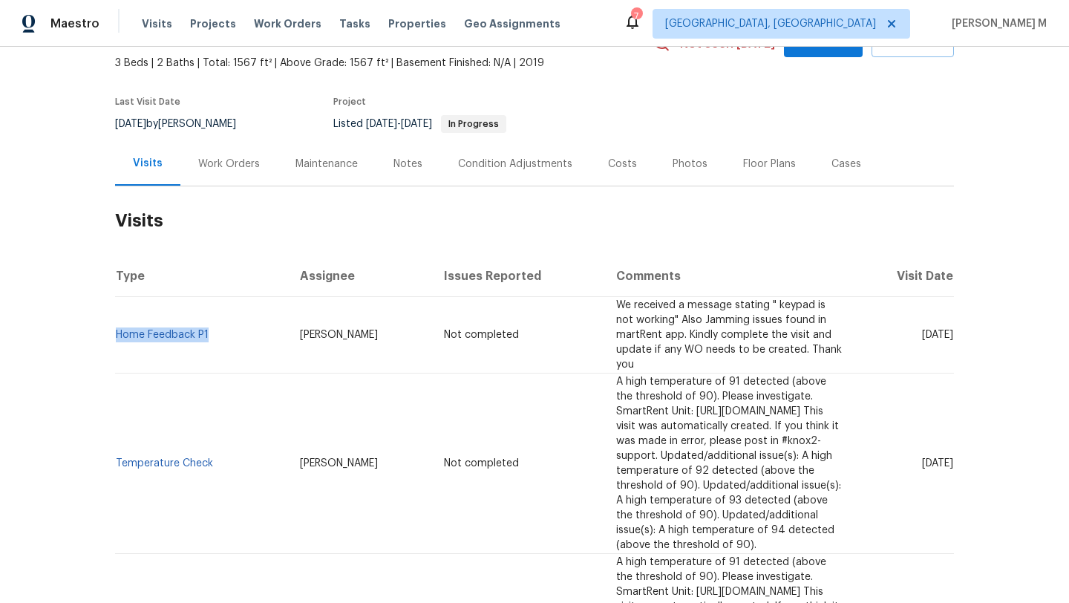
copy span "Aug 21"
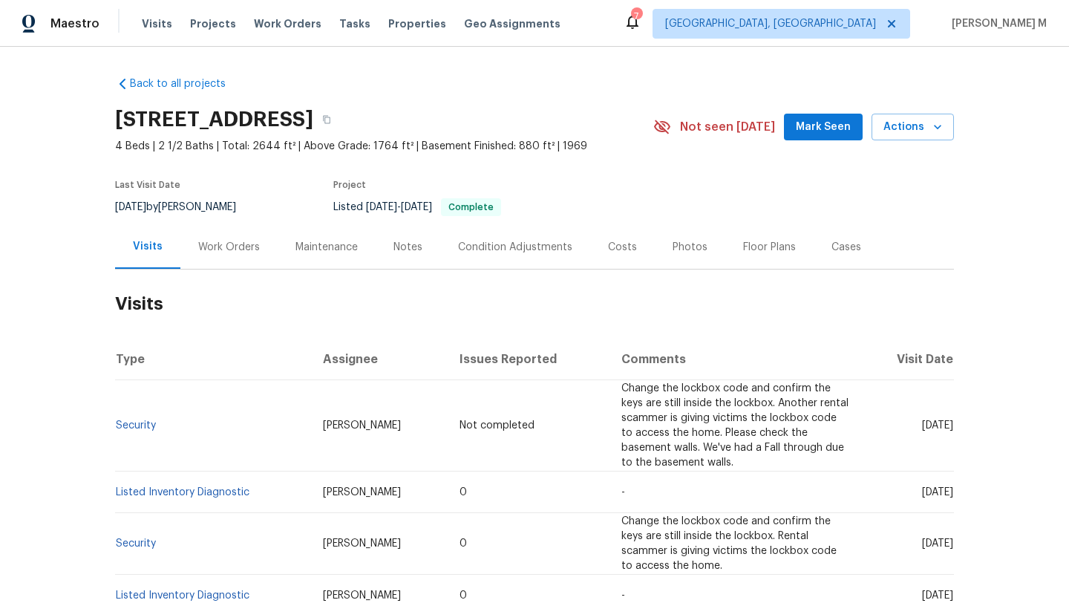
drag, startPoint x: 886, startPoint y: 411, endPoint x: 920, endPoint y: 411, distance: 33.4
click at [922, 420] on span "[DATE]" at bounding box center [937, 425] width 31 height 10
copy span "[DATE]"
click at [256, 240] on div "Work Orders" at bounding box center [228, 247] width 97 height 44
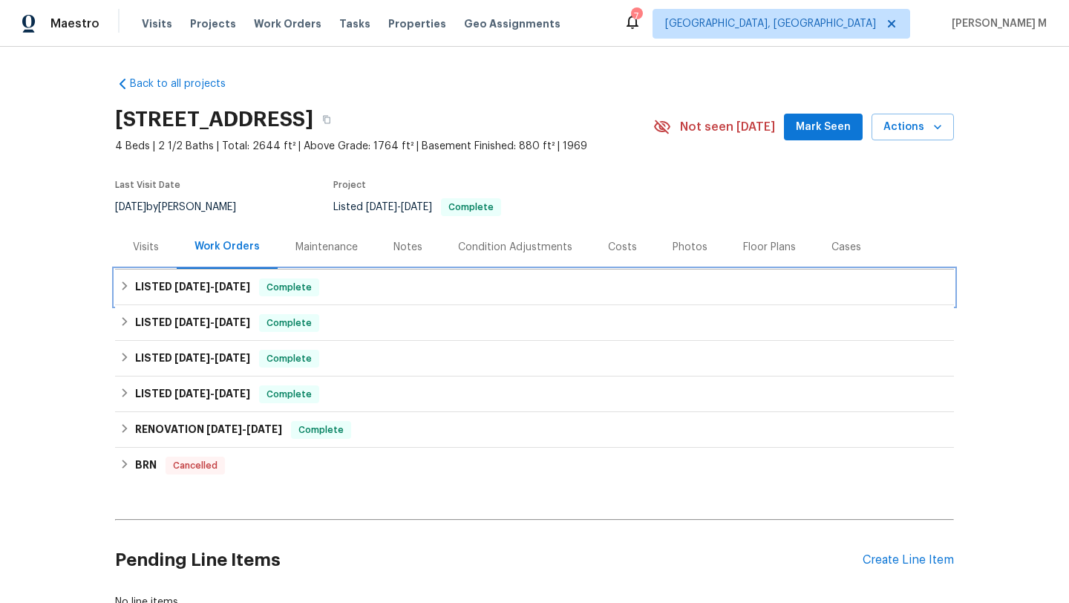
click at [195, 298] on div "LISTED [DATE] - [DATE] Complete" at bounding box center [534, 287] width 839 height 36
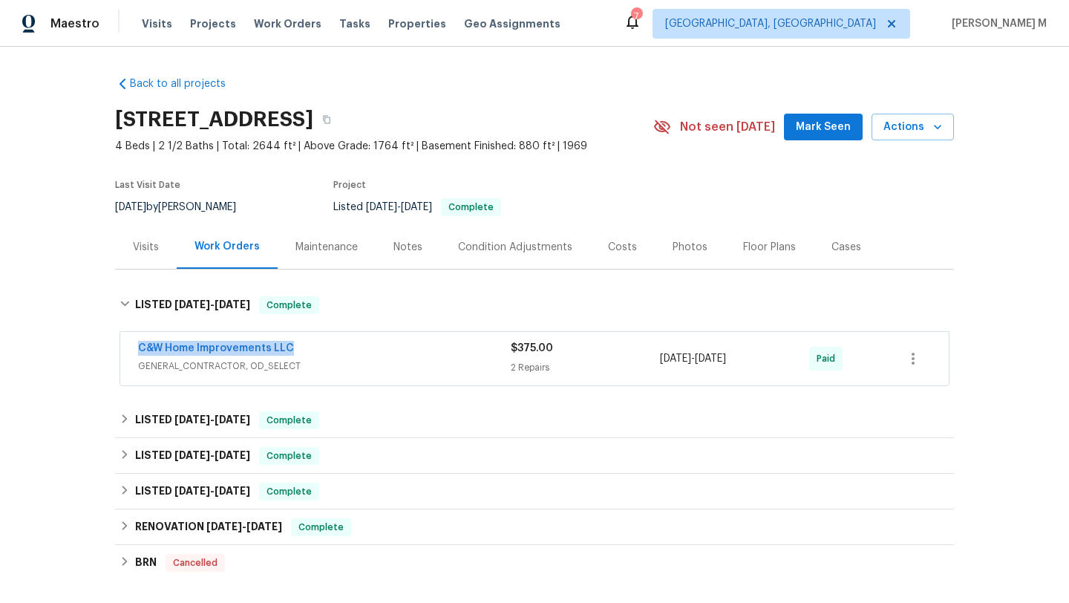
drag, startPoint x: 128, startPoint y: 342, endPoint x: 342, endPoint y: 342, distance: 213.8
click at [342, 342] on div "C&W Home Improvements LLC GENERAL_CONTRACTOR, OD_SELECT $375.00 2 Repairs 5/15/…" at bounding box center [534, 358] width 828 height 53
copy link "C&W Home Improvements LLC"
click at [353, 349] on div "C&W Home Improvements LLC" at bounding box center [324, 350] width 373 height 18
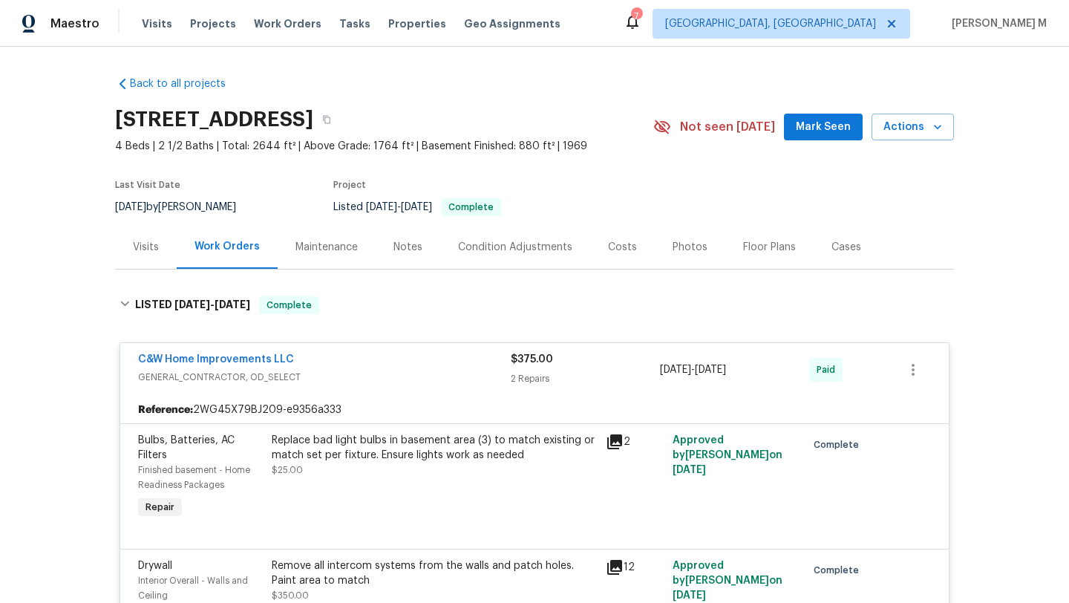
drag, startPoint x: 655, startPoint y: 373, endPoint x: 758, endPoint y: 372, distance: 103.2
click at [726, 372] on span "5/15/2025 - 5/21/2025" at bounding box center [693, 369] width 66 height 15
copy span "5/15/2025 - 5/21/2025"
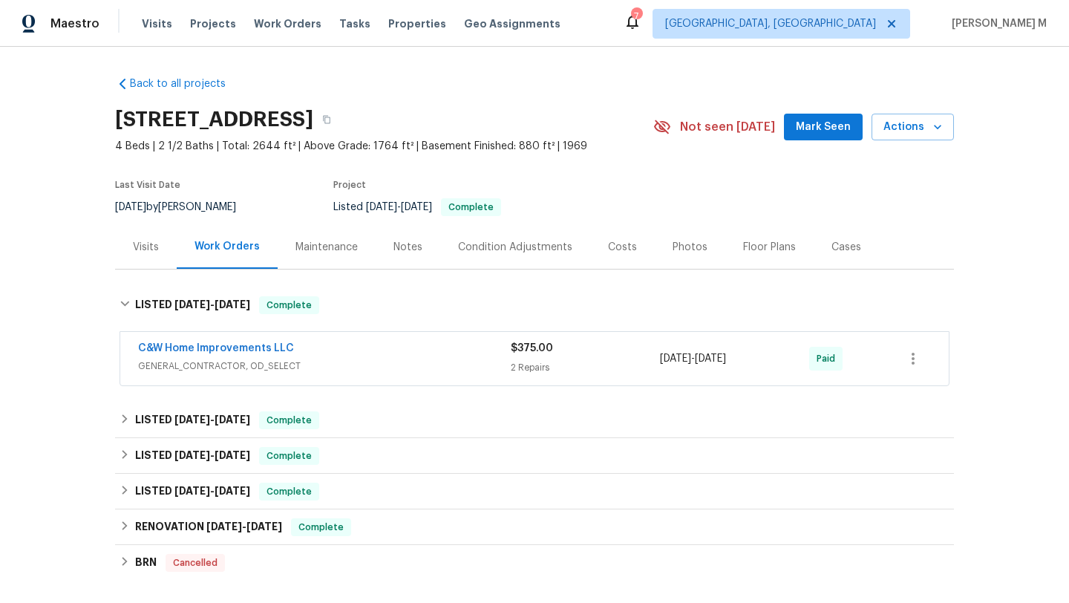
click at [139, 240] on div "Visits" at bounding box center [146, 247] width 26 height 15
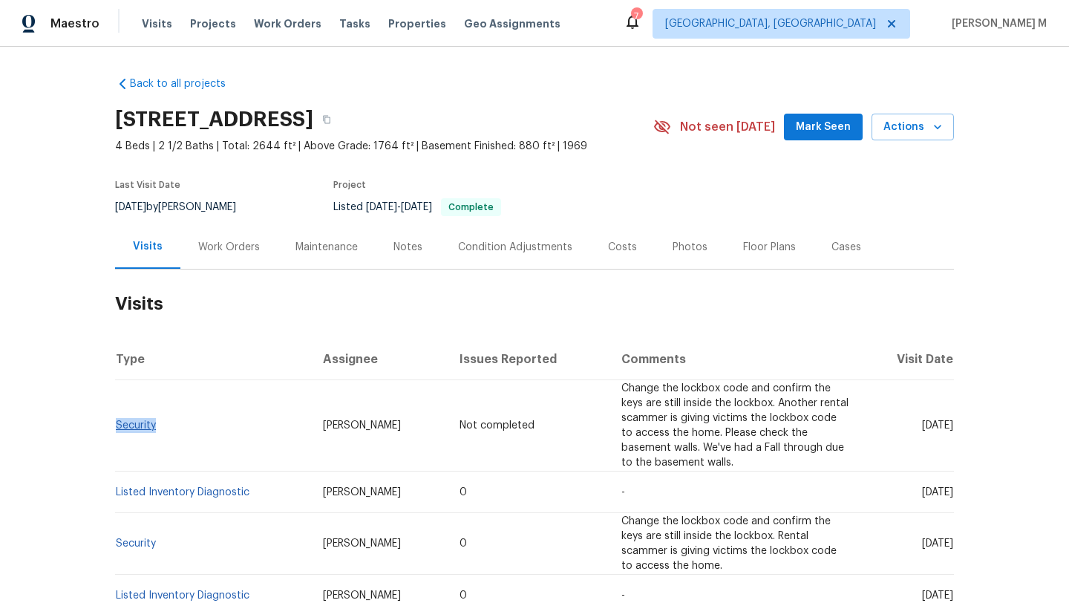
drag, startPoint x: 162, startPoint y: 422, endPoint x: 114, endPoint y: 415, distance: 48.7
click at [115, 414] on td "Security" at bounding box center [213, 425] width 196 height 91
copy link "ecurity"
copy link "Security"
drag, startPoint x: 272, startPoint y: 408, endPoint x: 367, endPoint y: 408, distance: 95.0
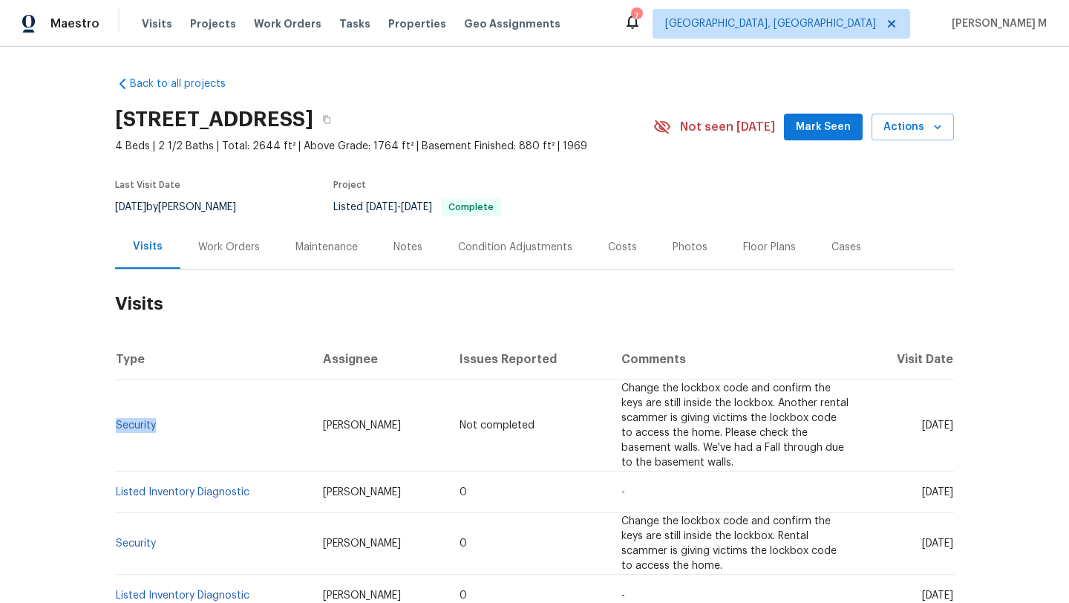
click at [367, 420] on span "Nicolas Campuzano" at bounding box center [362, 425] width 78 height 10
copy span "Nicolas Campuzano"
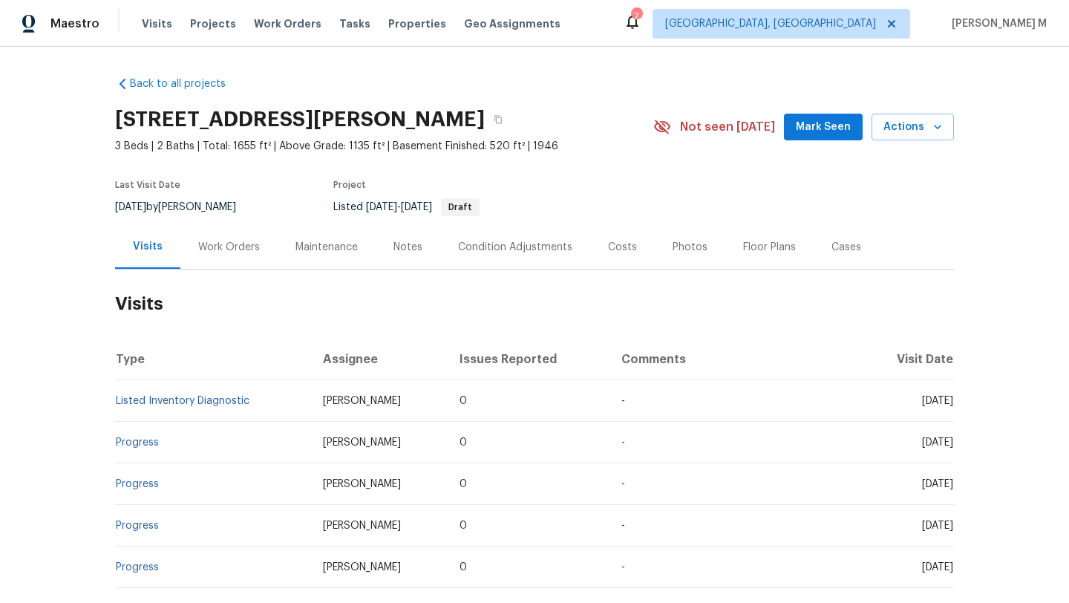
click at [233, 255] on div "Work Orders" at bounding box center [228, 247] width 97 height 44
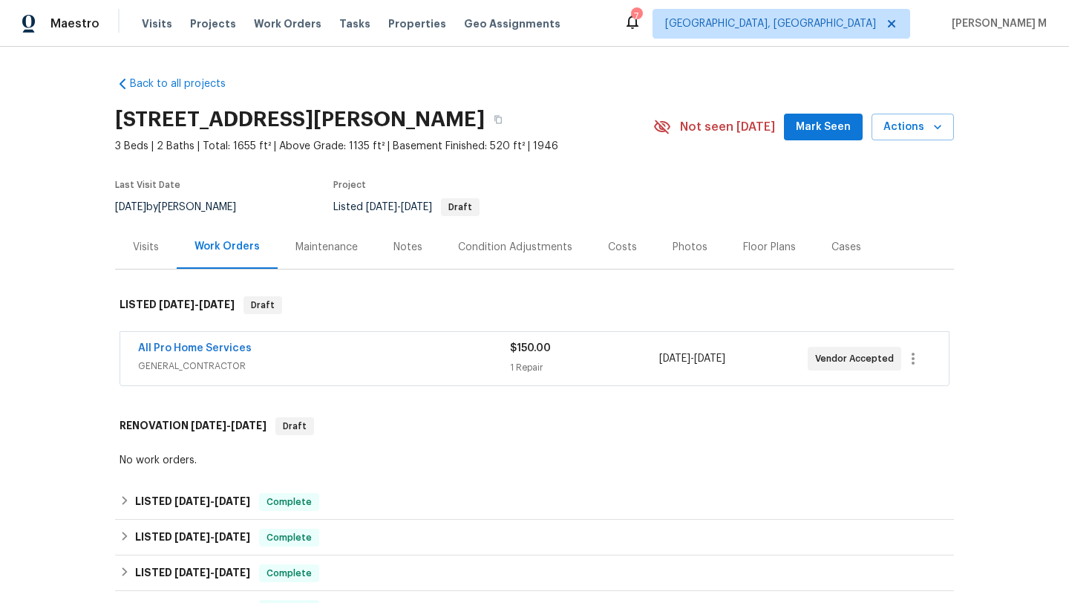
click at [287, 356] on div "All Pro Home Services" at bounding box center [324, 350] width 372 height 18
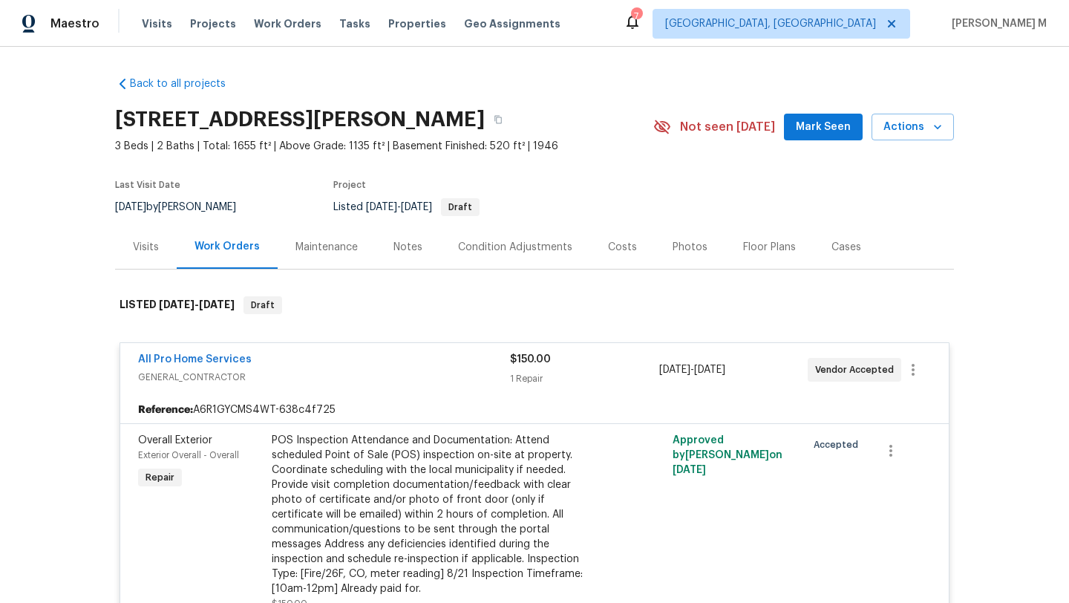
click at [149, 257] on div "Visits" at bounding box center [146, 247] width 62 height 44
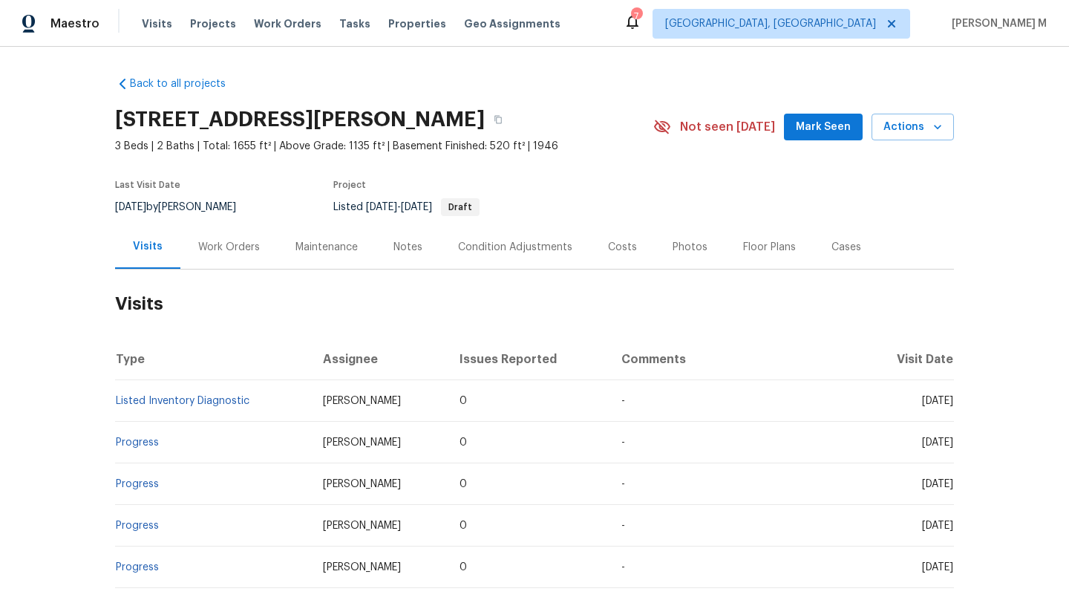
drag, startPoint x: 885, startPoint y: 400, endPoint x: 923, endPoint y: 400, distance: 38.6
click at [923, 400] on span "[DATE]" at bounding box center [937, 401] width 31 height 10
copy span "[DATE]"
click at [258, 247] on div "Work Orders" at bounding box center [228, 247] width 97 height 44
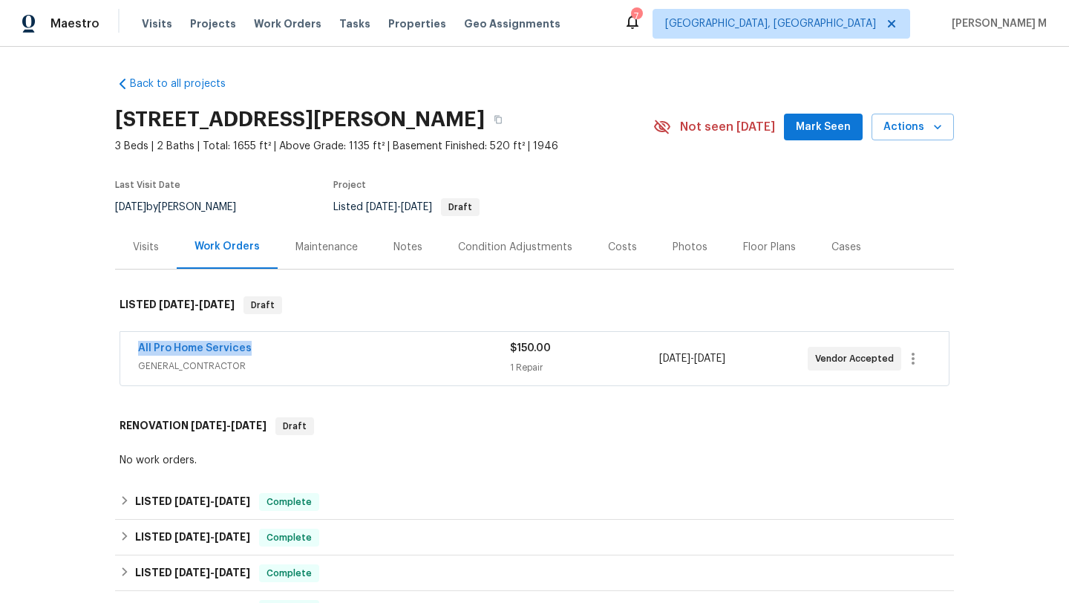
drag, startPoint x: 117, startPoint y: 348, endPoint x: 382, endPoint y: 348, distance: 265.7
click at [382, 348] on div "All Pro Home Services GENERAL_CONTRACTOR $150.00 1 Repair [DATE] - [DATE] Vendo…" at bounding box center [534, 358] width 828 height 53
copy link "All Pro Home Services"
click at [382, 348] on div "All Pro Home Services" at bounding box center [324, 350] width 372 height 18
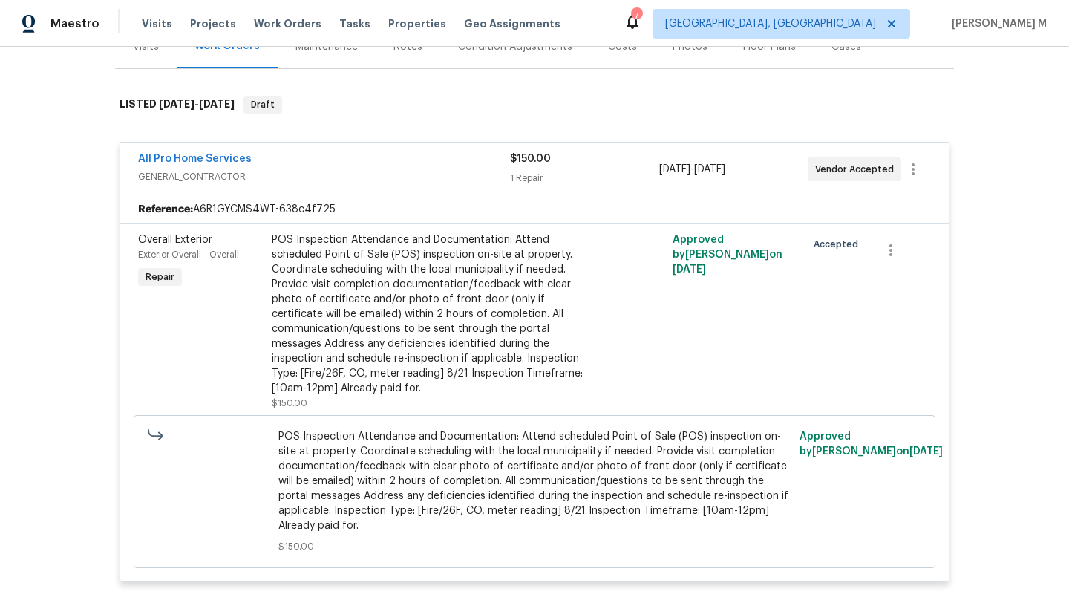
scroll to position [199, 0]
drag, startPoint x: 652, startPoint y: 171, endPoint x: 756, endPoint y: 170, distance: 104.7
click at [759, 171] on div "All Pro Home Services GENERAL_CONTRACTOR $150.00 1 Repair [DATE] - [DATE] Vendo…" at bounding box center [516, 171] width 757 height 36
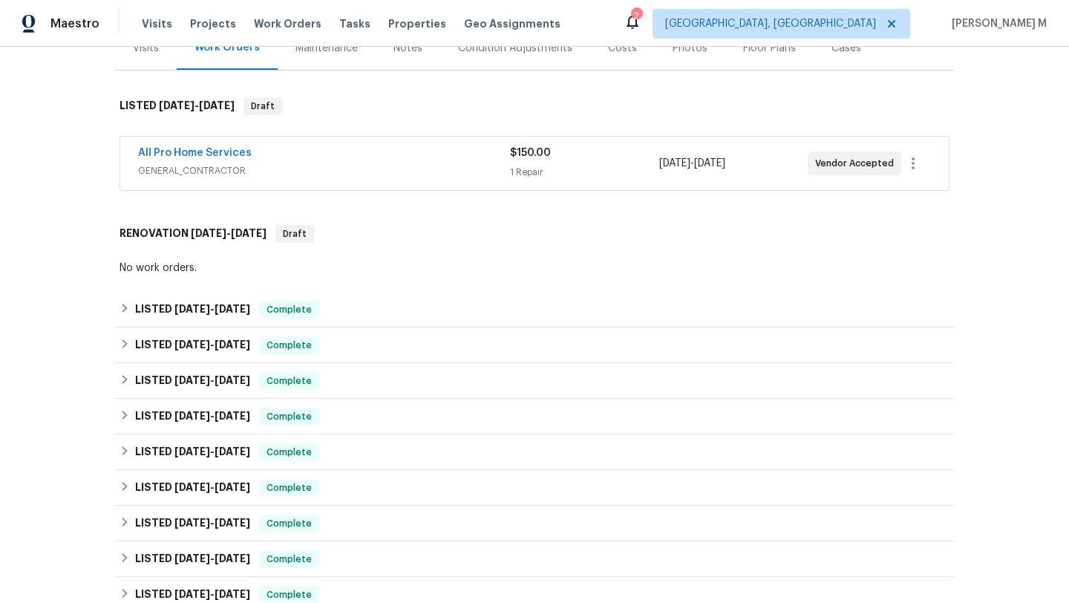
click at [756, 170] on div "[DATE] - [DATE]" at bounding box center [733, 163] width 148 height 36
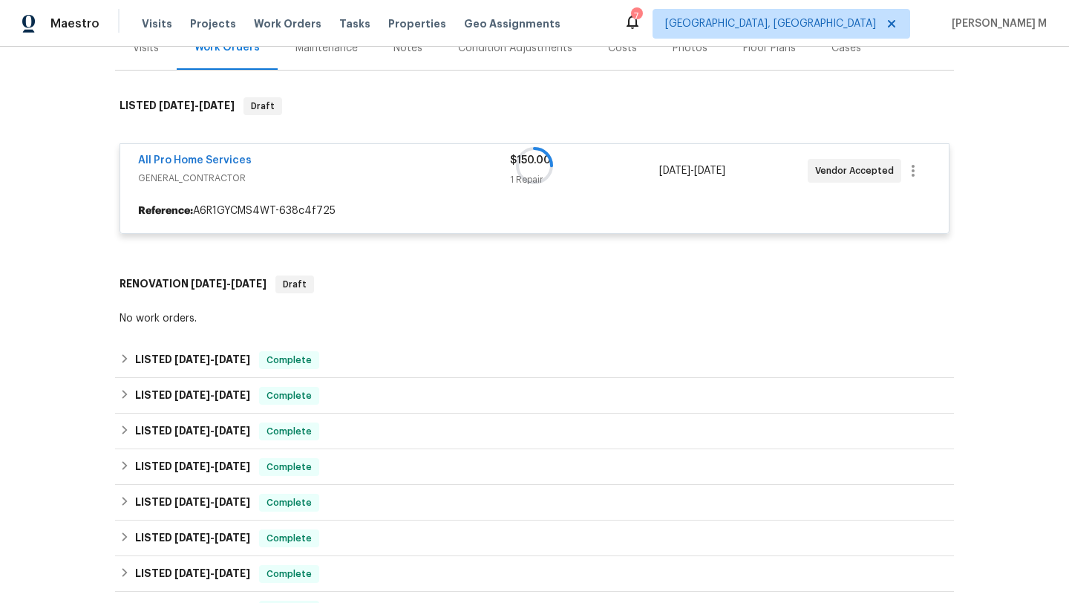
drag, startPoint x: 809, startPoint y: 170, endPoint x: 877, endPoint y: 170, distance: 67.5
click at [877, 170] on div at bounding box center [534, 165] width 839 height 166
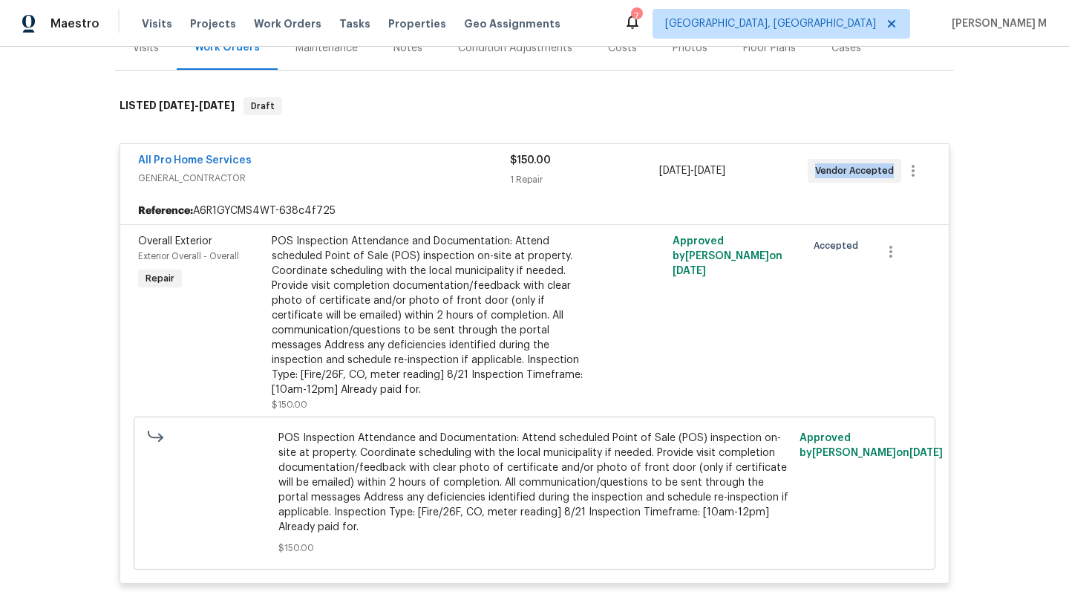
drag, startPoint x: 825, startPoint y: 172, endPoint x: 888, endPoint y: 174, distance: 63.9
click at [888, 174] on div "Vendor Accepted" at bounding box center [855, 171] width 94 height 24
copy span "Vendor Accepted"
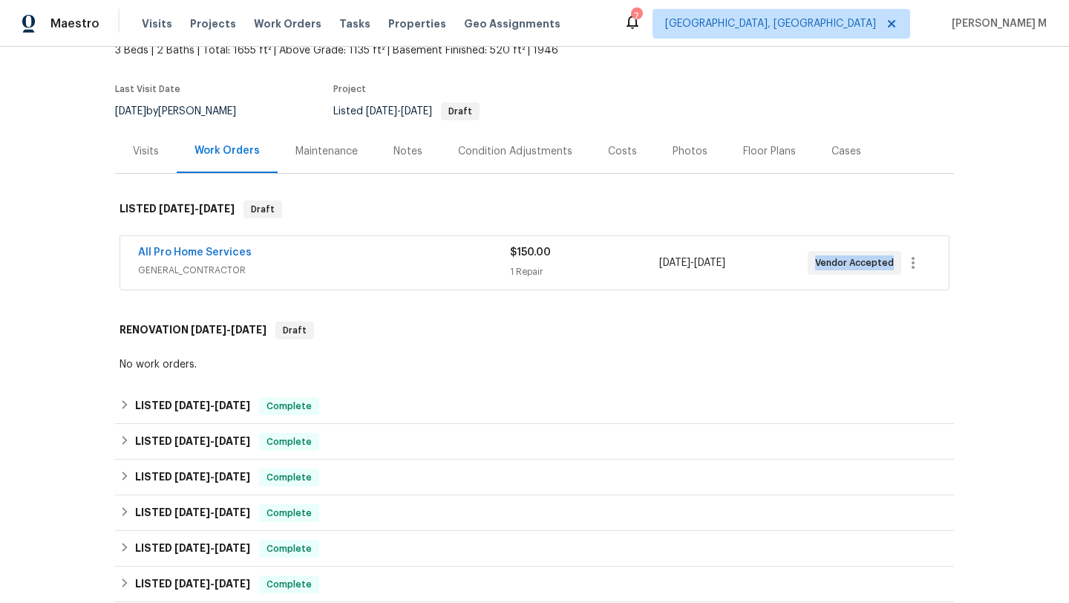
scroll to position [79, 0]
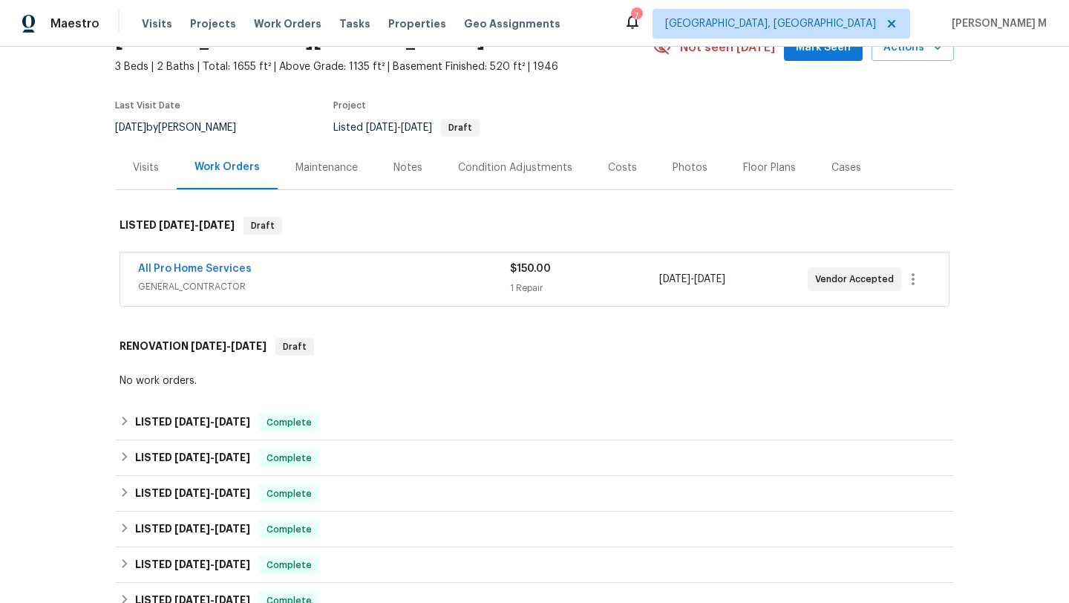
click at [845, 178] on div "Cases" at bounding box center [846, 167] width 65 height 44
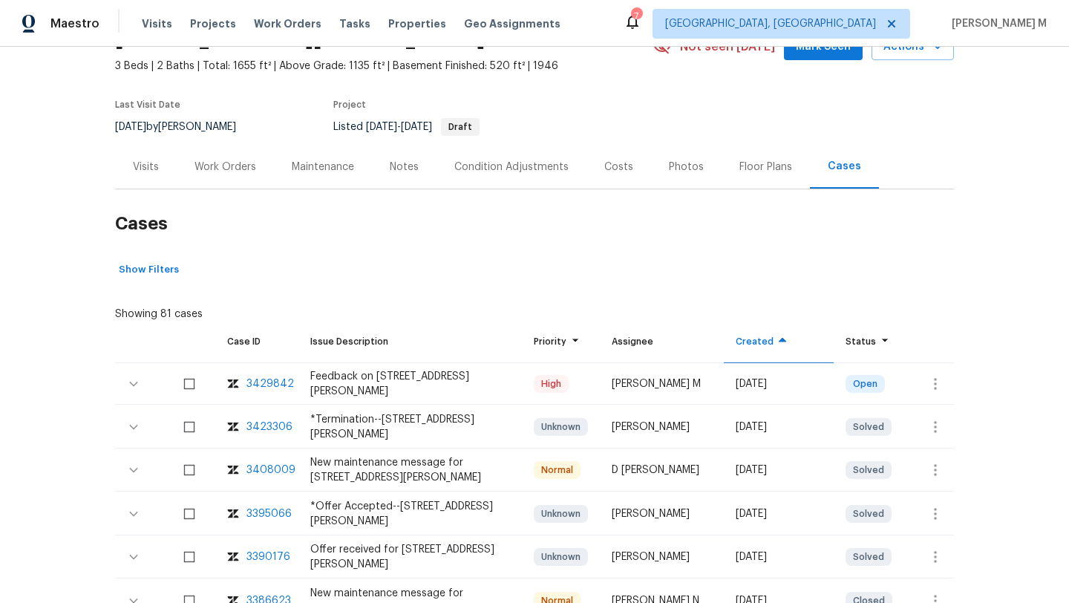
scroll to position [92, 0]
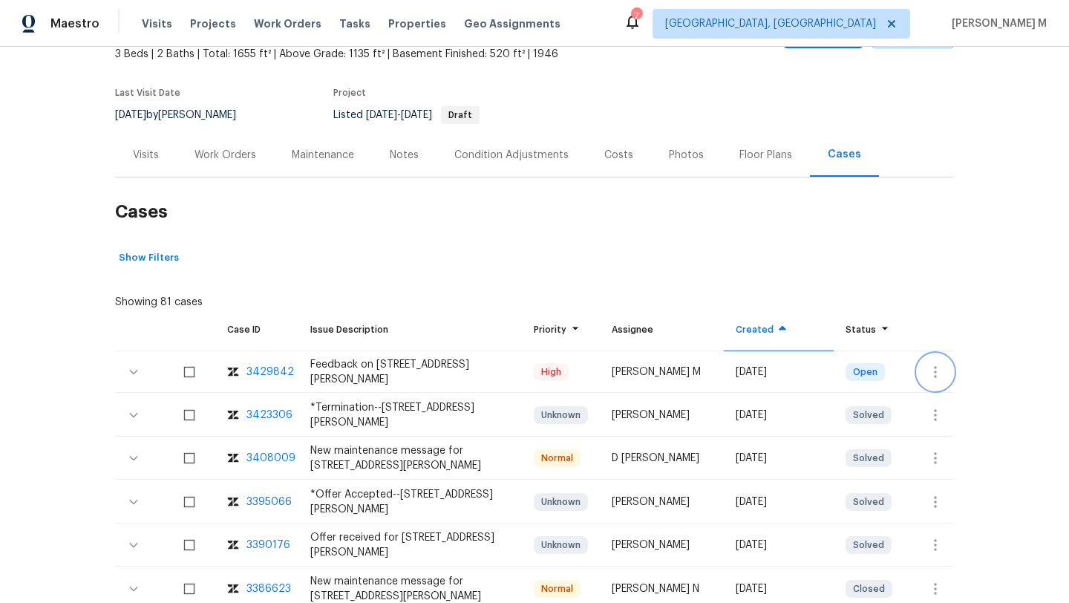
click at [934, 375] on icon "button" at bounding box center [935, 372] width 3 height 12
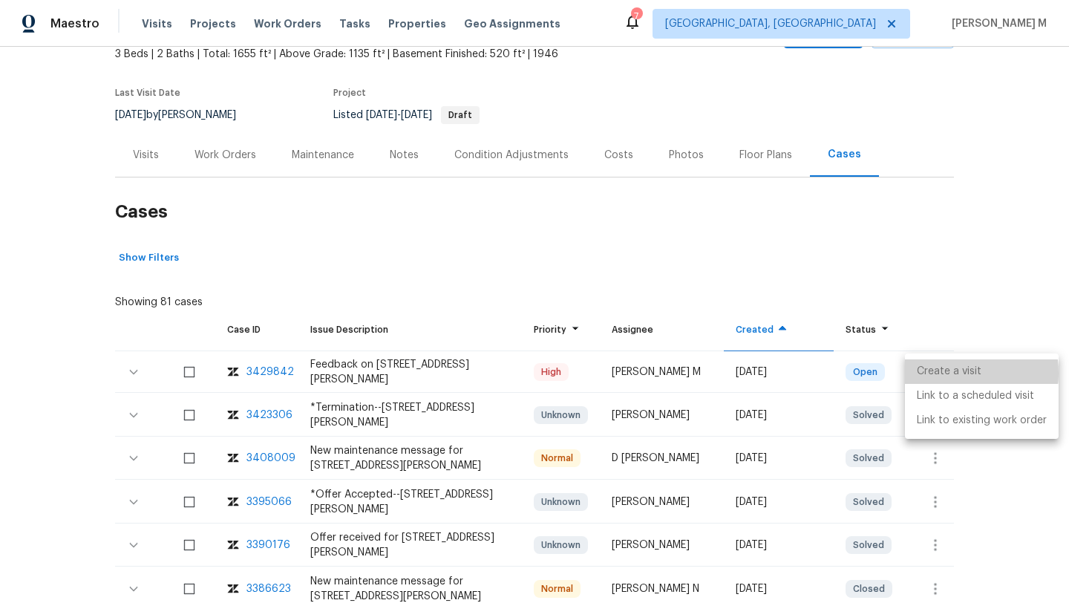
click at [941, 373] on li "Create a visit" at bounding box center [982, 371] width 154 height 24
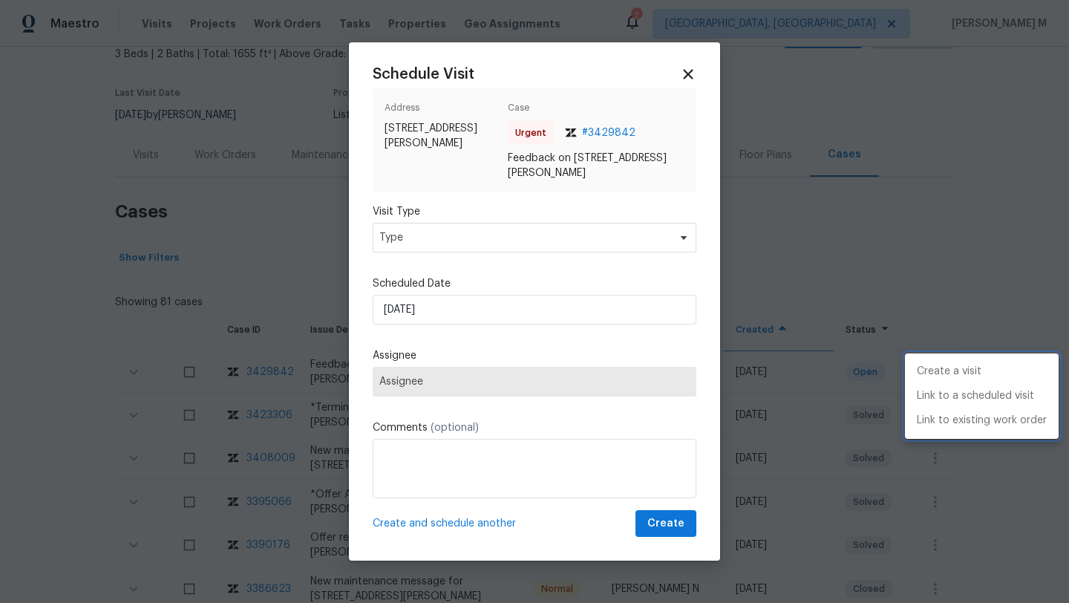
click at [580, 250] on div at bounding box center [534, 301] width 1069 height 603
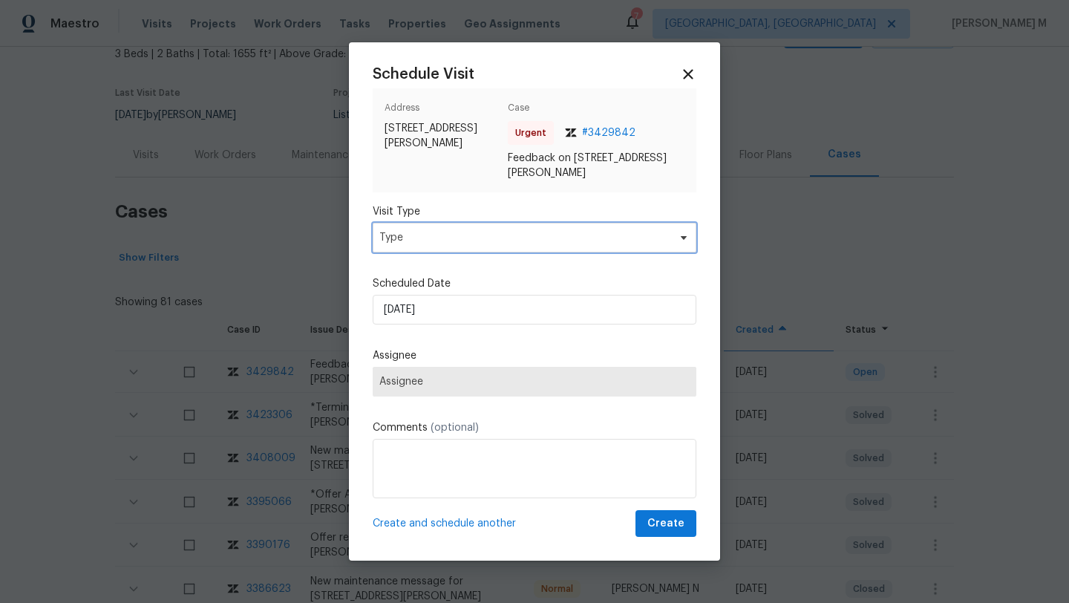
click at [587, 244] on span "Type" at bounding box center [523, 237] width 289 height 15
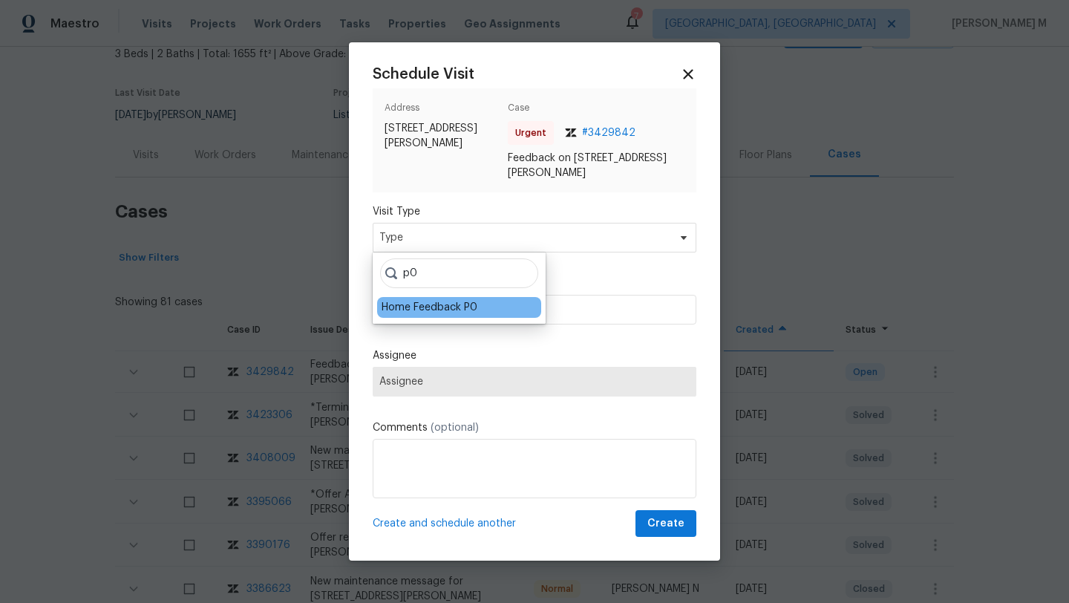
type input "p0"
click at [480, 304] on div "Home Feedback P0" at bounding box center [459, 307] width 164 height 21
click at [455, 307] on div "Home Feedback P0" at bounding box center [430, 307] width 96 height 15
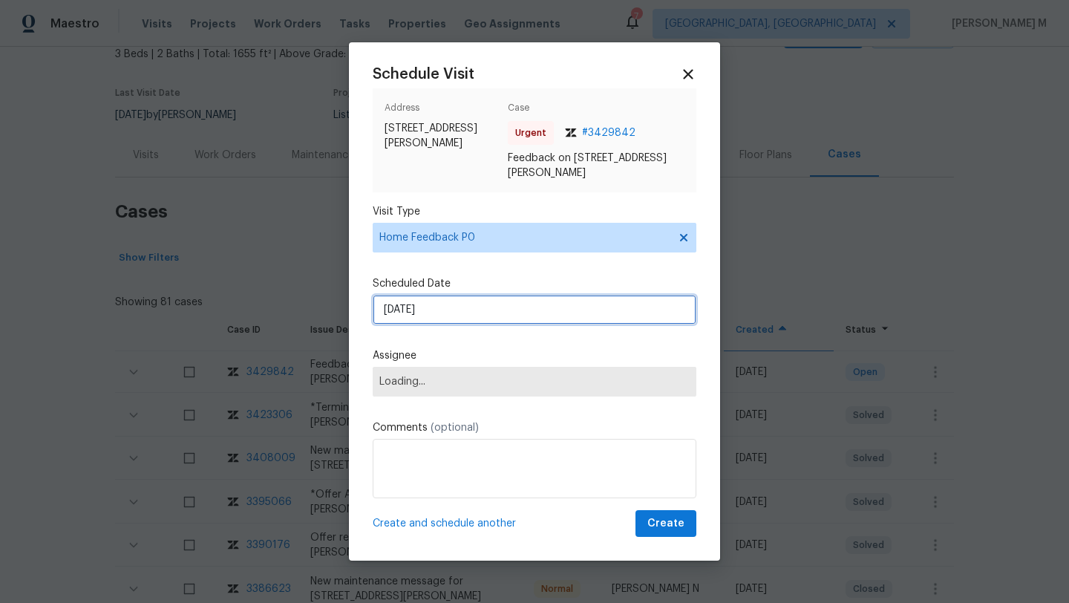
click at [455, 307] on input "20/08/2025" at bounding box center [535, 310] width 324 height 30
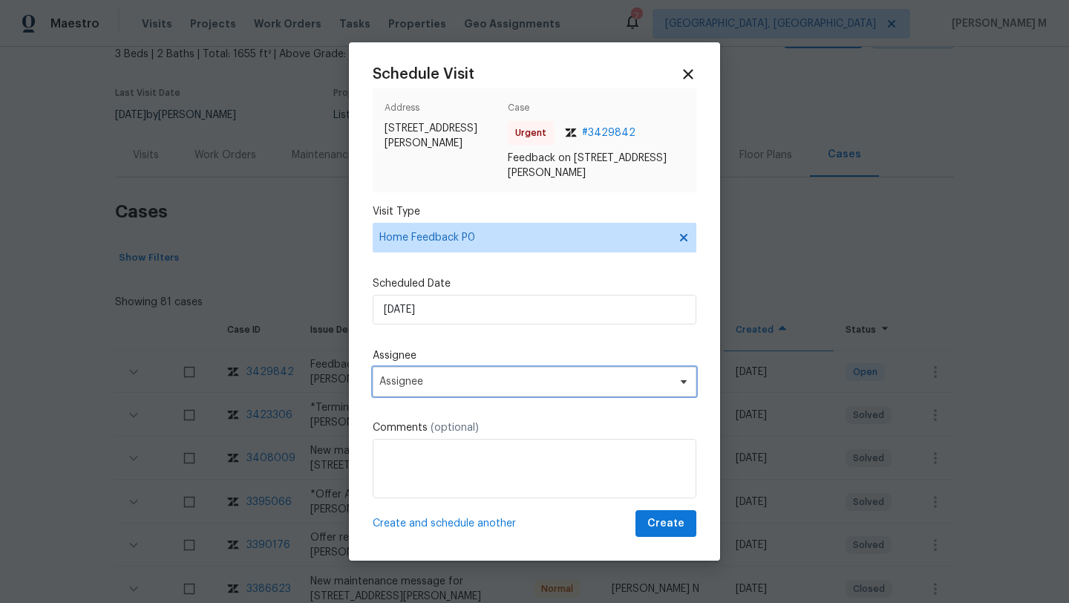
click at [445, 387] on span "Assignee" at bounding box center [535, 382] width 324 height 30
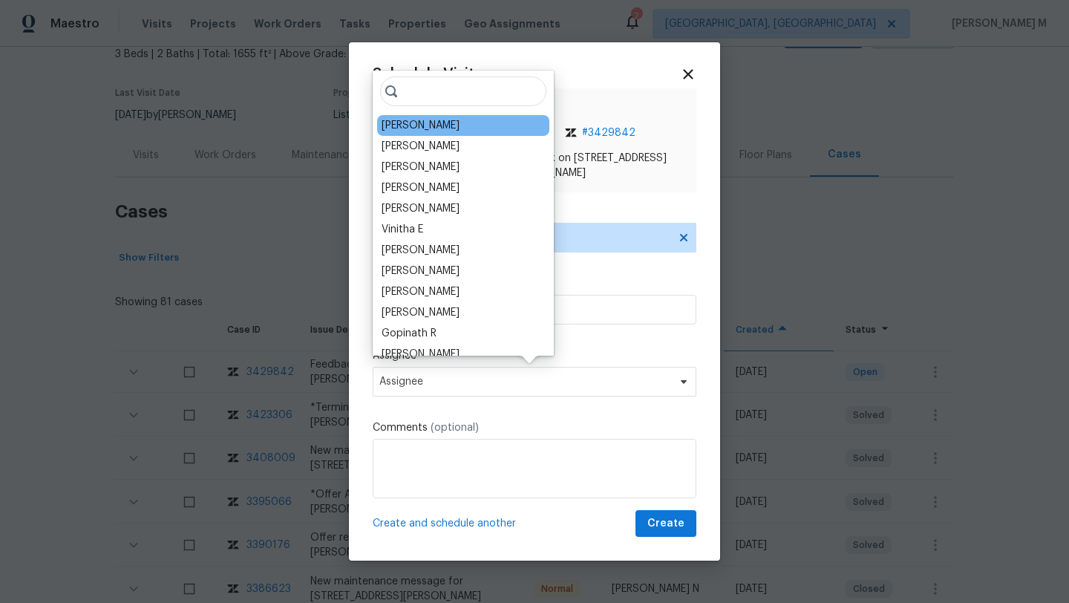
click at [431, 128] on div "Mark DiDio Jr." at bounding box center [421, 125] width 78 height 15
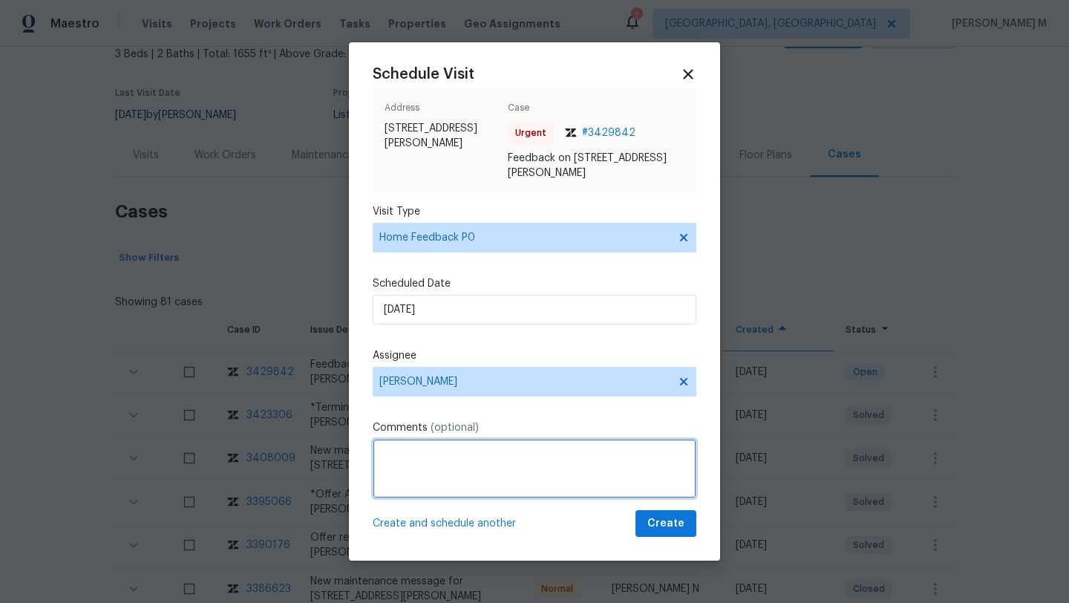
click at [441, 454] on textarea at bounding box center [535, 468] width 324 height 59
paste textarea "The agent states there is no key on the lockbox."
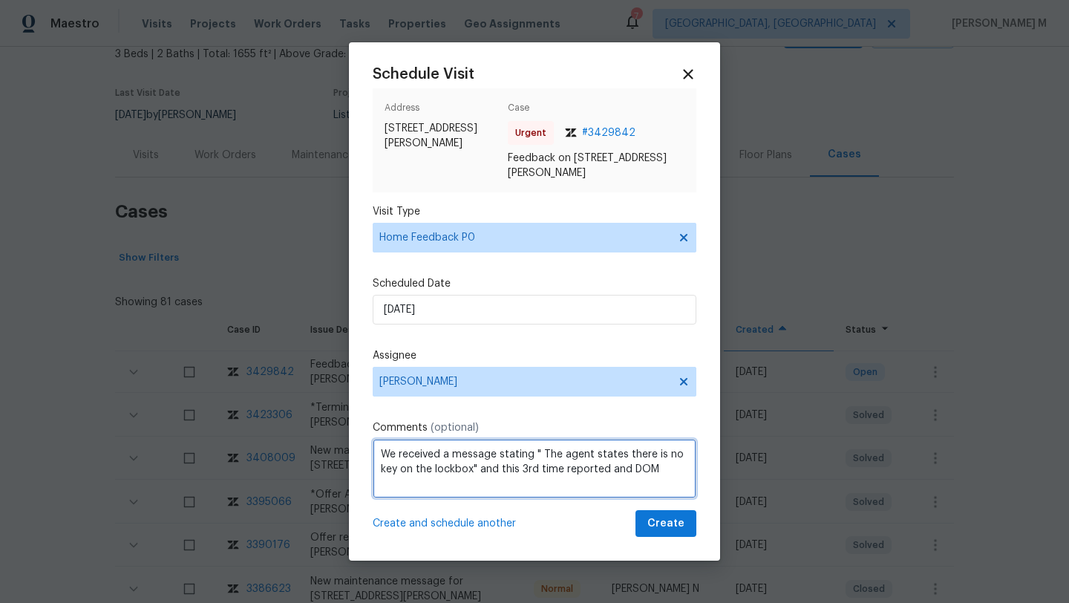
paste textarea "343"
click at [655, 468] on textarea "We received a message stating " The agent states there is no key on the lockbox…" at bounding box center [535, 468] width 324 height 59
click at [680, 466] on textarea "We received a message stating " The agent states there is no key on the lockbox…" at bounding box center [535, 468] width 324 height 59
paste textarea "Kindly complete the visit and update if any WO needs to be created. Thank you"
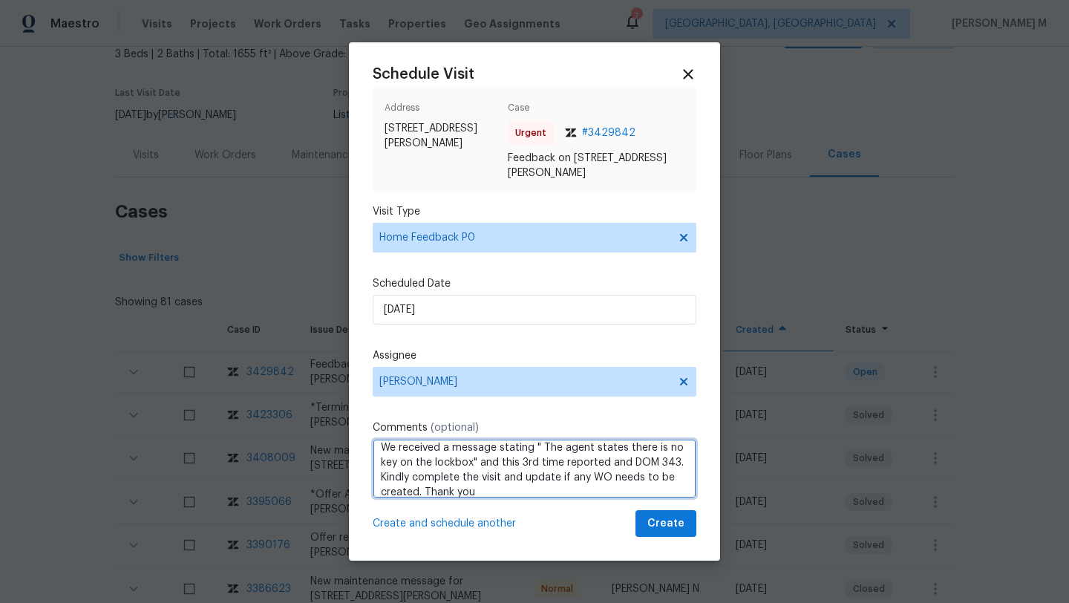
scroll to position [16, 0]
type textarea "We received a message stating " The agent states there is no key on the lockbox…"
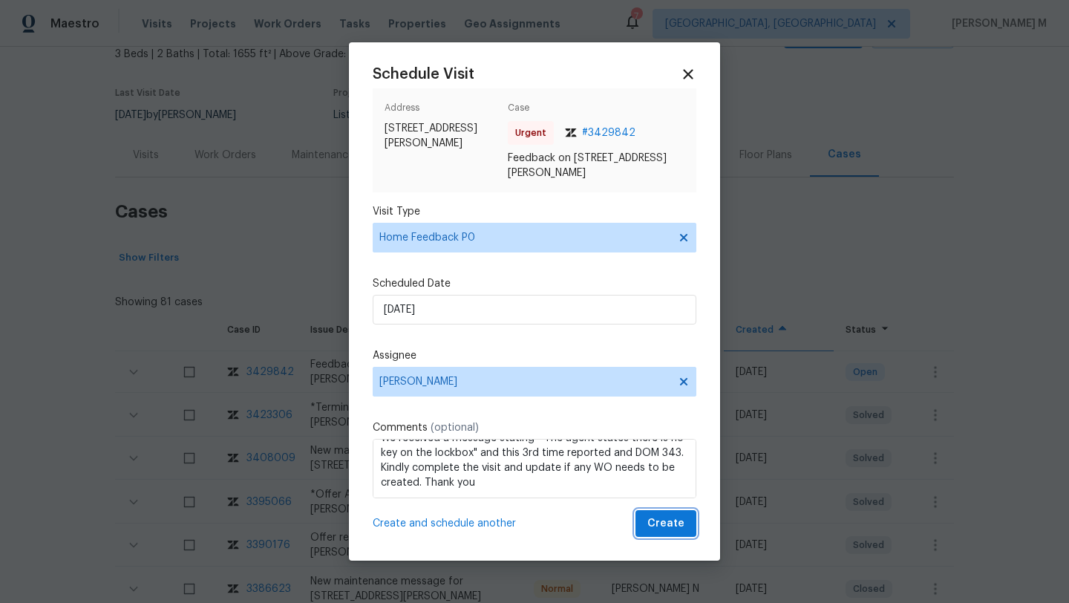
click at [655, 526] on span "Create" at bounding box center [665, 523] width 37 height 19
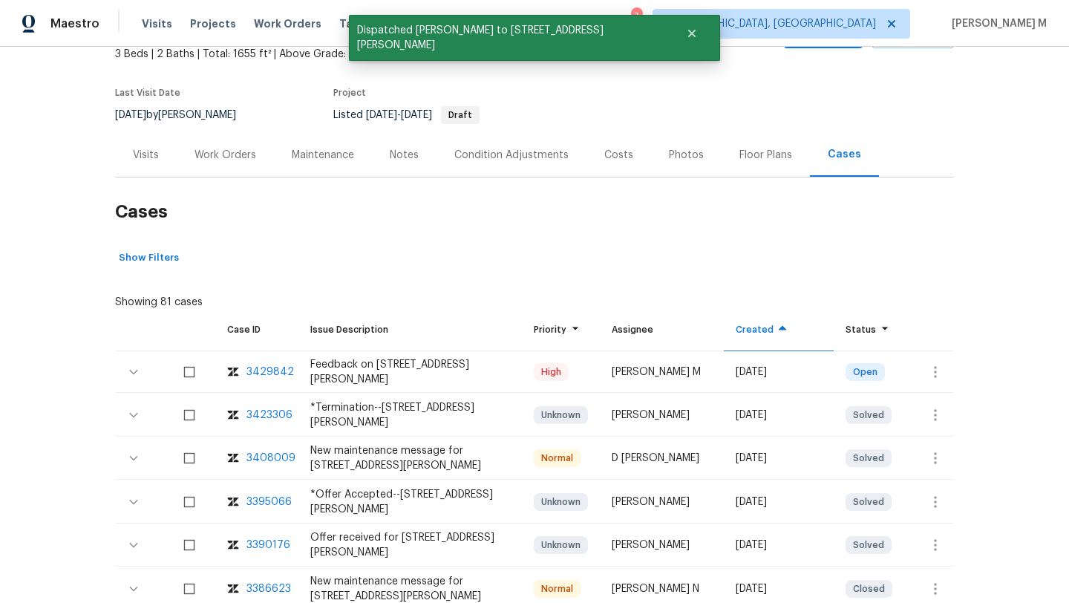
click at [149, 158] on div "Visits" at bounding box center [146, 155] width 26 height 15
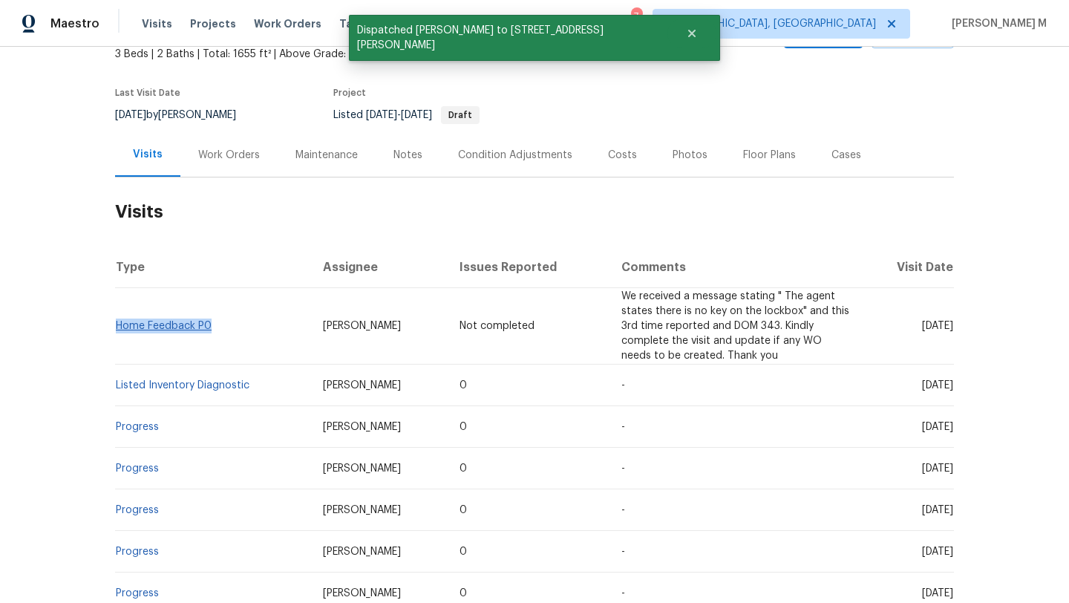
copy link "Home Feedback P0"
drag, startPoint x: 217, startPoint y: 324, endPoint x: 114, endPoint y: 318, distance: 102.7
click at [115, 318] on td "Home Feedback P0" at bounding box center [213, 326] width 196 height 76
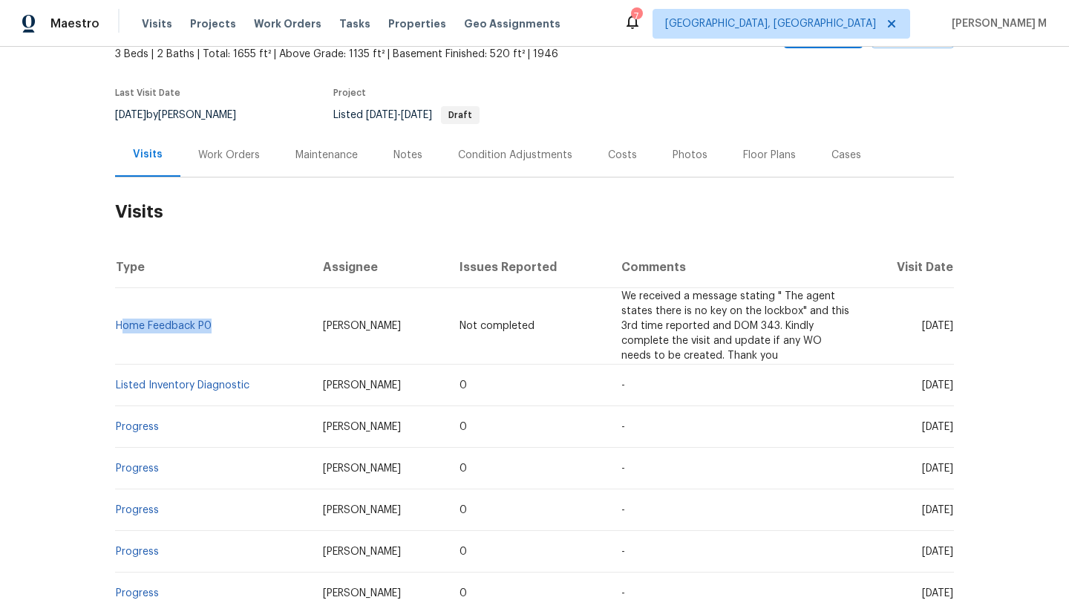
drag, startPoint x: 275, startPoint y: 318, endPoint x: 364, endPoint y: 318, distance: 89.1
click at [364, 318] on td "Mark DiDio Jr." at bounding box center [379, 326] width 137 height 76
copy span "Mark DiDio Jr."
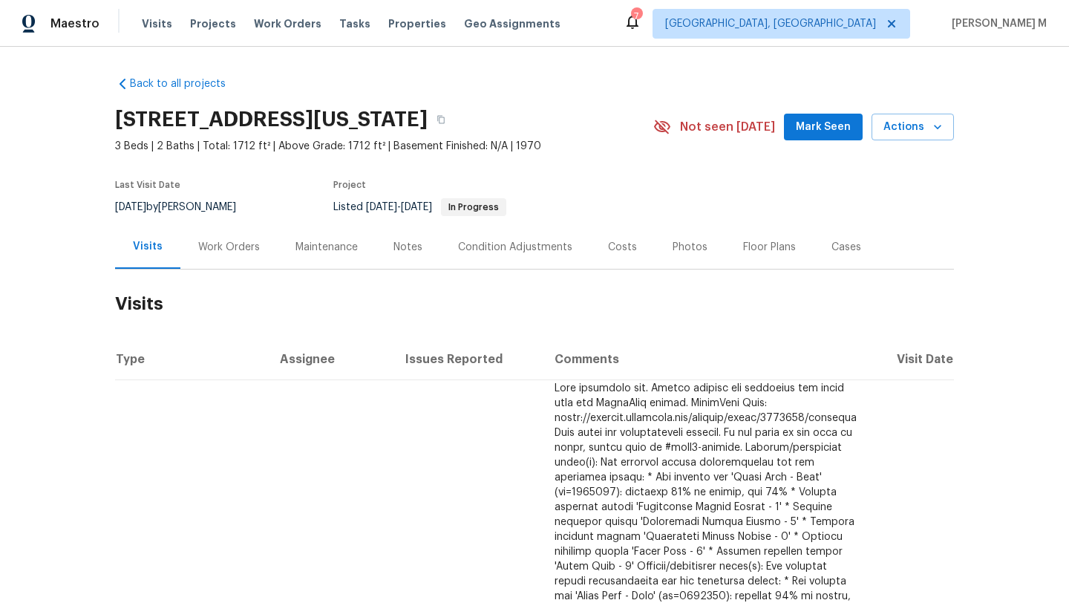
click at [209, 261] on div "Work Orders" at bounding box center [228, 247] width 97 height 44
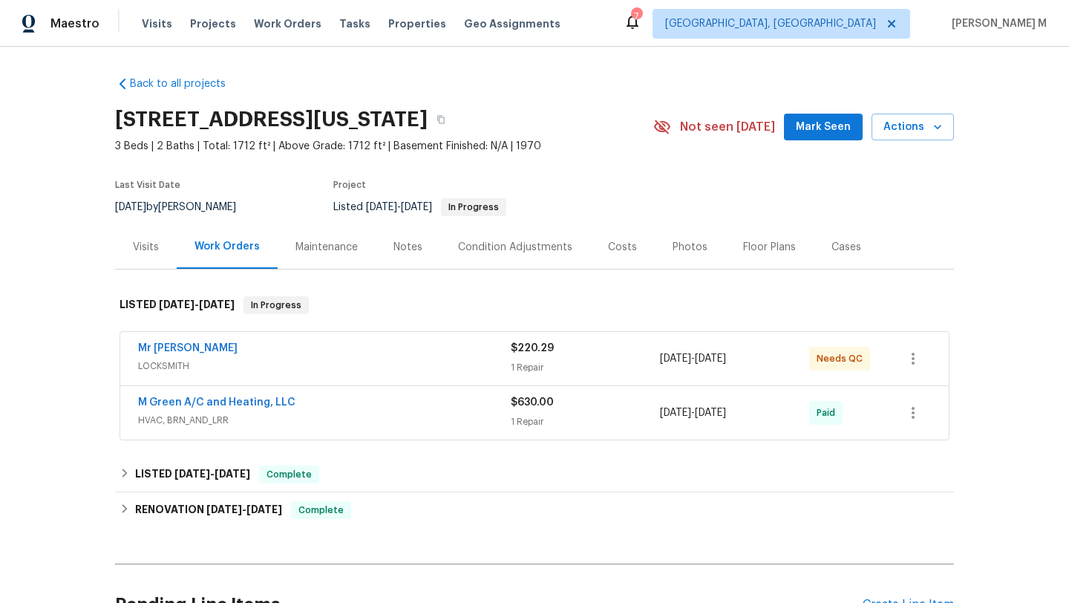
click at [280, 352] on div "Mr [PERSON_NAME]" at bounding box center [324, 350] width 373 height 18
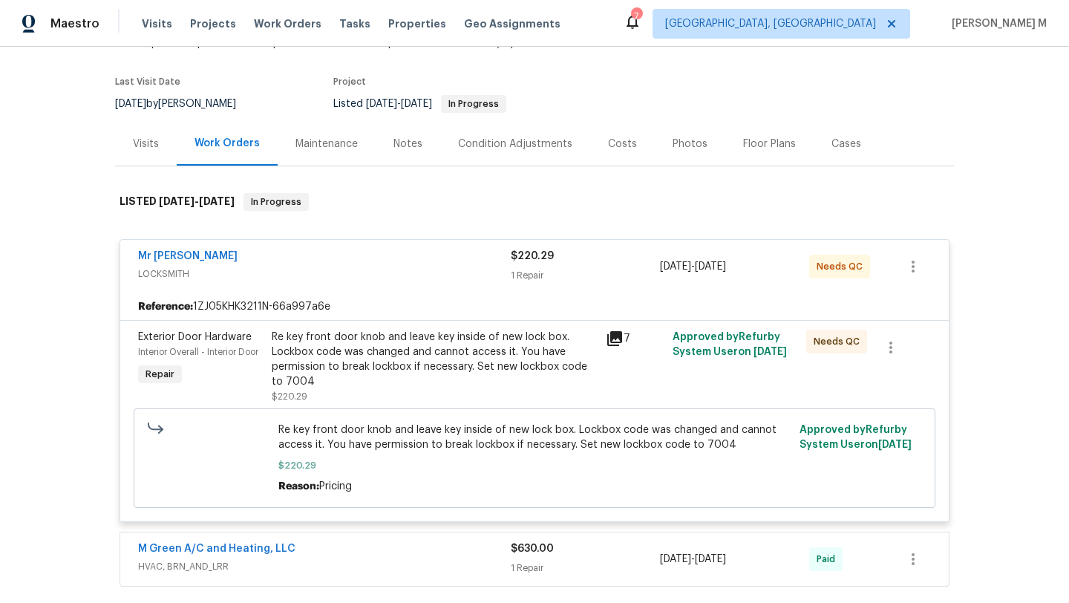
scroll to position [111, 0]
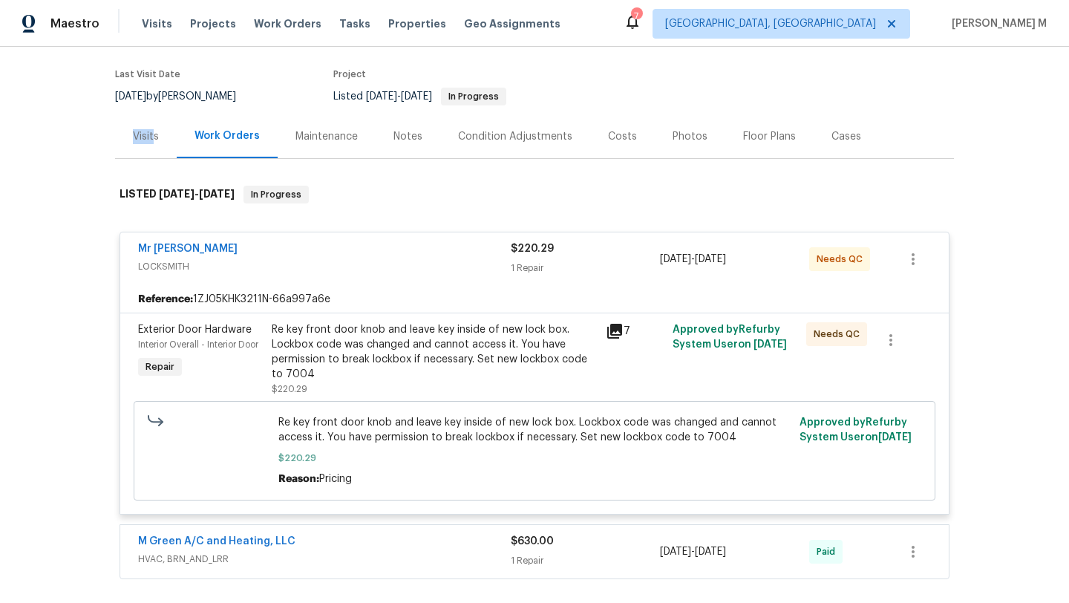
click at [149, 129] on div "Visits" at bounding box center [146, 136] width 26 height 15
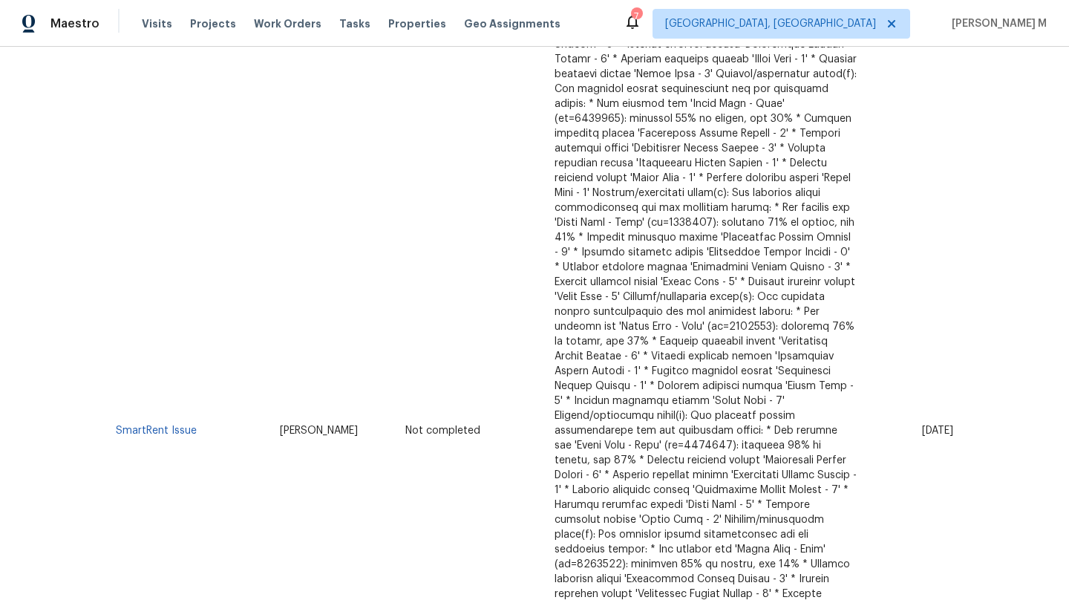
scroll to position [978, 0]
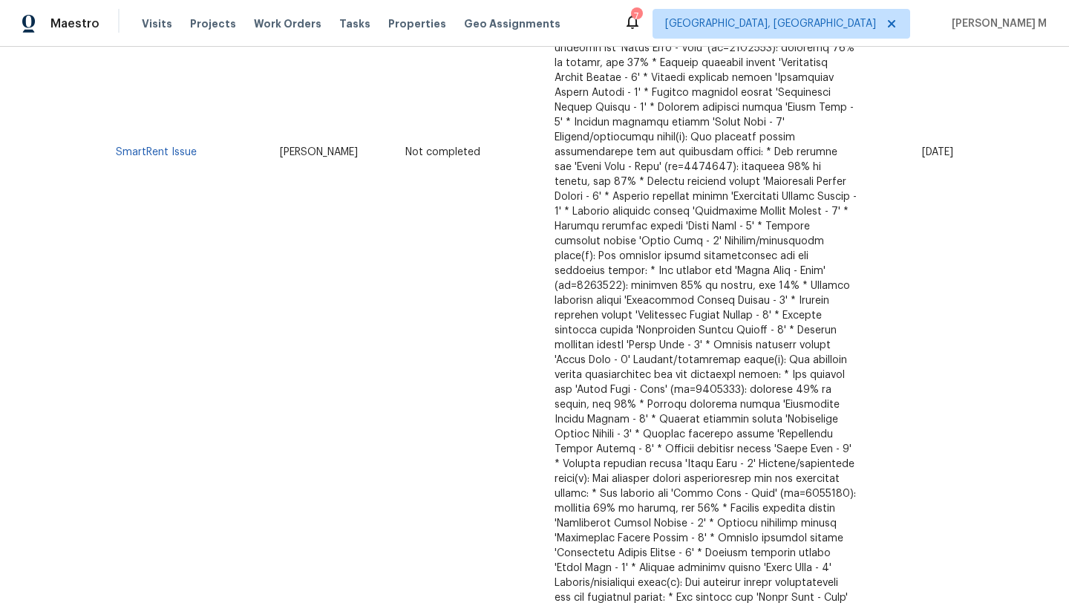
drag, startPoint x: 888, startPoint y: 115, endPoint x: 923, endPoint y: 117, distance: 35.0
click at [923, 147] on span "[DATE]" at bounding box center [937, 152] width 31 height 10
copy span "[DATE]"
copy section "Visits Type Assignee Issues Reported Comments Visit Date SmartRent Issue"
drag, startPoint x: 194, startPoint y: 119, endPoint x: 106, endPoint y: 118, distance: 87.6
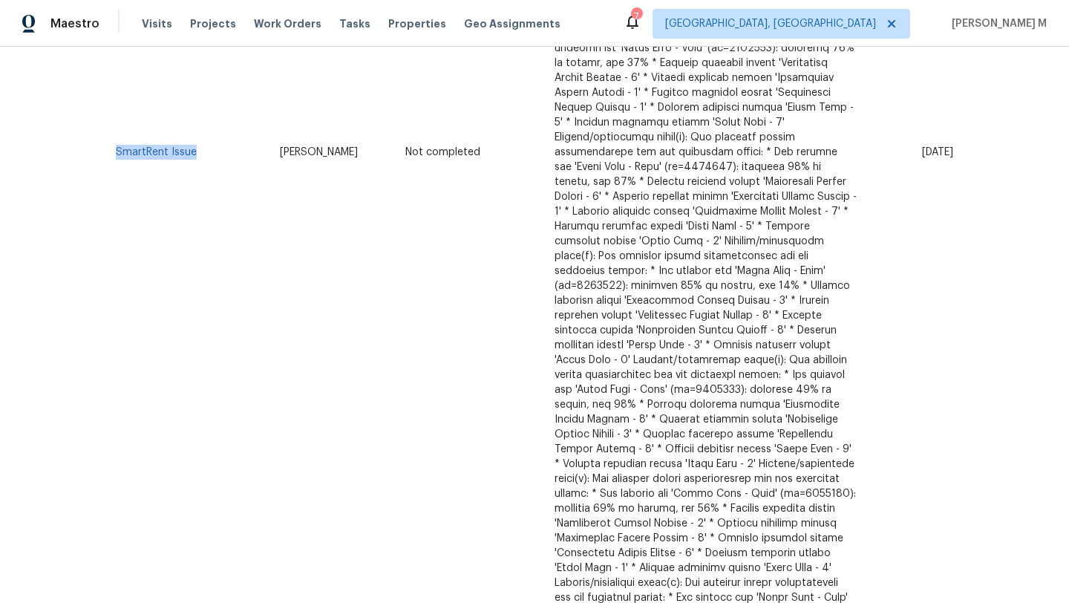
click at [106, 118] on div "Back to all projects [STREET_ADDRESS][US_STATE] 3 Beds | 2 Baths | Total: 1712 …" at bounding box center [534, 325] width 1069 height 556
click at [216, 137] on td "SmartRent Issue" at bounding box center [191, 153] width 153 height 1502
copy link "SmartRent Issue"
drag, startPoint x: 203, startPoint y: 114, endPoint x: 112, endPoint y: 116, distance: 91.3
click at [115, 116] on td "SmartRent Issue" at bounding box center [191, 153] width 153 height 1502
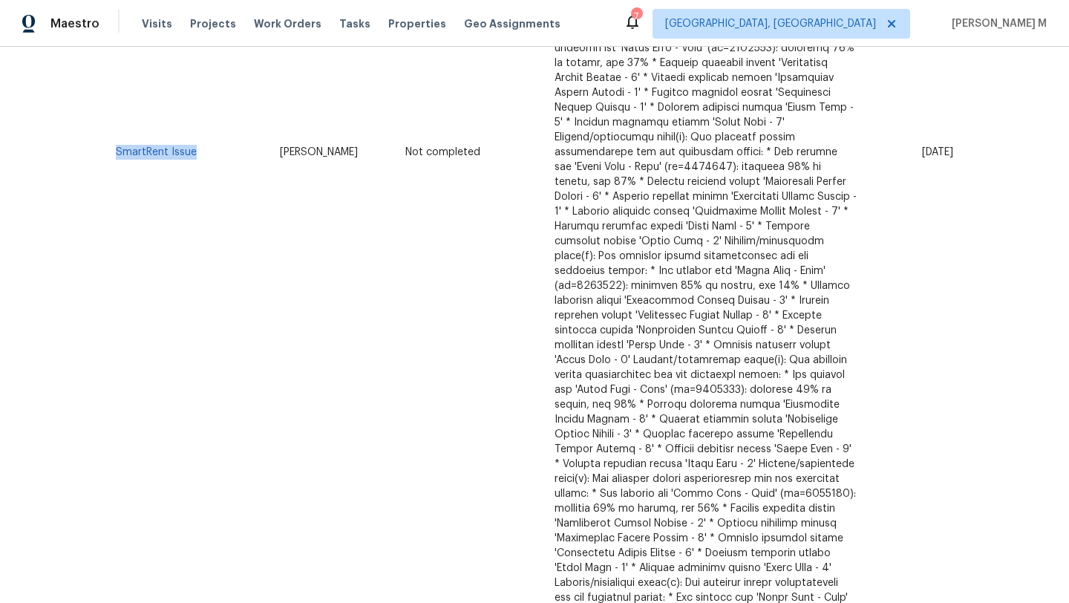
drag, startPoint x: 888, startPoint y: 117, endPoint x: 919, endPoint y: 117, distance: 31.2
click at [922, 147] on span "[DATE]" at bounding box center [937, 152] width 31 height 10
copy span "[DATE]"
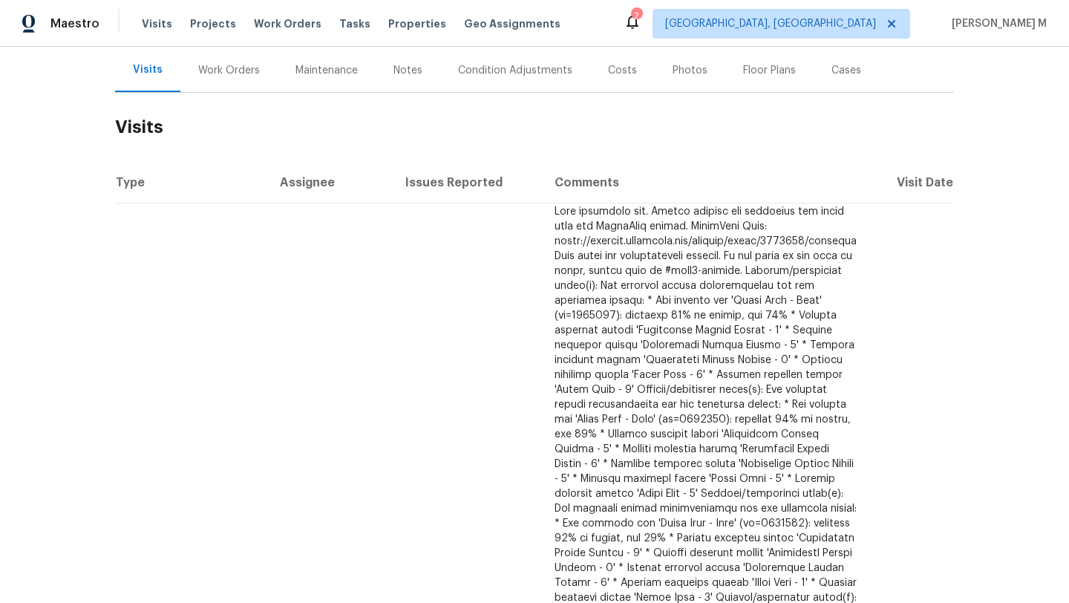
scroll to position [0, 0]
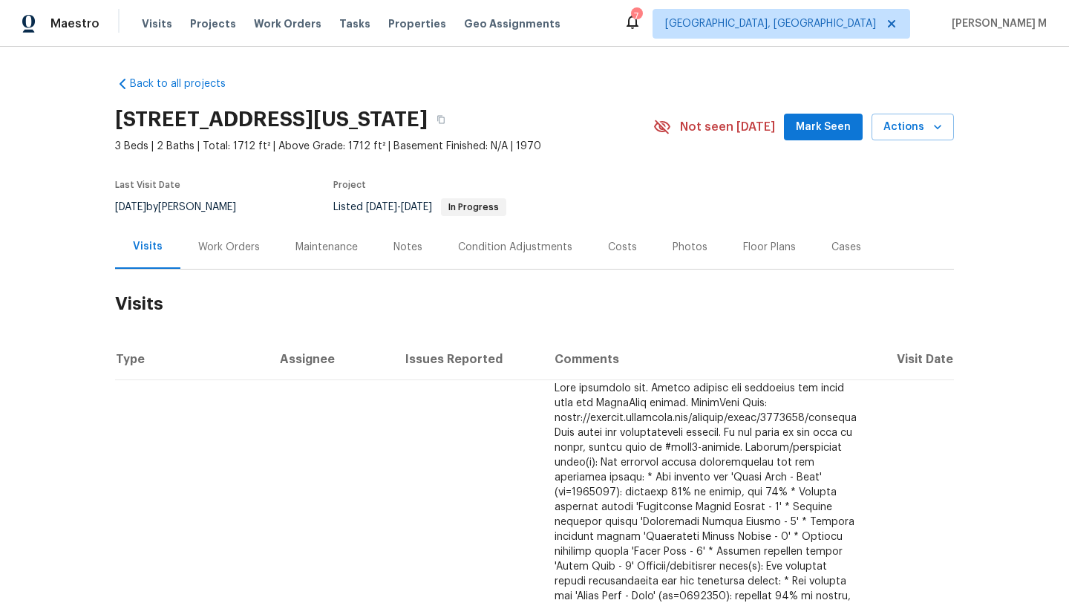
click at [815, 247] on div "Cases" at bounding box center [846, 247] width 65 height 44
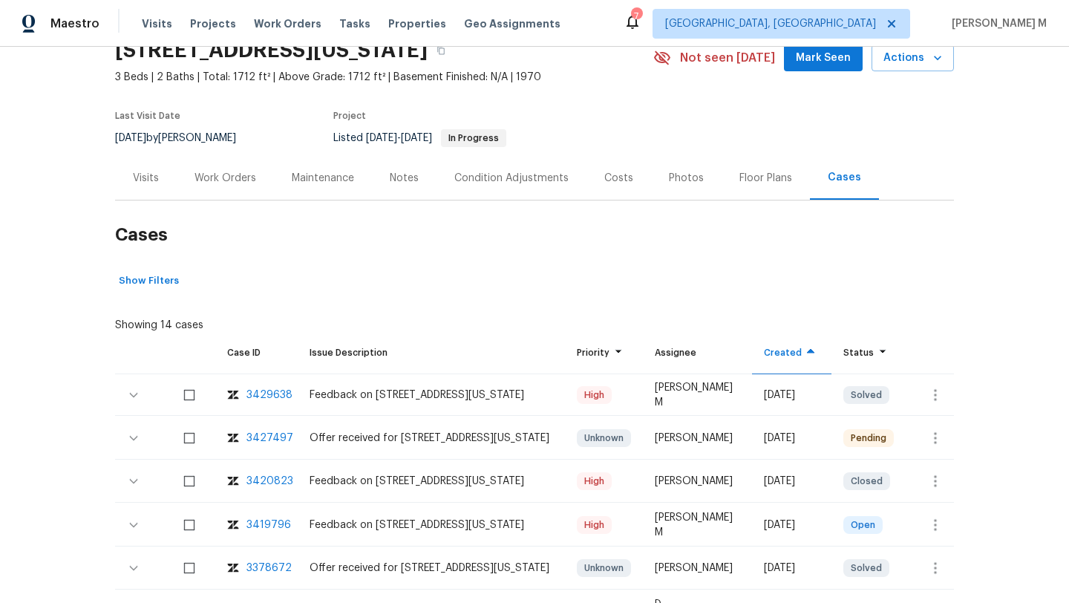
scroll to position [84, 0]
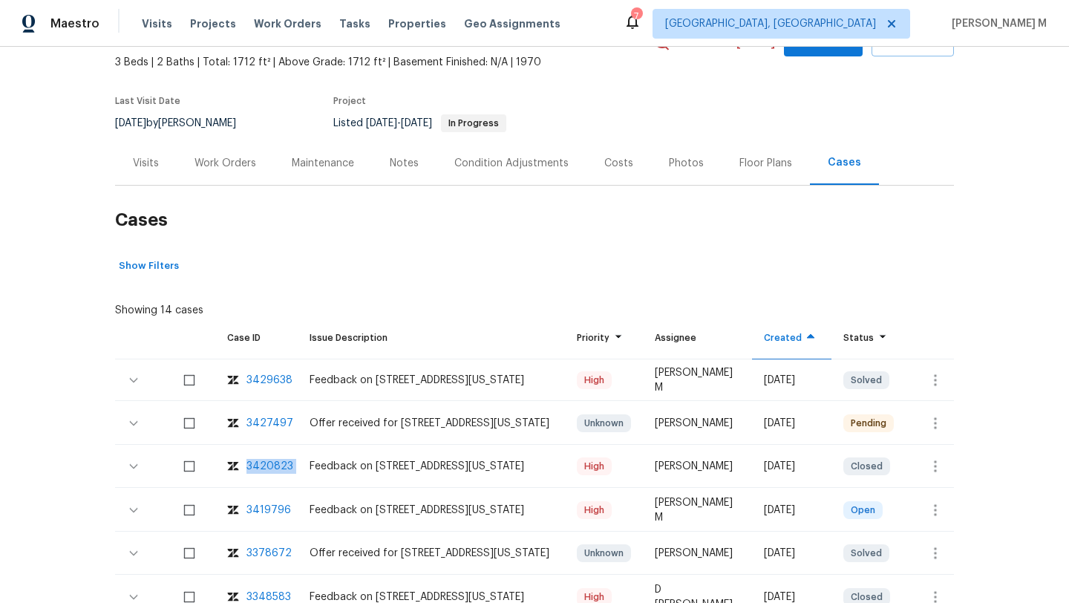
copy div "3420823"
drag, startPoint x: 289, startPoint y: 461, endPoint x: 244, endPoint y: 462, distance: 45.3
click at [244, 462] on tr "3420823 Feedback on [STREET_ADDRESS][GEOGRAPHIC_DATA][US_STATE][PERSON_NAME][DA…" at bounding box center [534, 467] width 839 height 42
copy div "3420823"
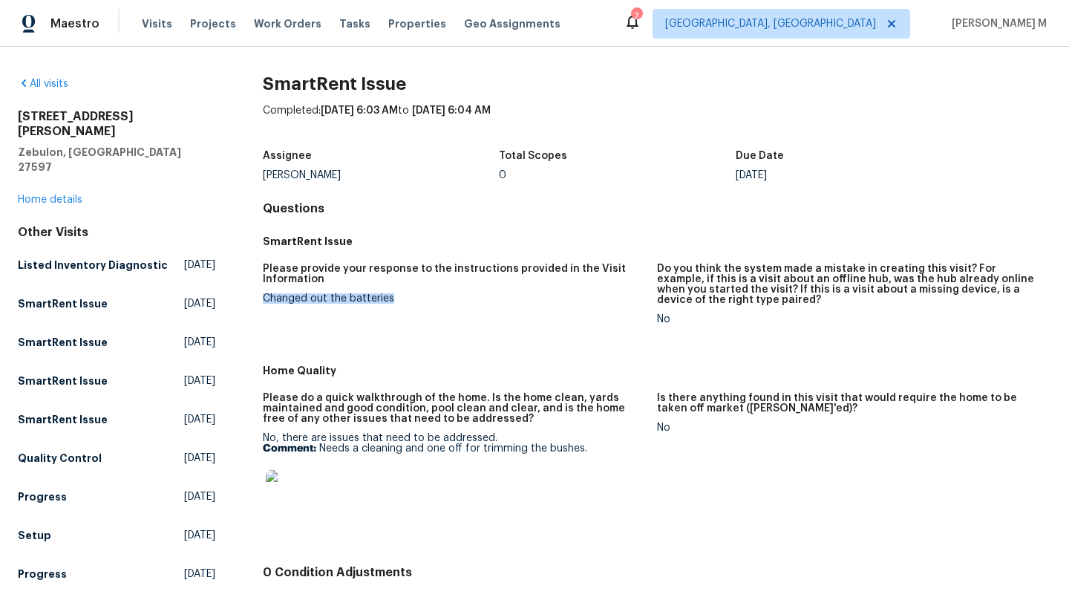
drag, startPoint x: 261, startPoint y: 298, endPoint x: 437, endPoint y: 298, distance: 176.7
click at [438, 298] on div "Changed out the batteries" at bounding box center [454, 298] width 382 height 10
copy div "Changed out the batteries"
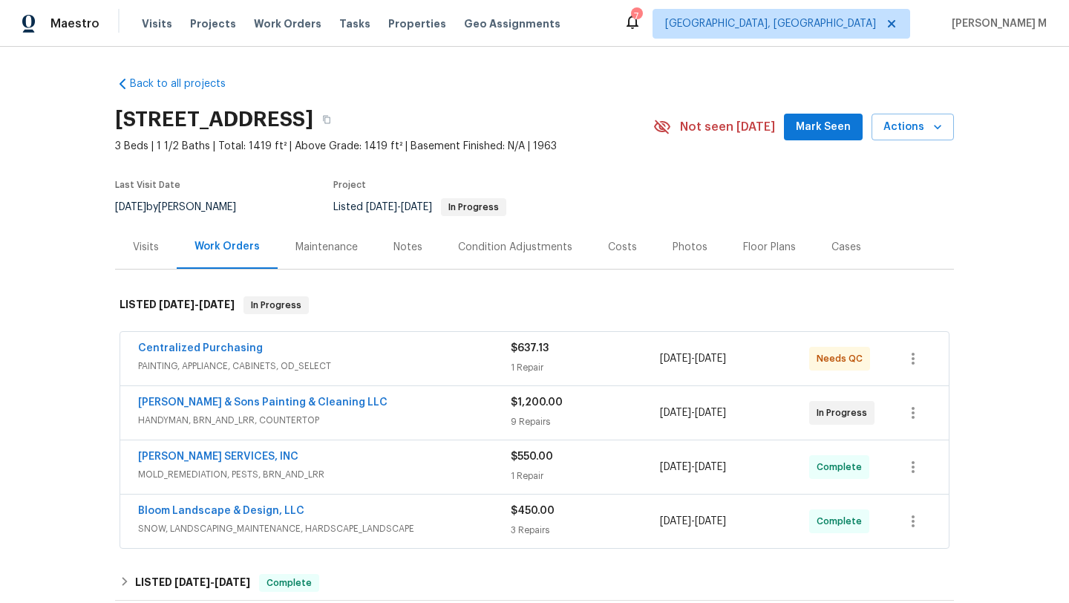
click at [150, 257] on div "Visits" at bounding box center [146, 247] width 62 height 44
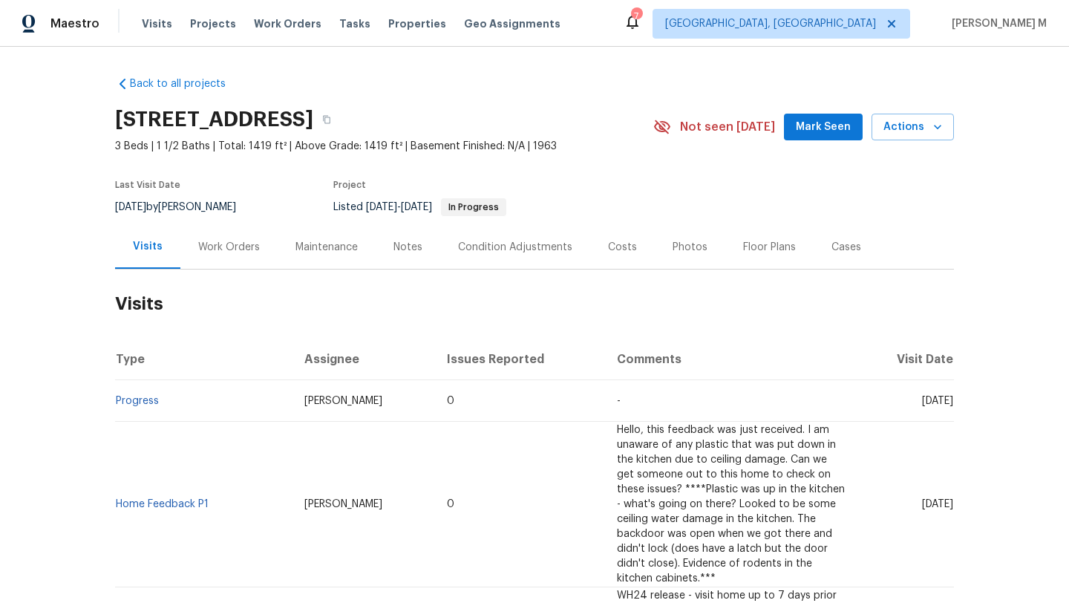
drag, startPoint x: 886, startPoint y: 402, endPoint x: 930, endPoint y: 402, distance: 43.8
click at [930, 402] on span "[DATE]" at bounding box center [937, 401] width 31 height 10
copy span "[DATE] 2"
click at [230, 255] on div "Work Orders" at bounding box center [228, 247] width 97 height 44
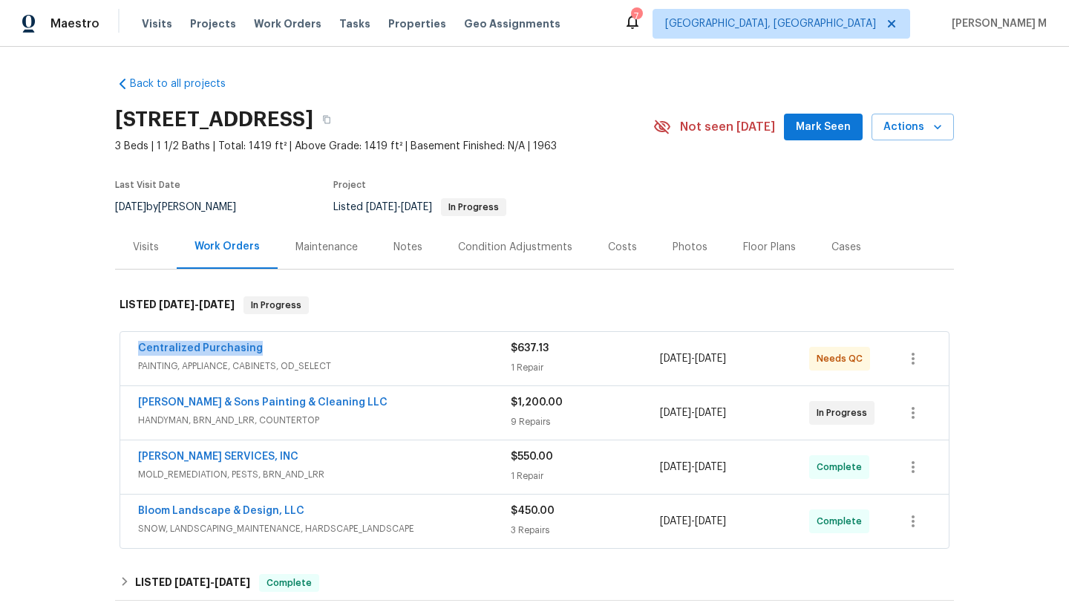
drag, startPoint x: 115, startPoint y: 354, endPoint x: 328, endPoint y: 353, distance: 213.0
click at [328, 353] on div "Centralized Purchasing PAINTING, APPLIANCE, CABINETS, OD_SELECT $637.13 1 Repai…" at bounding box center [534, 358] width 828 height 53
copy link "Centralized Purchasing"
click at [360, 356] on div "Centralized Purchasing" at bounding box center [324, 350] width 373 height 18
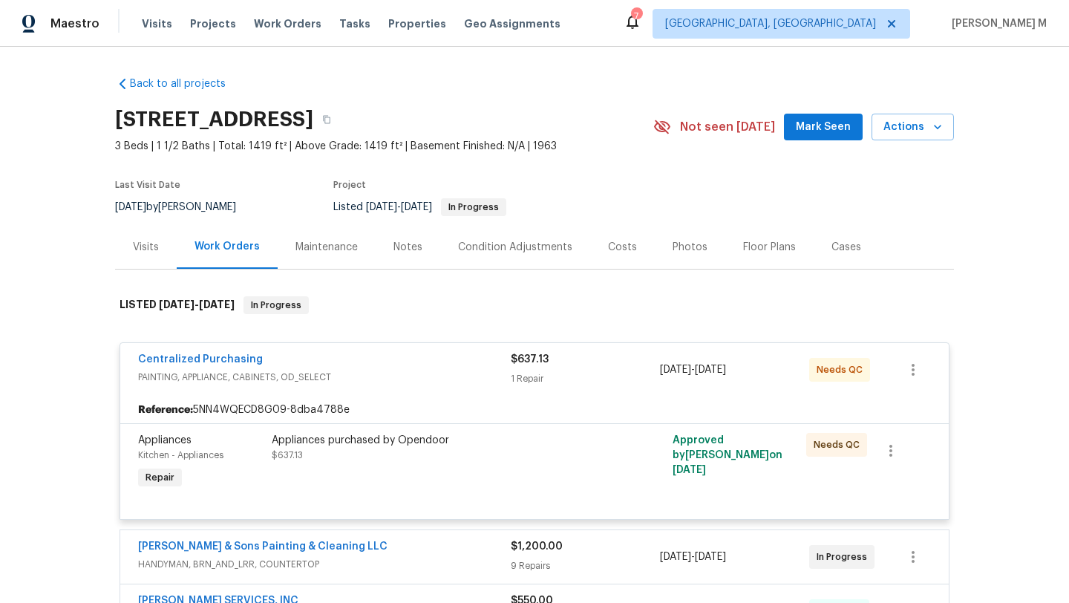
click at [421, 384] on span "PAINTING, APPLIANCE, CABINETS, OD_SELECT" at bounding box center [324, 377] width 373 height 15
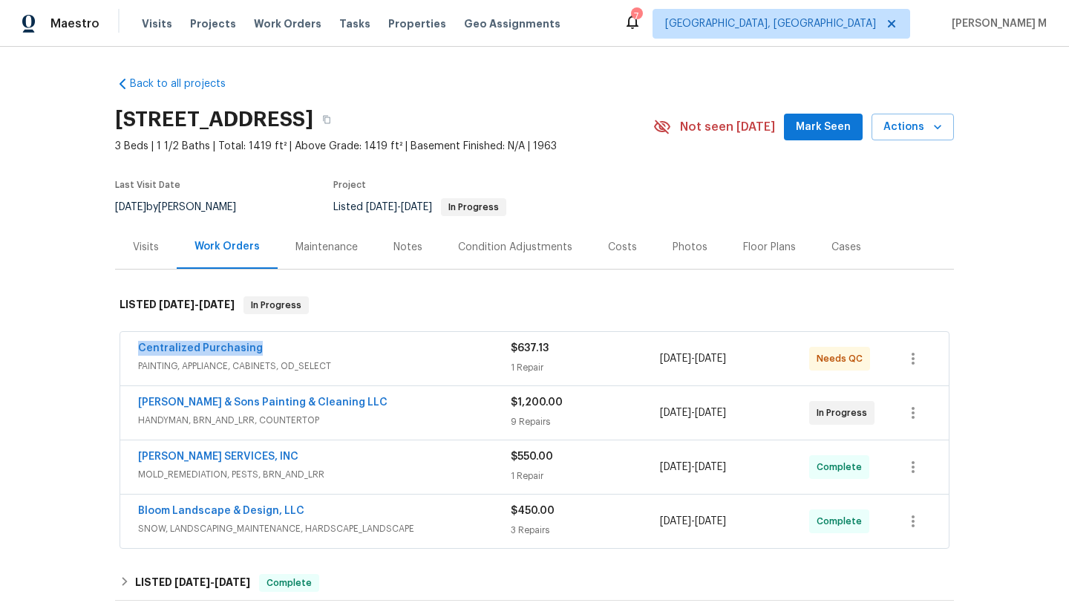
drag, startPoint x: 128, startPoint y: 347, endPoint x: 317, endPoint y: 347, distance: 189.3
click at [317, 347] on div "Centralized Purchasing PAINTING, APPLIANCE, CABINETS, OD_SELECT $637.13 1 Repai…" at bounding box center [534, 358] width 828 height 53
copy link "Centralized Purchasing"
click at [382, 361] on span "PAINTING, APPLIANCE, CABINETS, OD_SELECT" at bounding box center [324, 366] width 373 height 15
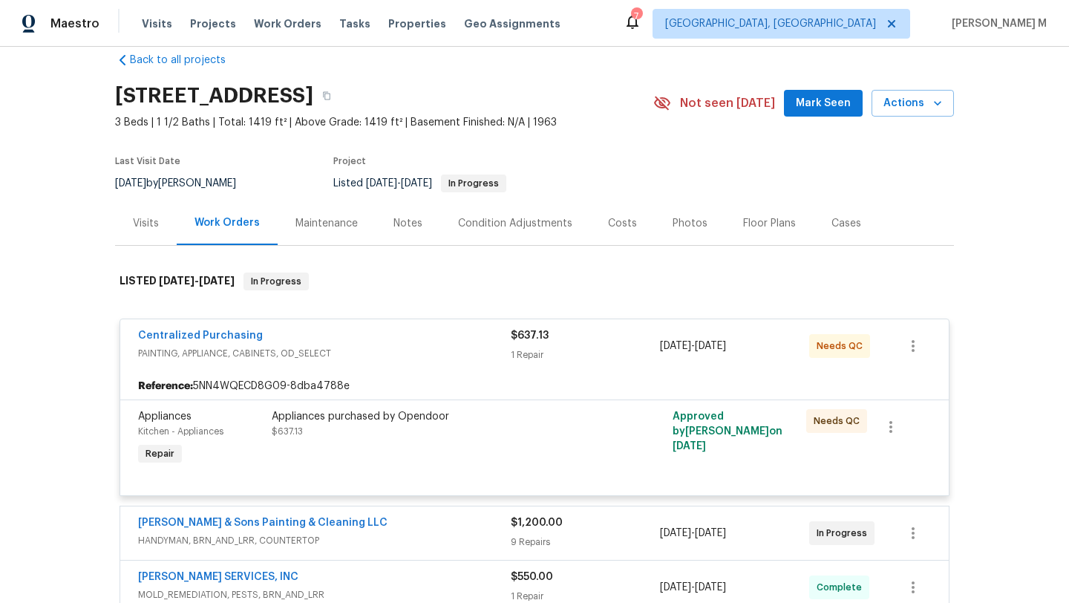
scroll to position [37, 0]
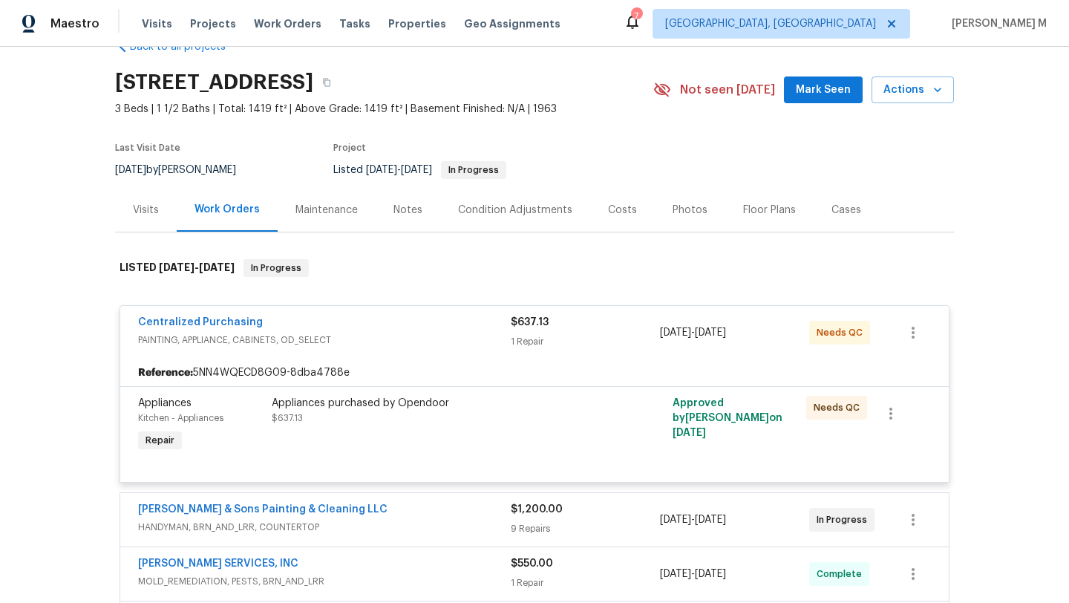
click at [436, 341] on span "PAINTING, APPLIANCE, CABINETS, OD_SELECT" at bounding box center [324, 340] width 373 height 15
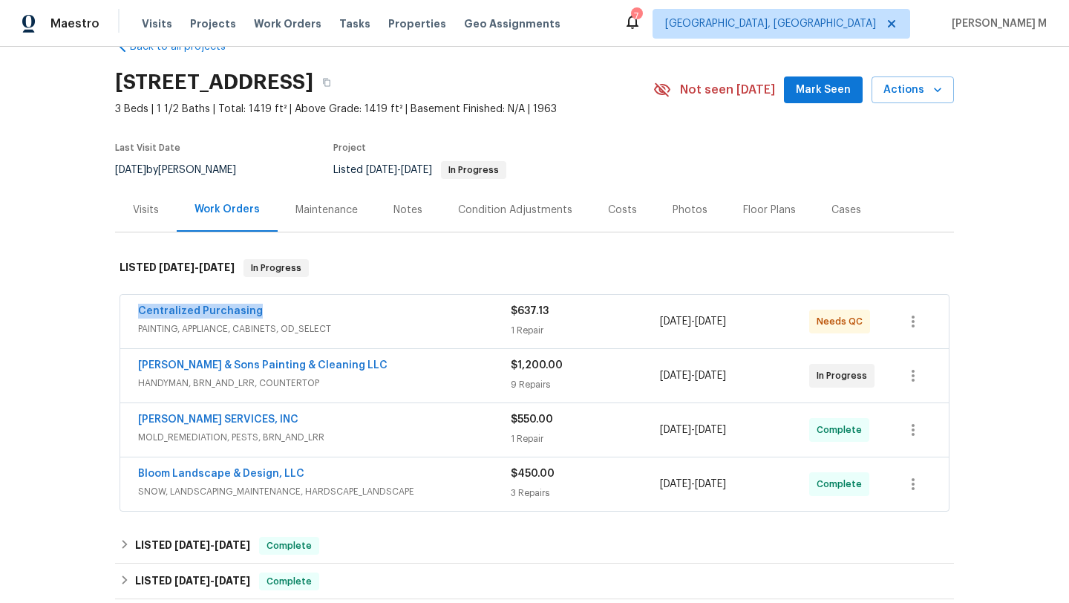
drag, startPoint x: 128, startPoint y: 309, endPoint x: 257, endPoint y: 308, distance: 128.4
click at [258, 308] on div "Centralized Purchasing PAINTING, APPLIANCE, CABINETS, OD_SELECT $637.13 1 Repai…" at bounding box center [534, 321] width 828 height 53
copy link "Centralized Purchasing"
